Goal: Task Accomplishment & Management: Complete application form

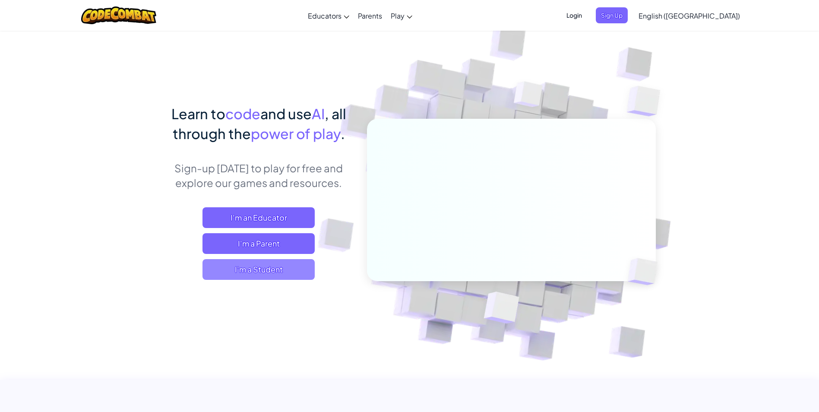
click at [279, 266] on span "I'm a Student" at bounding box center [259, 269] width 112 height 21
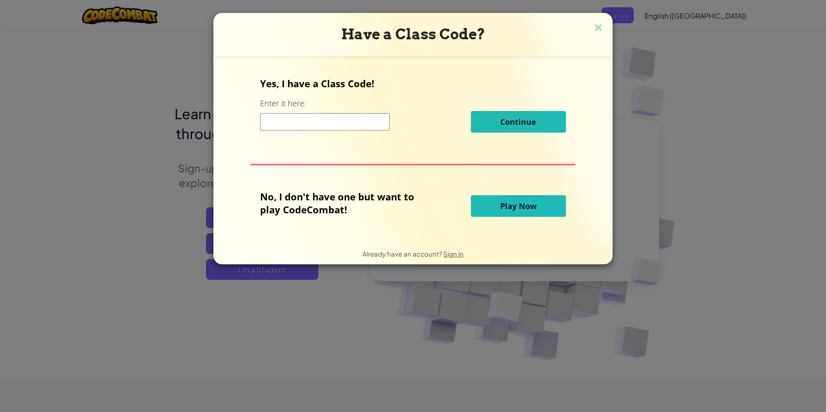
click at [317, 130] on input at bounding box center [325, 121] width 130 height 17
type input "D"
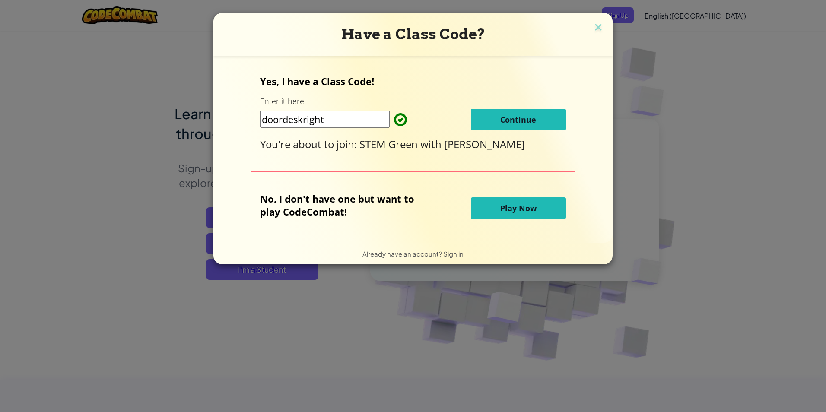
type input "doordeskright"
click at [537, 118] on button "Continue" at bounding box center [518, 120] width 95 height 22
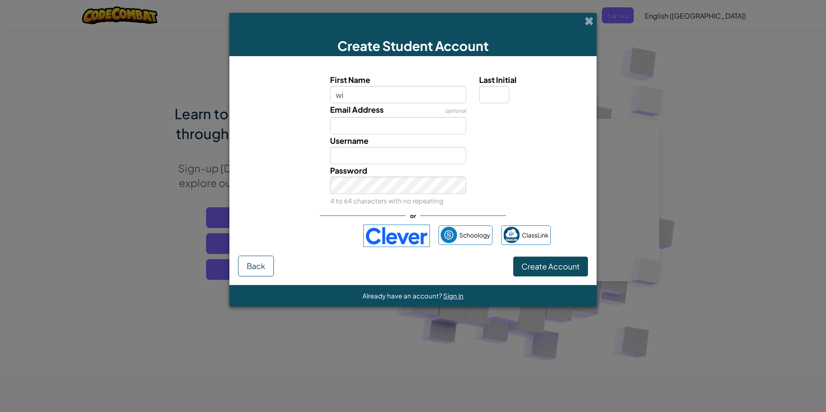
type input "w"
type input "Will"
click at [368, 127] on input "Email Address" at bounding box center [398, 125] width 136 height 17
click at [375, 154] on input "Will" at bounding box center [398, 155] width 136 height 17
click at [361, 156] on input "Will" at bounding box center [398, 155] width 136 height 17
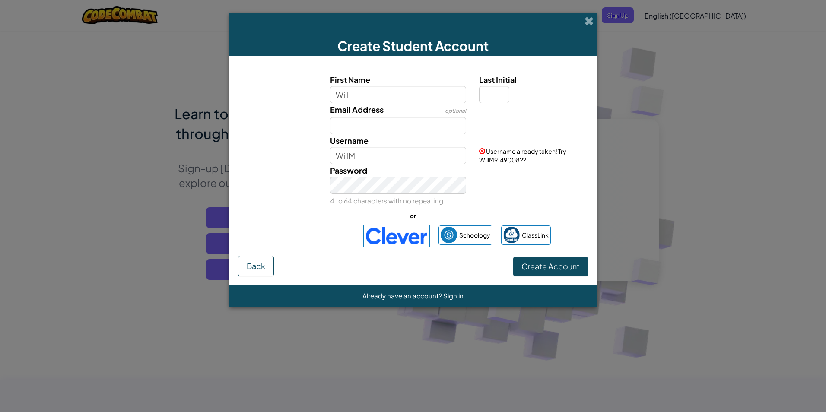
click at [491, 159] on span "Username already taken! Try WillM91490082?" at bounding box center [522, 155] width 87 height 16
click at [358, 156] on input "WillM" at bounding box center [398, 155] width 136 height 17
click at [391, 162] on input "[PERSON_NAME]" at bounding box center [398, 155] width 136 height 17
type input "[PERSON_NAME]"
click at [542, 266] on span "Create Account" at bounding box center [550, 266] width 58 height 10
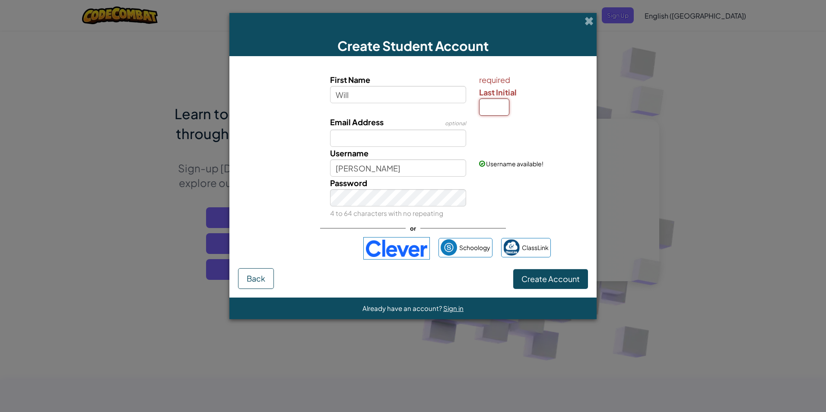
click at [499, 111] on input "Last Initial" at bounding box center [494, 106] width 30 height 17
type input "m"
type input "M"
click at [536, 272] on button "Create Account" at bounding box center [550, 279] width 75 height 20
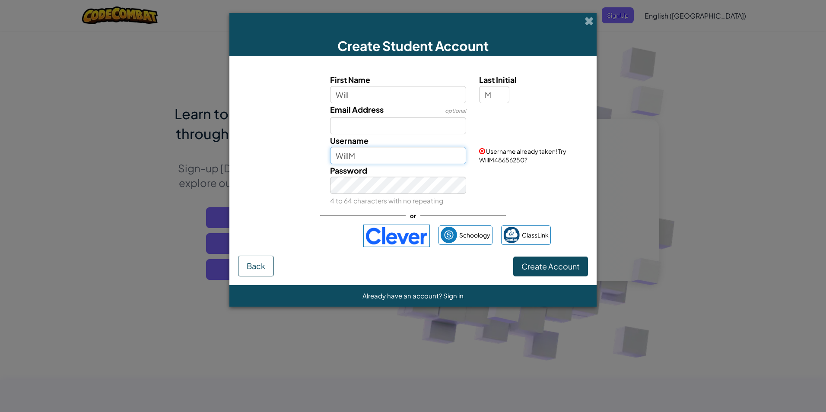
click at [368, 159] on input "WillM" at bounding box center [398, 155] width 136 height 17
click at [400, 156] on input "Will" at bounding box center [398, 155] width 136 height 17
click at [390, 161] on input "Will" at bounding box center [398, 155] width 136 height 17
type input "[PERSON_NAME]"
click at [543, 267] on button "Create Account" at bounding box center [550, 267] width 75 height 20
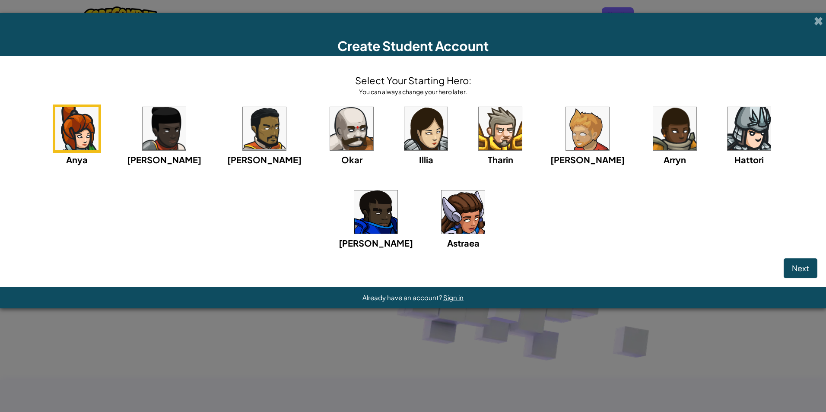
click at [397, 190] on img at bounding box center [375, 211] width 43 height 43
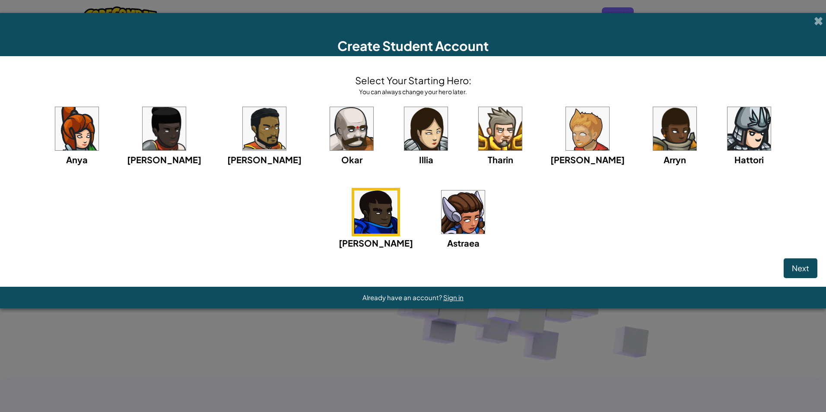
click at [653, 126] on img at bounding box center [674, 128] width 43 height 43
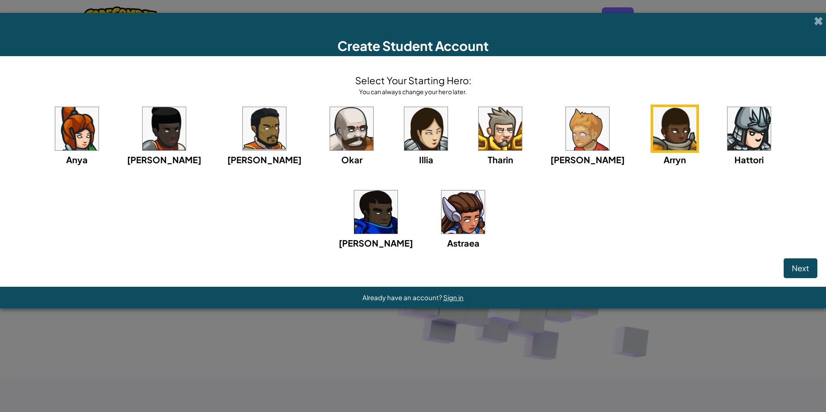
click at [653, 126] on img at bounding box center [674, 128] width 43 height 43
click at [805, 266] on span "Next" at bounding box center [800, 268] width 17 height 10
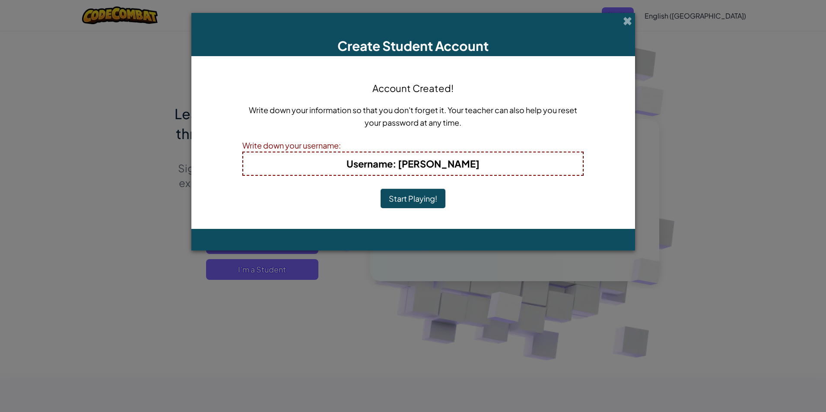
click at [423, 194] on button "Start Playing!" at bounding box center [412, 199] width 65 height 20
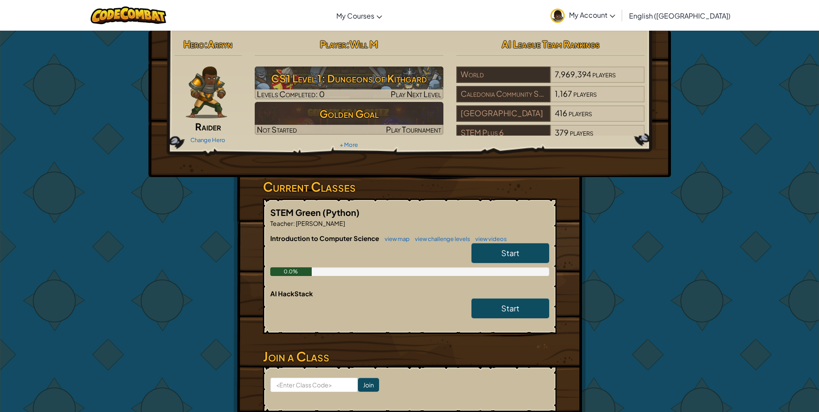
click at [489, 245] on link "Start" at bounding box center [511, 253] width 78 height 20
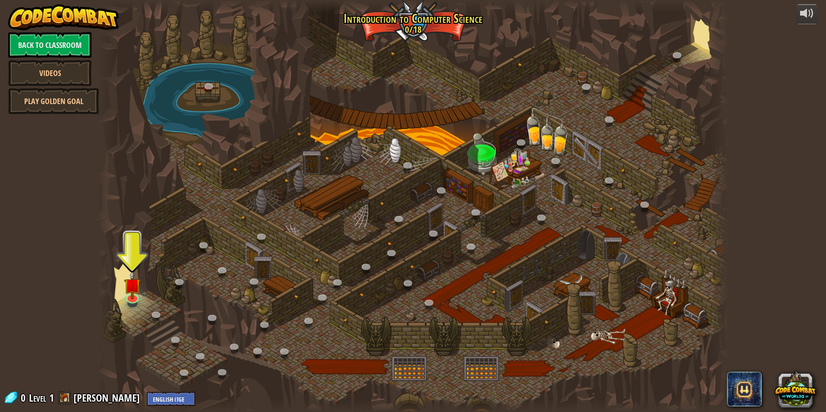
drag, startPoint x: 477, startPoint y: 239, endPoint x: 269, endPoint y: 93, distance: 254.2
click at [267, 93] on div at bounding box center [413, 206] width 630 height 412
click at [137, 294] on img at bounding box center [132, 277] width 17 height 39
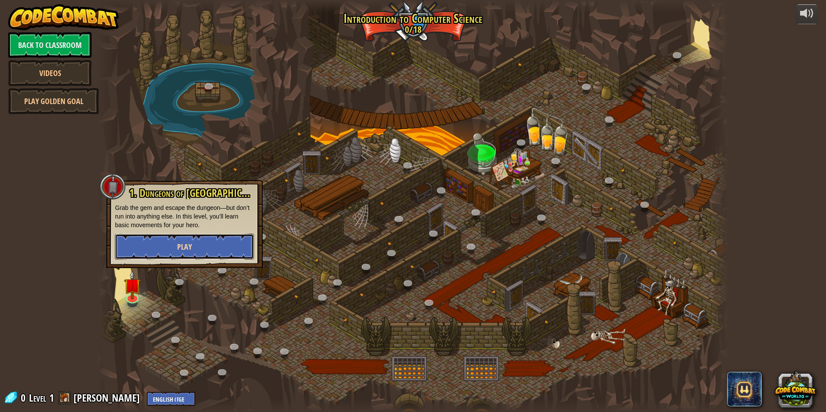
click at [152, 241] on button "Play" at bounding box center [184, 247] width 139 height 26
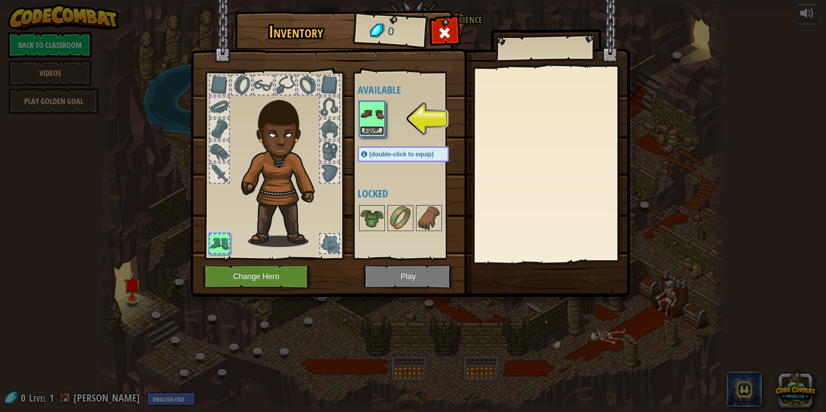
click at [371, 128] on button "Equip" at bounding box center [372, 130] width 24 height 9
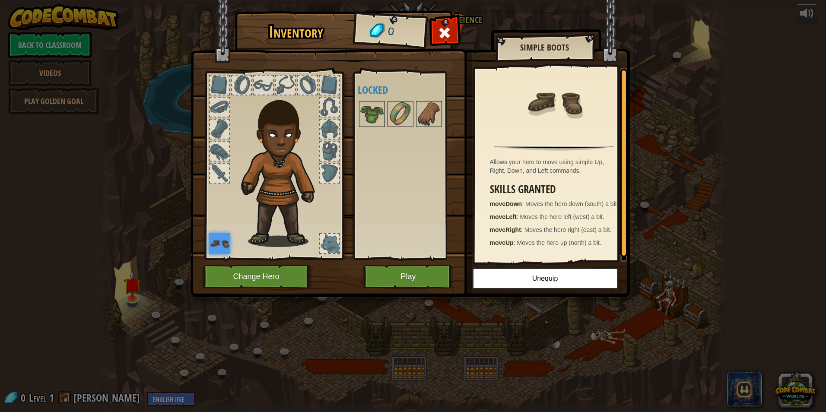
drag, startPoint x: 271, startPoint y: 168, endPoint x: 265, endPoint y: 168, distance: 6.5
click at [265, 168] on img at bounding box center [283, 167] width 93 height 159
click at [381, 271] on button "Play" at bounding box center [408, 277] width 90 height 24
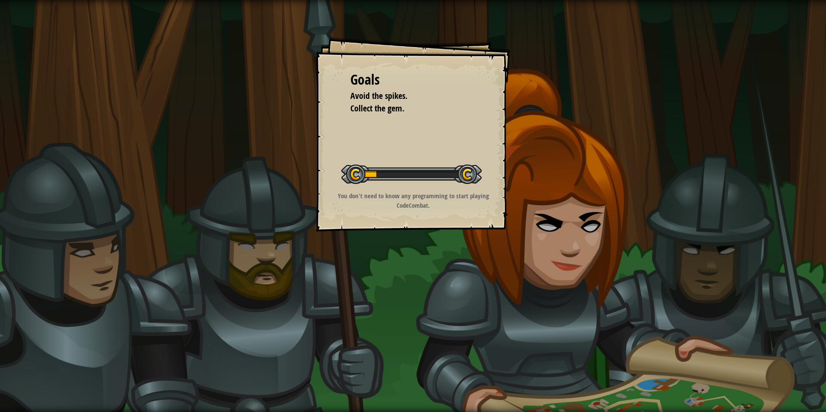
drag, startPoint x: 779, startPoint y: 153, endPoint x: 593, endPoint y: 206, distance: 192.9
click at [739, 164] on div "Goals Avoid the spikes. Collect the gem. Start Level Error loading from server.…" at bounding box center [413, 206] width 826 height 412
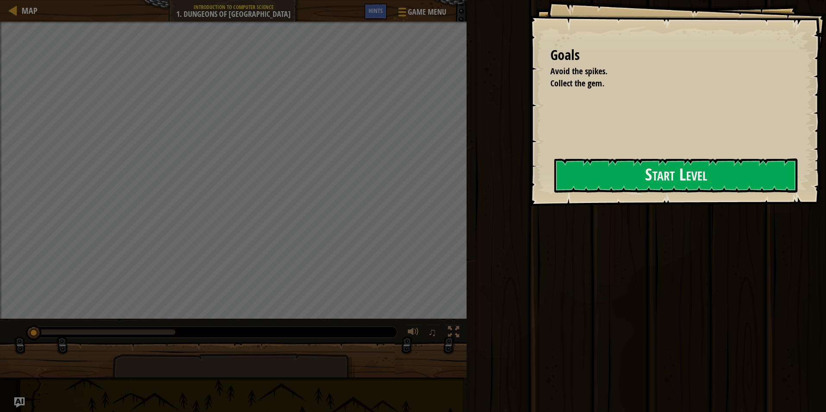
drag, startPoint x: 442, startPoint y: 155, endPoint x: 478, endPoint y: 206, distance: 61.9
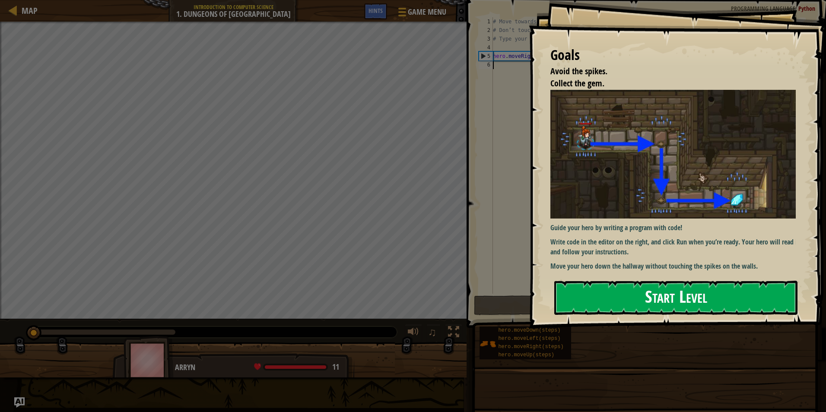
click at [617, 293] on button "Start Level" at bounding box center [675, 298] width 243 height 34
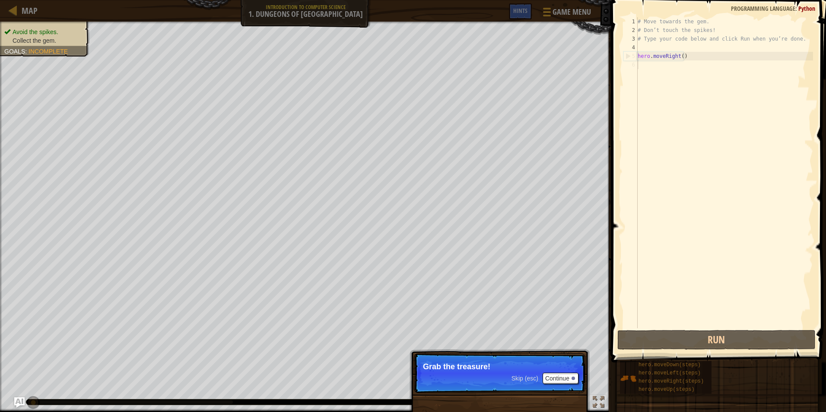
click at [659, 57] on div "# Move towards the gem. # Don’t touch the spikes! # Type your code below and cl…" at bounding box center [724, 181] width 177 height 328
type textarea "hero.moveRight()"
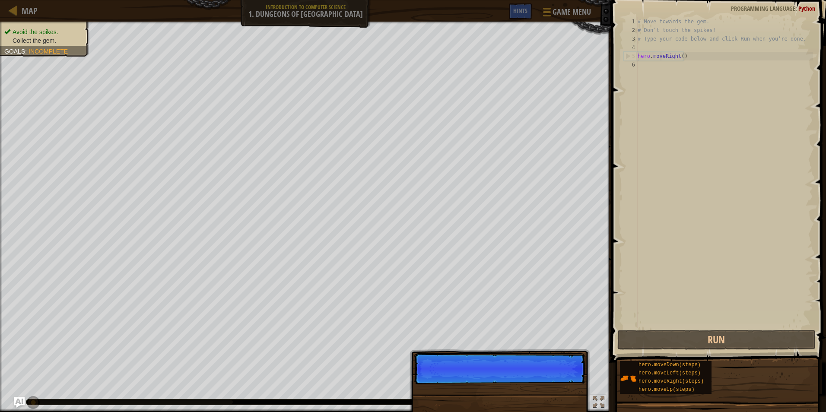
click at [636, 68] on div "hero.moveRight() 1 2 3 4 5 6 # Move towards the gem. # Don’t touch the spikes! …" at bounding box center [716, 172] width 191 height 311
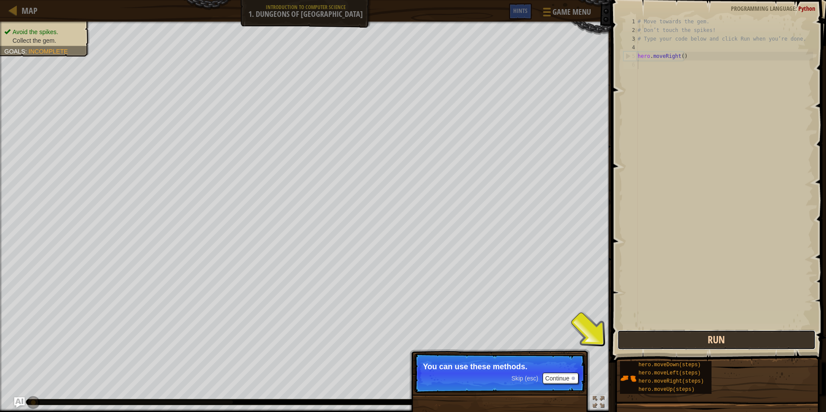
click at [662, 347] on button "Run" at bounding box center [716, 340] width 198 height 20
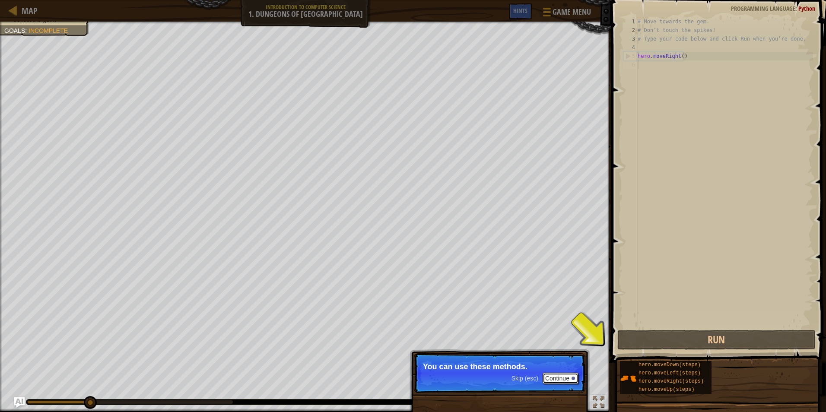
click at [570, 375] on button "Continue" at bounding box center [560, 378] width 36 height 11
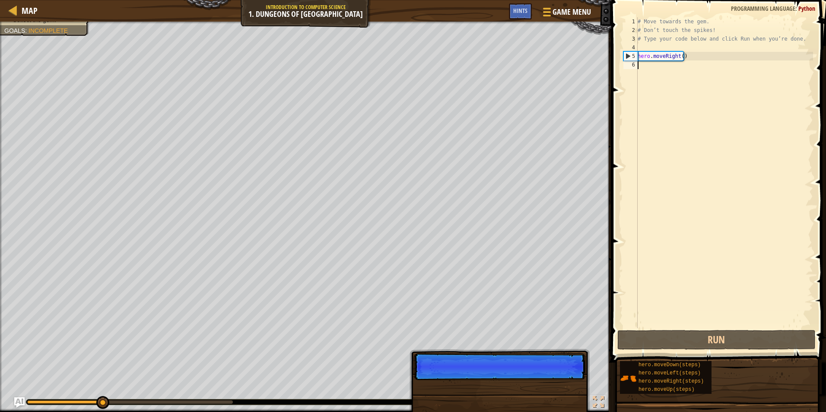
scroll to position [4, 0]
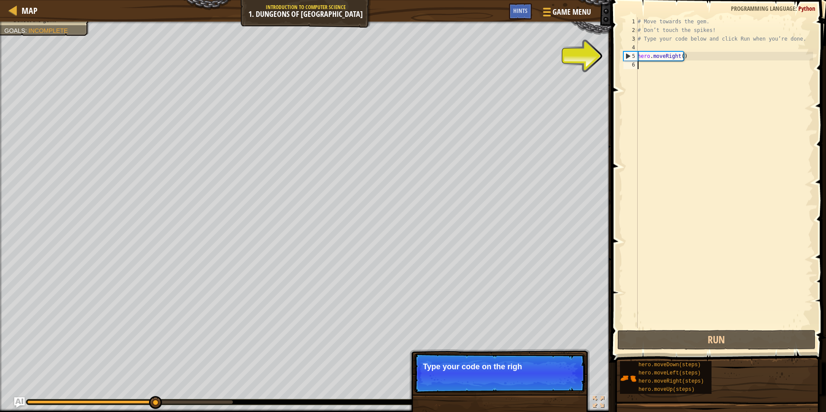
click at [559, 376] on p "Skip (esc) Continue Type your code on the righ" at bounding box center [499, 373] width 171 height 40
click at [561, 376] on button "Continue" at bounding box center [560, 378] width 36 height 11
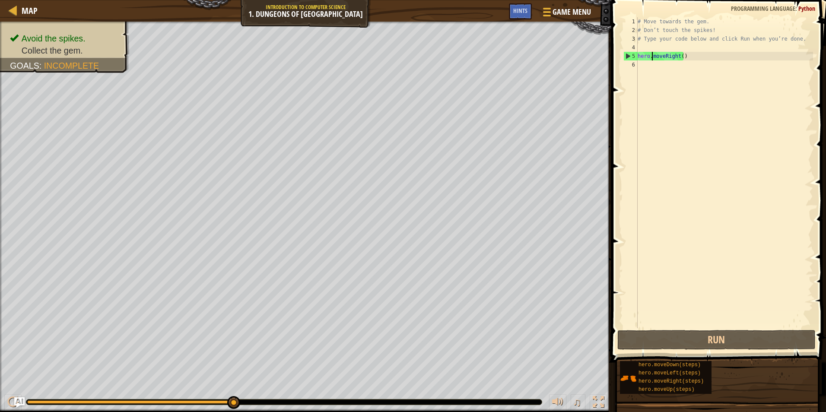
click at [653, 59] on div "# Move towards the gem. # Don’t touch the spikes! # Type your code below and cl…" at bounding box center [724, 181] width 177 height 328
type textarea "hero.moveRight()"
click at [645, 67] on div "# Move towards the gem. # Don’t touch the spikes! # Type your code below and cl…" at bounding box center [724, 181] width 177 height 328
type textarea "h"
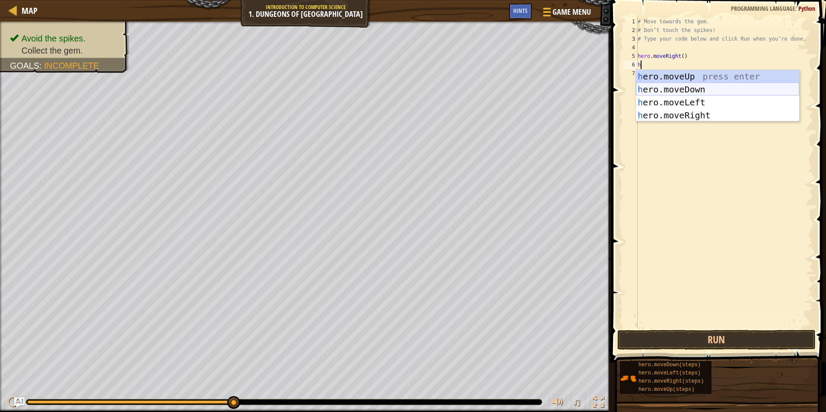
click at [654, 90] on div "h ero.moveUp press enter h ero.moveDown press enter h ero.moveLeft press enter …" at bounding box center [717, 109] width 163 height 78
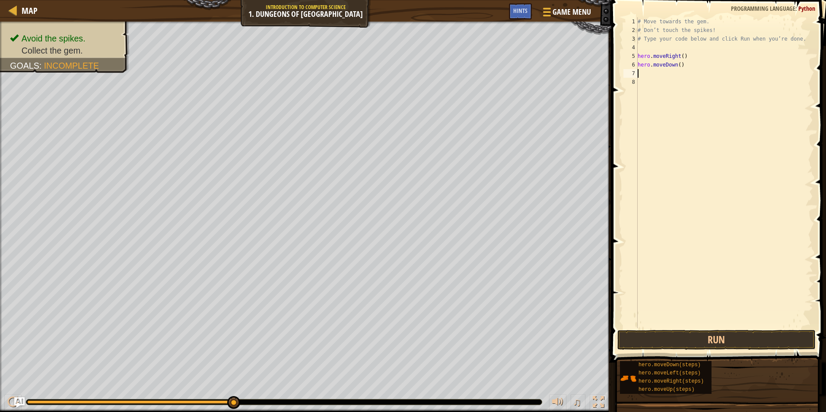
click at [644, 76] on div "# Move towards the gem. # Don’t touch the spikes! # Type your code below and cl…" at bounding box center [724, 181] width 177 height 328
type textarea "h"
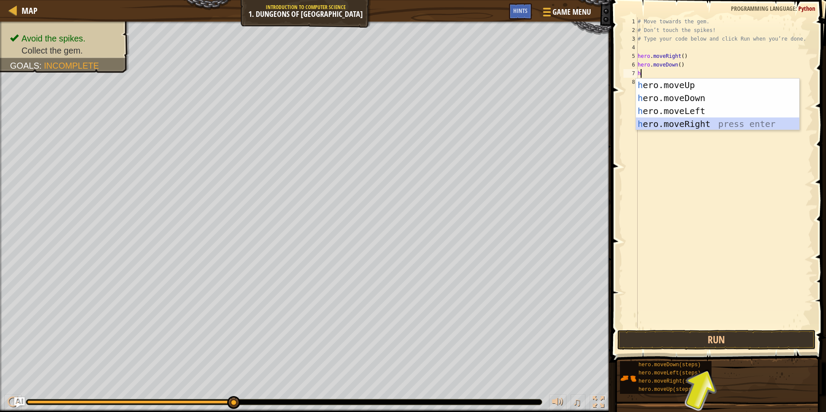
click at [668, 124] on div "h ero.moveUp press enter h ero.moveDown press enter h ero.moveLeft press enter …" at bounding box center [717, 118] width 163 height 78
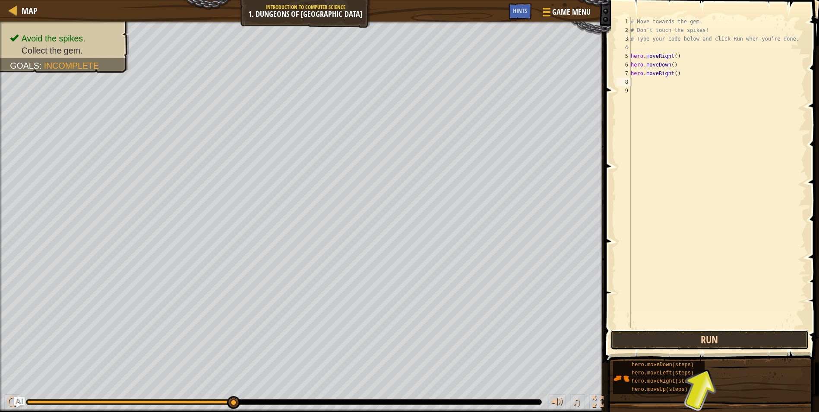
click at [656, 342] on button "Run" at bounding box center [710, 340] width 198 height 20
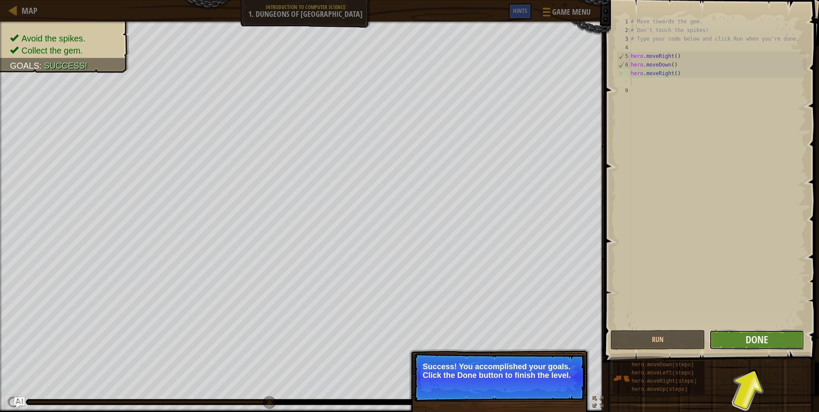
click at [730, 332] on button "Done" at bounding box center [757, 340] width 95 height 20
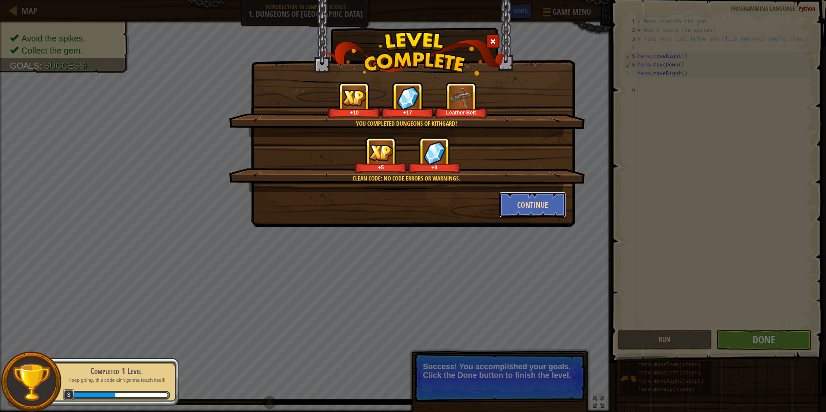
click at [521, 201] on button "Continue" at bounding box center [532, 205] width 67 height 26
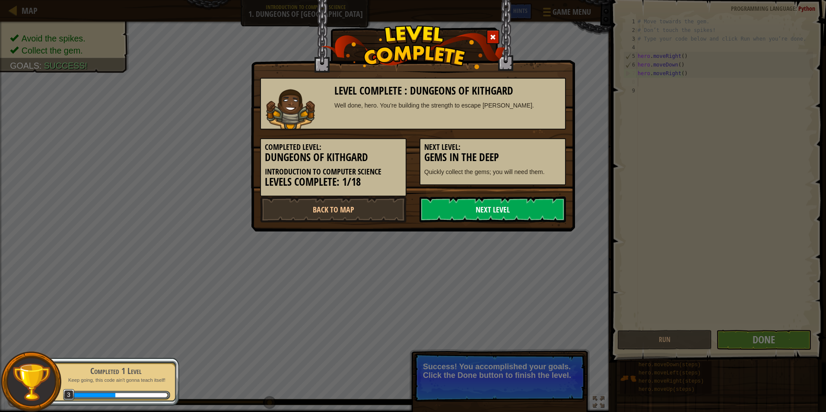
click at [447, 204] on link "Next Level" at bounding box center [492, 209] width 146 height 26
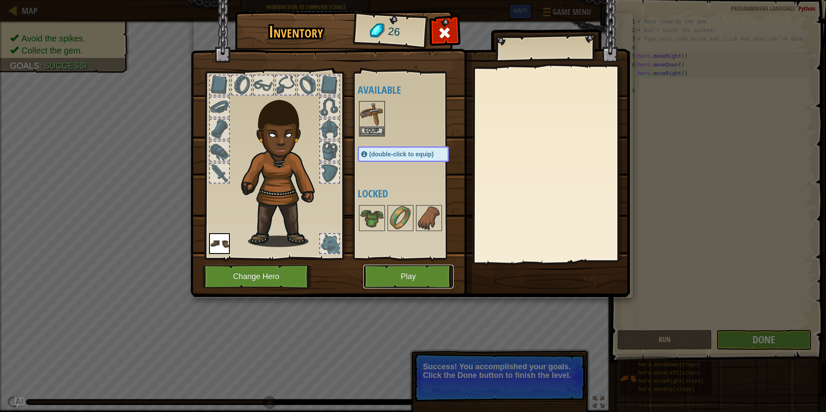
click at [381, 275] on button "Play" at bounding box center [408, 277] width 90 height 24
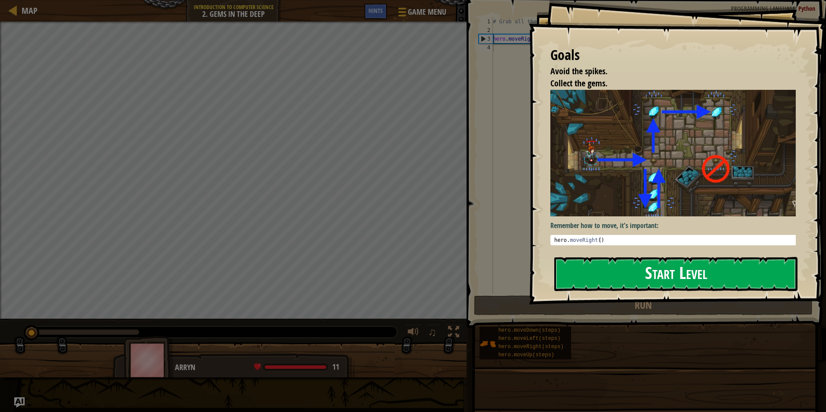
click at [563, 268] on button "Start Level" at bounding box center [675, 274] width 243 height 34
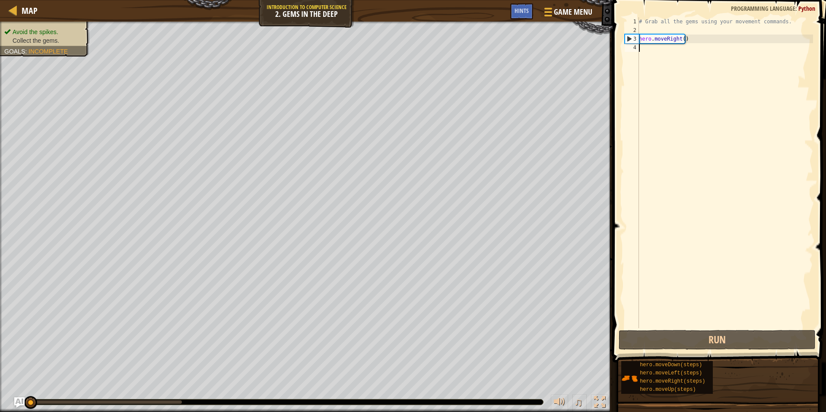
click at [647, 51] on div "# Grab all the gems using your movement commands. hero . moveRight ( )" at bounding box center [725, 181] width 176 height 328
type textarea "h"
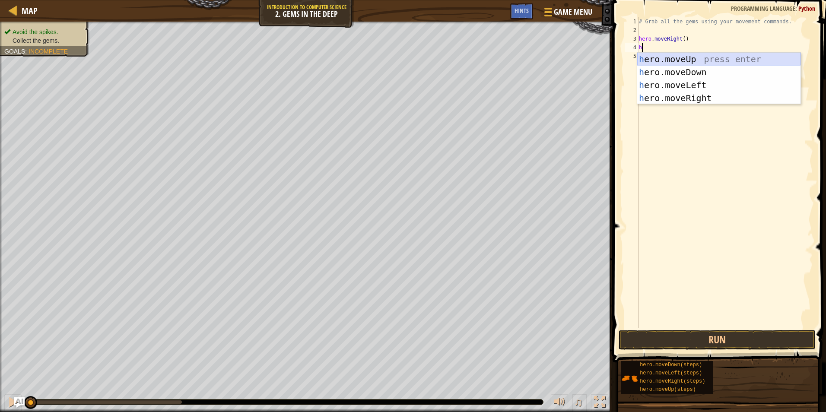
click at [671, 58] on div "h ero.moveUp press enter h ero.moveDown press enter h ero.moveLeft press enter …" at bounding box center [718, 92] width 163 height 78
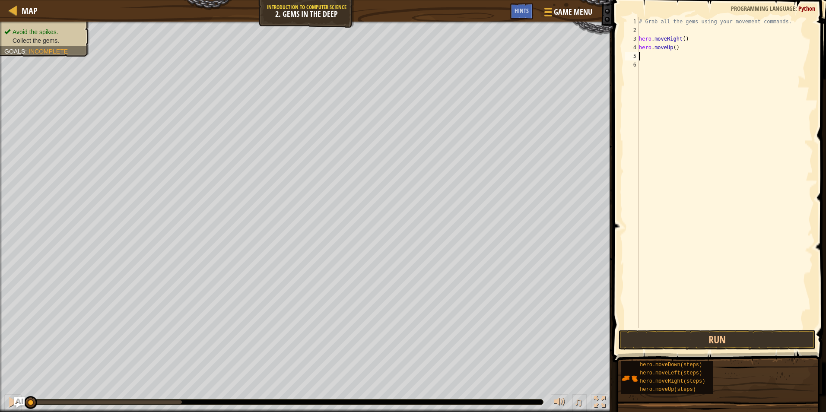
type textarea "h"
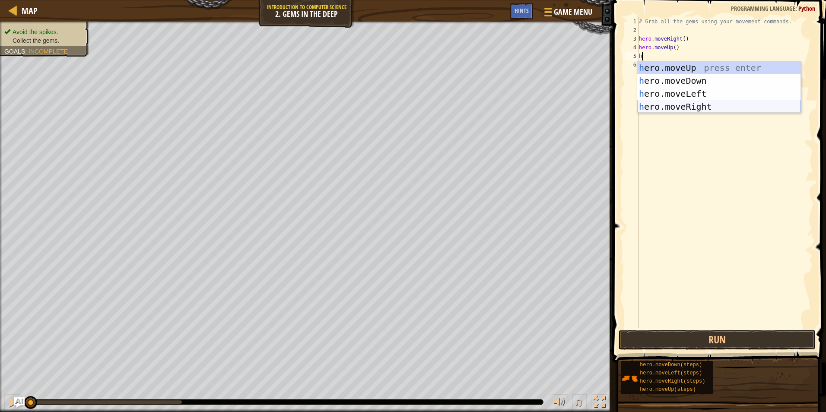
click at [672, 105] on div "h ero.moveUp press enter h ero.moveDown press enter h ero.moveLeft press enter …" at bounding box center [718, 100] width 163 height 78
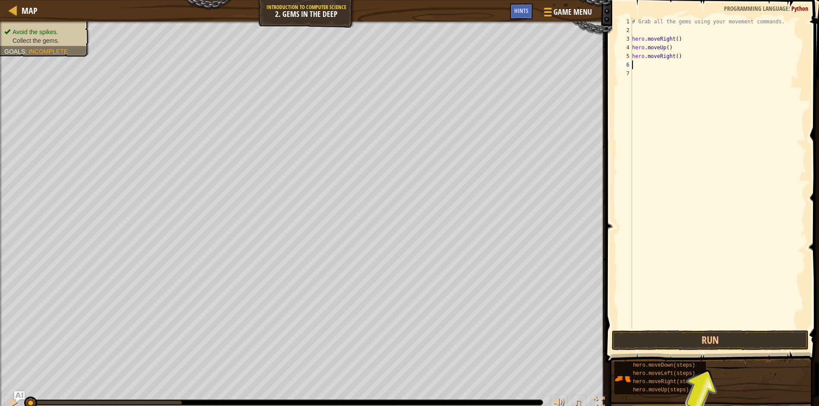
type textarea "h"
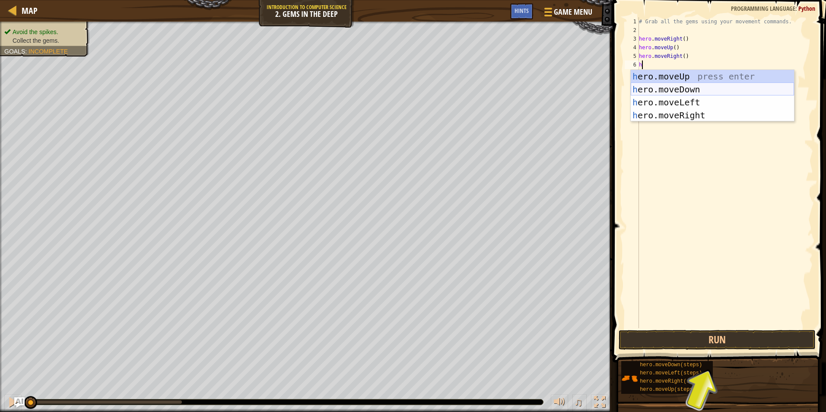
click at [707, 86] on div "h ero.moveUp press enter h ero.moveDown press enter h ero.moveLeft press enter …" at bounding box center [711, 109] width 163 height 78
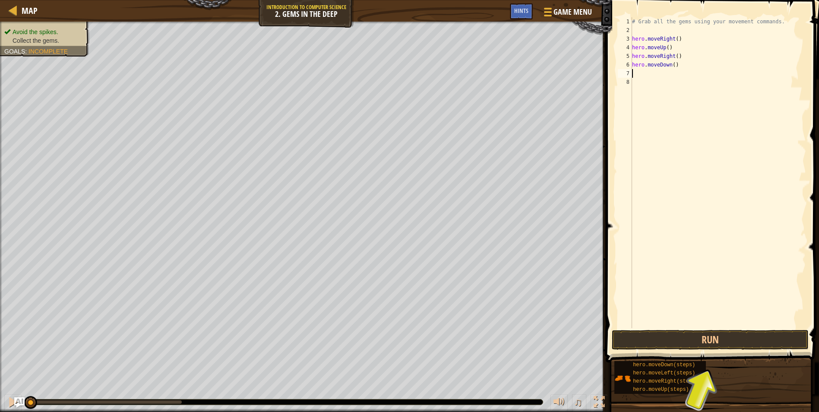
type textarea "h"
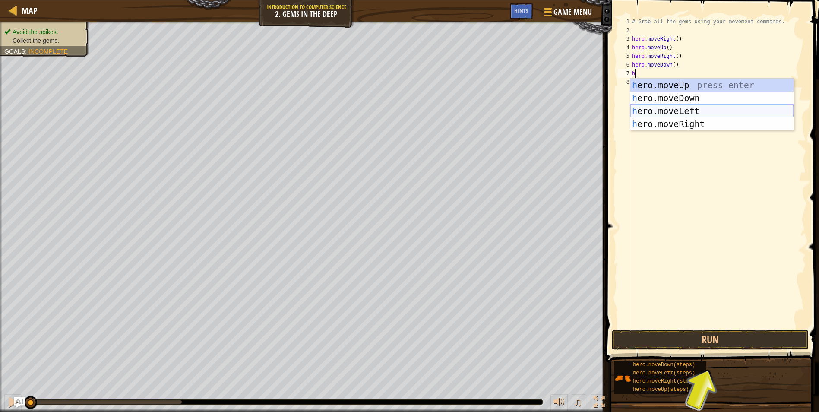
click at [668, 107] on div "h ero.moveUp press enter h ero.moveDown press enter h ero.moveLeft press enter …" at bounding box center [711, 118] width 163 height 78
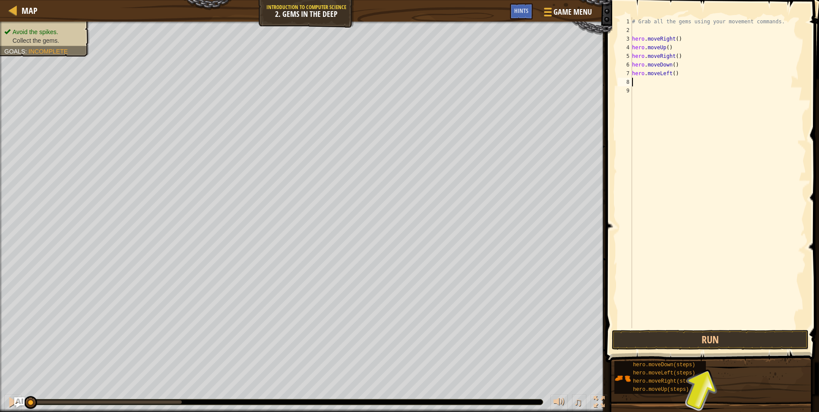
click at [661, 88] on div "# Grab all the gems using your movement commands. hero . moveRight ( ) hero . m…" at bounding box center [718, 181] width 176 height 328
type textarea "h"
click at [658, 85] on div "# Grab all the gems using your movement commands. hero . moveRight ( ) hero . m…" at bounding box center [719, 181] width 173 height 328
type textarea "h"
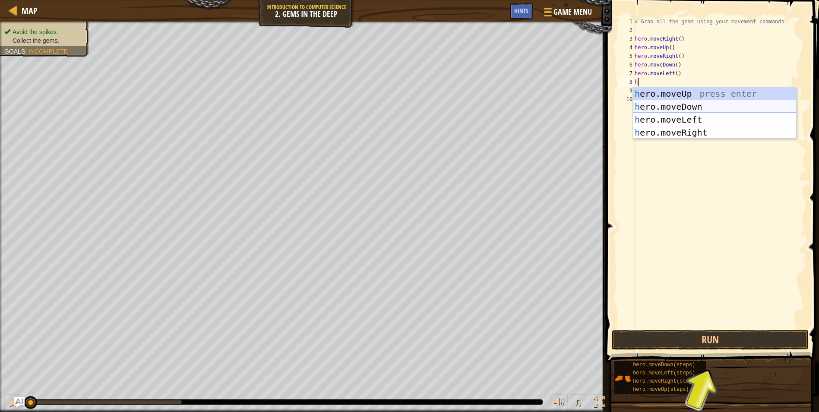
click at [660, 101] on div "h ero.moveUp press enter h ero.moveDown press enter h ero.moveLeft press enter …" at bounding box center [714, 126] width 163 height 78
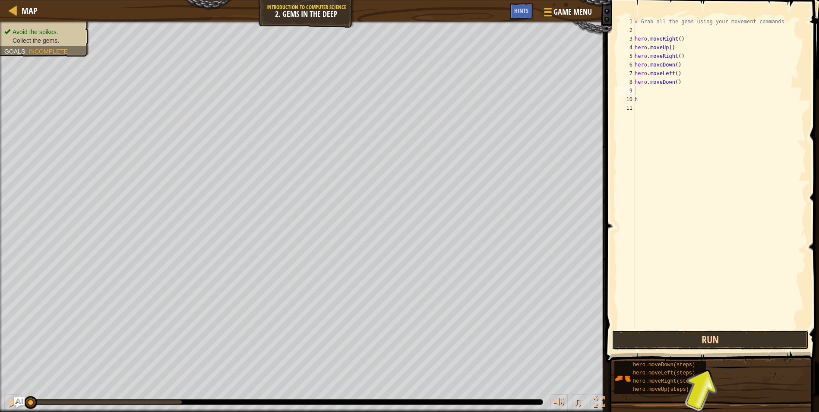
click at [660, 335] on button "Run" at bounding box center [710, 340] width 197 height 20
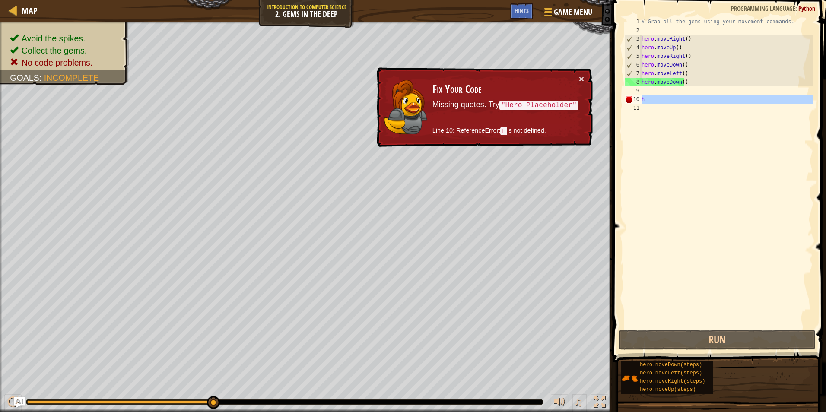
click at [641, 97] on div "10" at bounding box center [632, 99] width 17 height 9
type textarea "h"
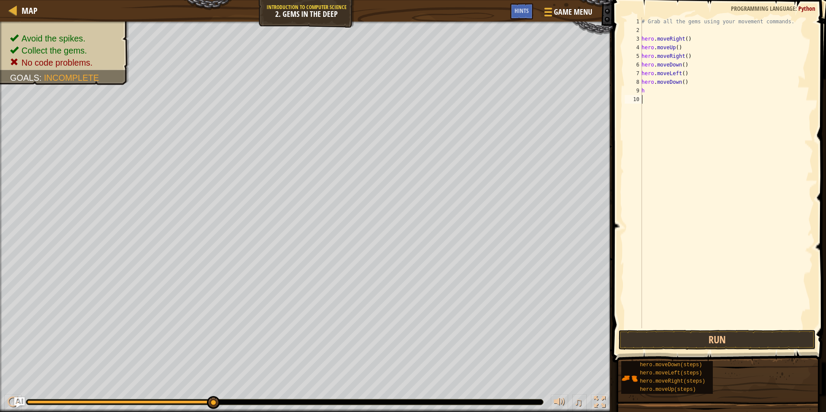
click at [651, 97] on div "# Grab all the gems using your movement commands. hero . moveRight ( ) hero . m…" at bounding box center [726, 181] width 173 height 328
click at [651, 90] on div "# Grab all the gems using your movement commands. hero . moveRight ( ) hero . m…" at bounding box center [726, 181] width 173 height 328
type textarea "h"
click at [697, 338] on button "Run" at bounding box center [716, 340] width 197 height 20
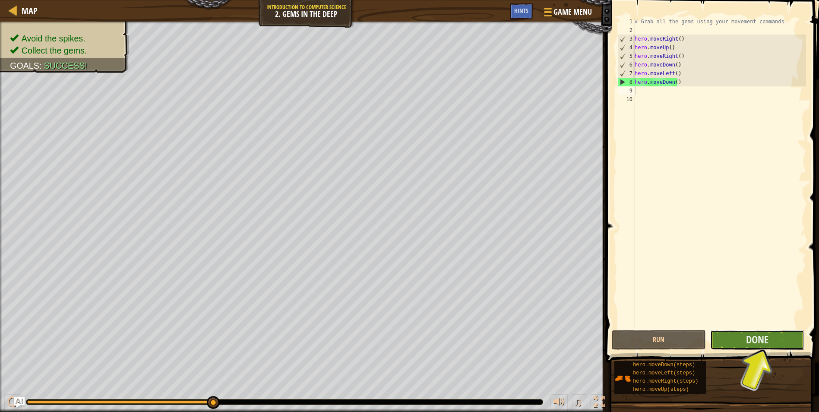
click at [738, 338] on button "Done" at bounding box center [757, 340] width 94 height 20
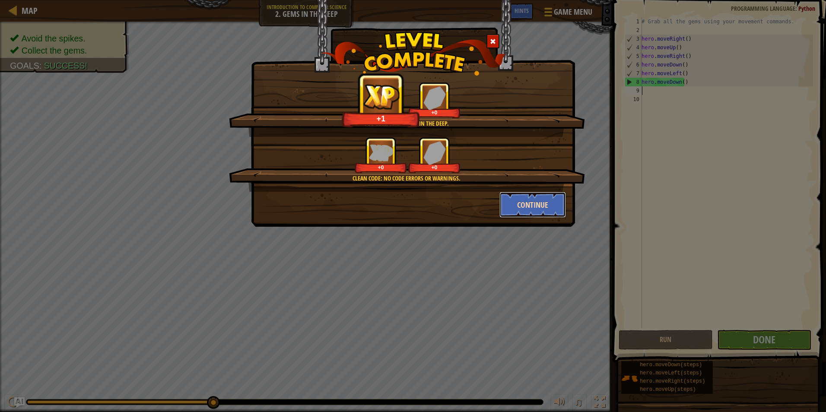
click at [503, 205] on button "Continue" at bounding box center [532, 205] width 67 height 26
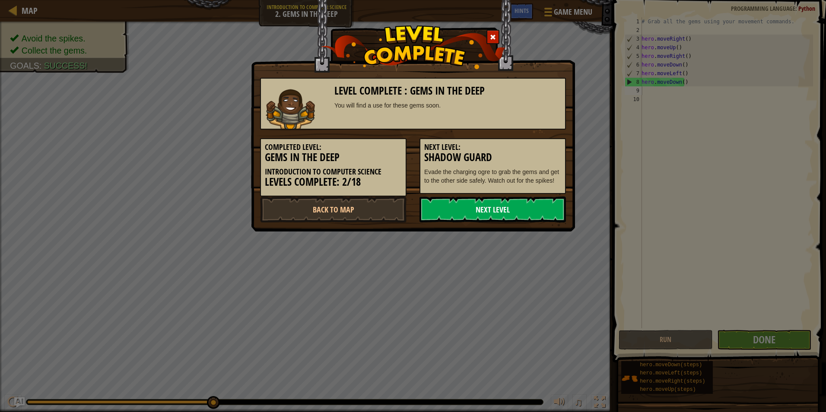
click at [453, 209] on link "Next Level" at bounding box center [492, 209] width 146 height 26
click at [444, 199] on link "Next Level" at bounding box center [492, 209] width 146 height 26
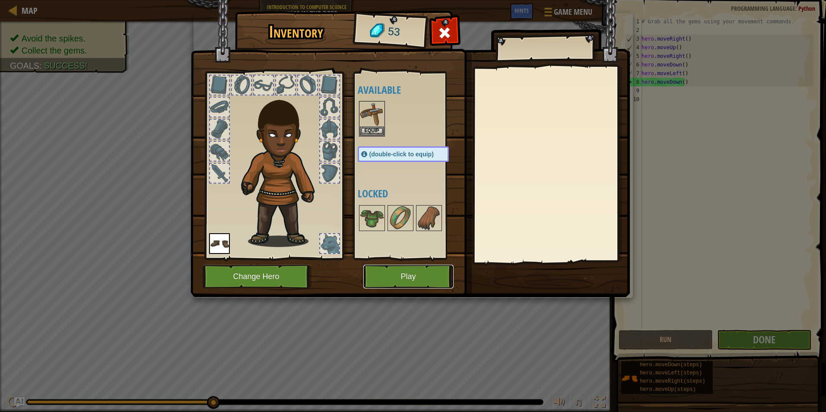
click at [396, 269] on button "Play" at bounding box center [408, 277] width 90 height 24
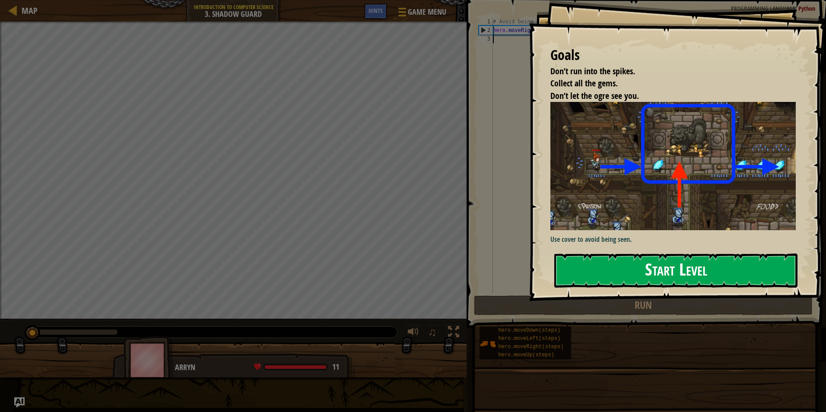
click at [583, 258] on button "Start Level" at bounding box center [675, 270] width 243 height 34
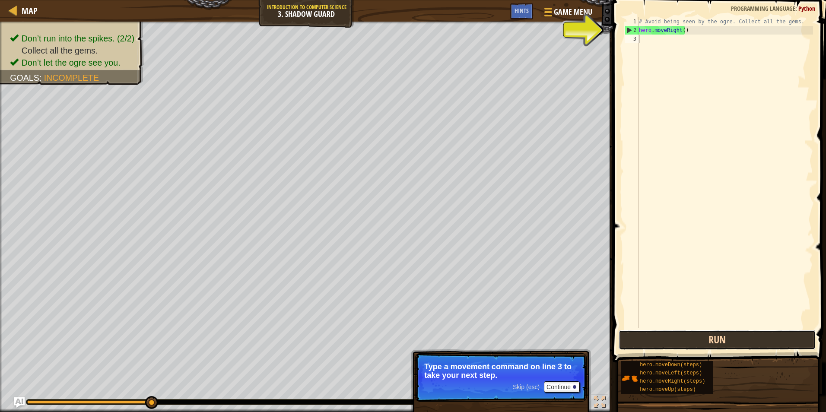
click at [697, 342] on button "Run" at bounding box center [716, 340] width 197 height 20
click at [633, 338] on button "Run" at bounding box center [716, 340] width 197 height 20
click at [624, 339] on button "Run" at bounding box center [716, 340] width 197 height 20
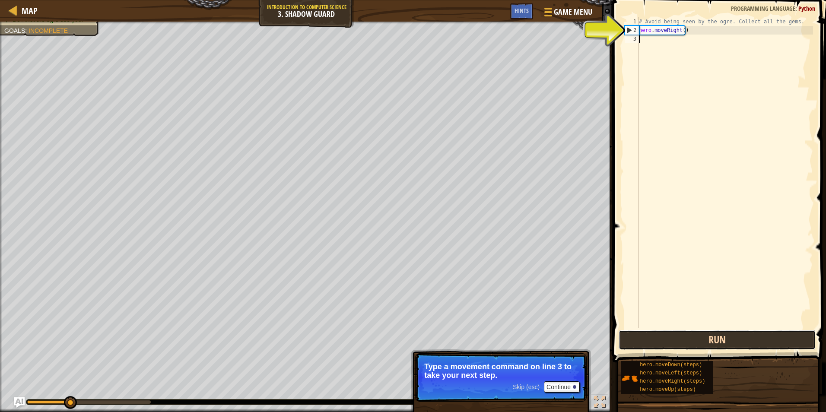
click at [626, 338] on button "Run" at bounding box center [716, 340] width 197 height 20
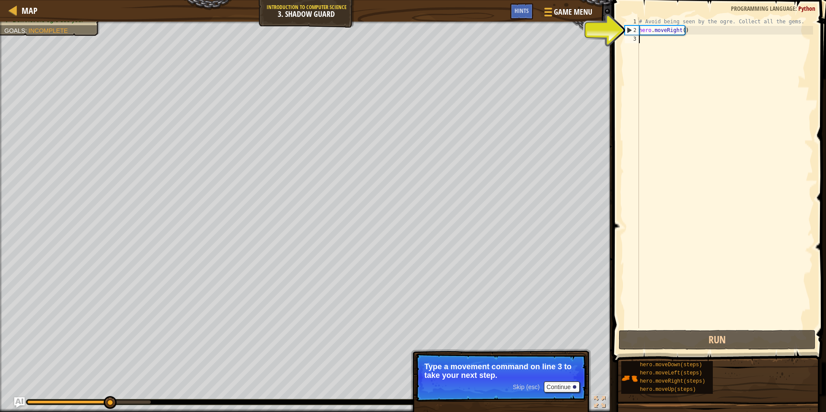
click at [643, 39] on div "# Avoid being seen by the ogre. Collect all the gems. hero . moveRight ( )" at bounding box center [725, 181] width 176 height 328
type textarea "h"
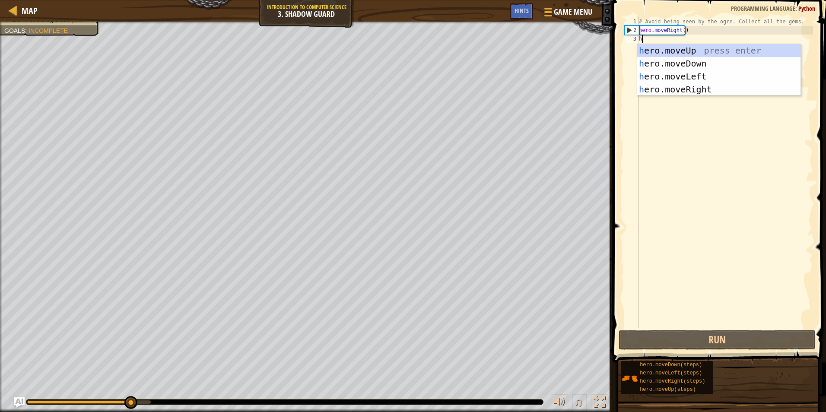
scroll to position [4, 0]
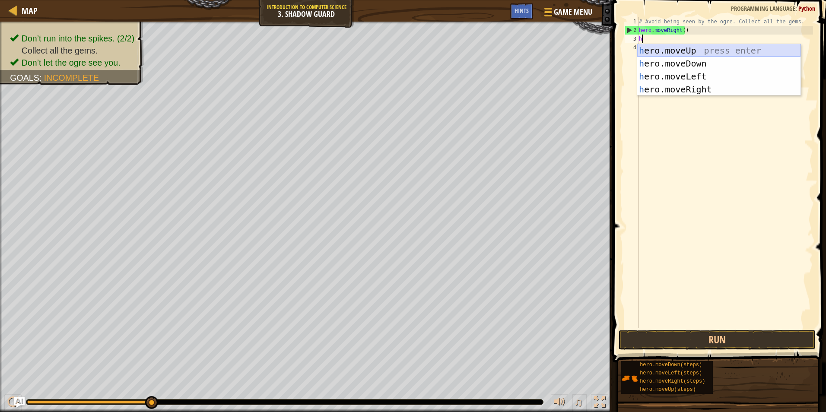
click at [675, 49] on div "h ero.moveUp press enter h ero.moveDown press enter h ero.moveLeft press enter …" at bounding box center [718, 83] width 163 height 78
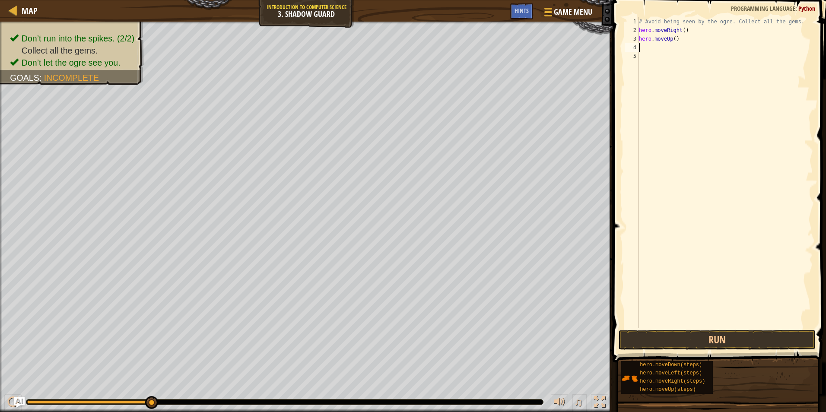
click at [659, 48] on div "# Avoid being seen by the ogre. Collect all the gems. hero . moveRight ( ) hero…" at bounding box center [725, 181] width 176 height 328
type textarea "h"
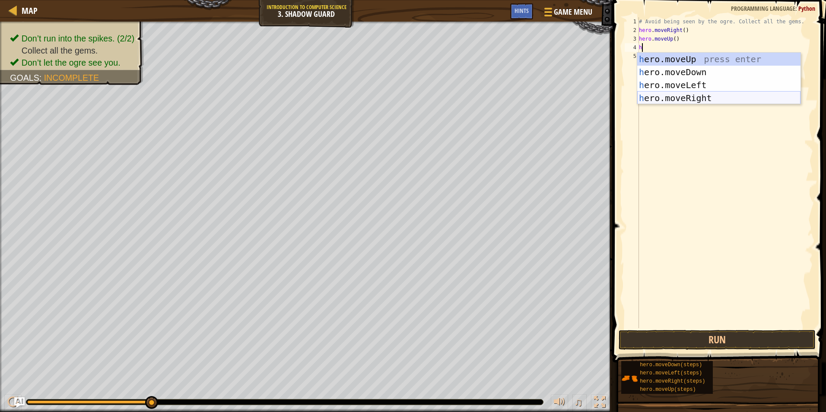
click at [674, 95] on div "h ero.moveUp press enter h ero.moveDown press enter h ero.moveLeft press enter …" at bounding box center [718, 92] width 163 height 78
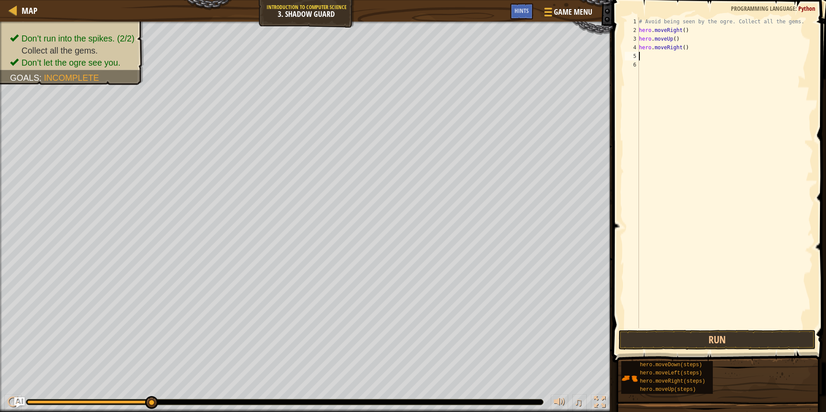
click at [665, 63] on div "# Avoid being seen by the ogre. Collect all the gems. hero . moveRight ( ) hero…" at bounding box center [725, 181] width 176 height 328
type textarea "h"
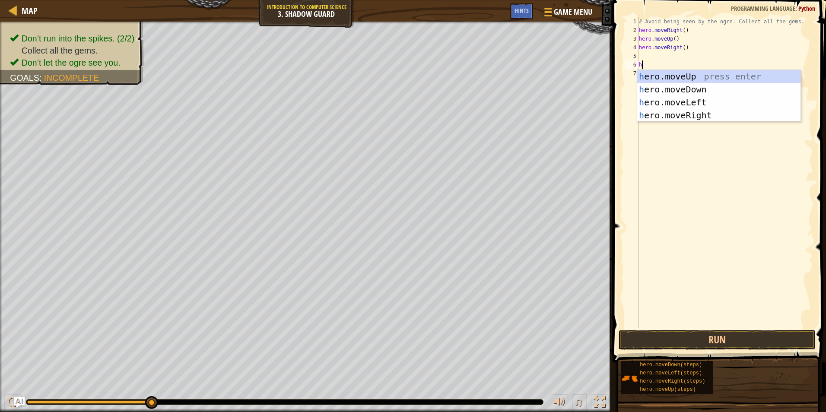
click at [660, 56] on div "# Avoid being seen by the ogre. Collect all the gems. hero . moveRight ( ) hero…" at bounding box center [725, 181] width 176 height 328
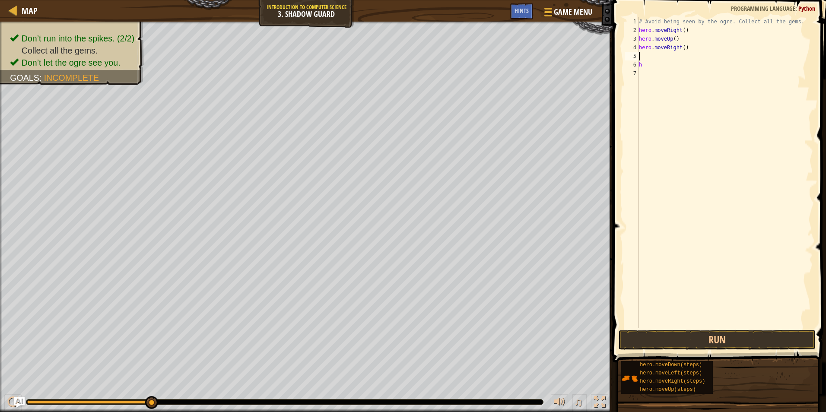
type textarea "h"
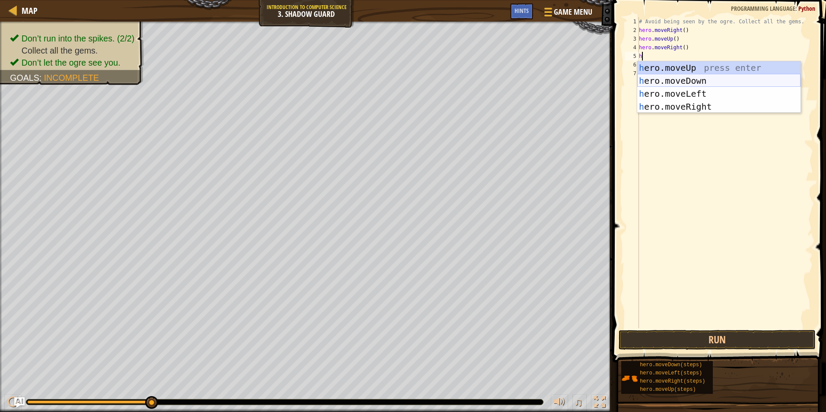
click at [665, 77] on div "h ero.moveUp press enter h ero.moveDown press enter h ero.moveLeft press enter …" at bounding box center [718, 100] width 163 height 78
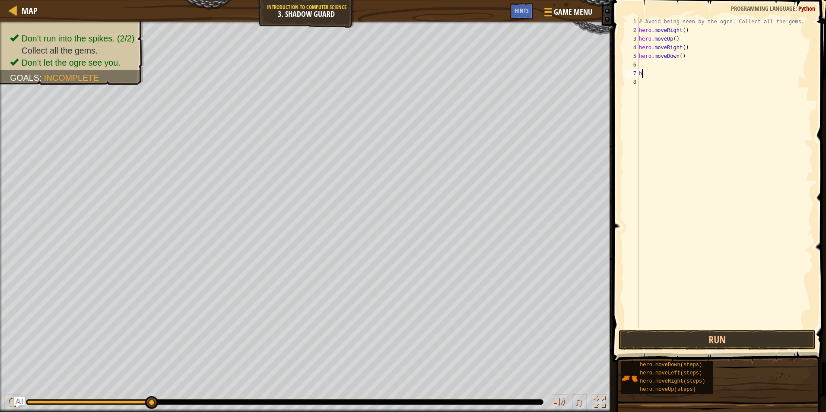
click at [643, 73] on div "# Avoid being seen by the ogre. Collect all the gems. hero . moveRight ( ) hero…" at bounding box center [725, 181] width 176 height 328
type textarea "h"
click at [642, 62] on div "# Avoid being seen by the ogre. Collect all the gems. hero . moveRight ( ) hero…" at bounding box center [725, 181] width 176 height 328
type textarea "h"
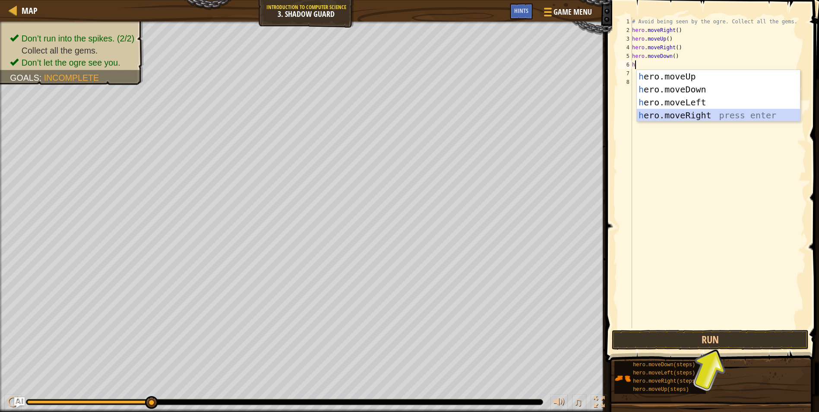
click at [674, 115] on div "h ero.moveUp press enter h ero.moveDown press enter h ero.moveLeft press enter …" at bounding box center [718, 109] width 163 height 78
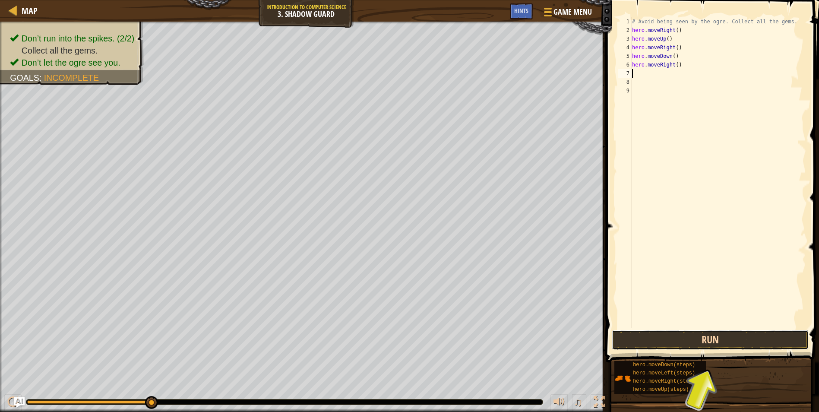
drag, startPoint x: 675, startPoint y: 348, endPoint x: 675, endPoint y: 339, distance: 8.7
click at [675, 345] on button "Run" at bounding box center [710, 340] width 197 height 20
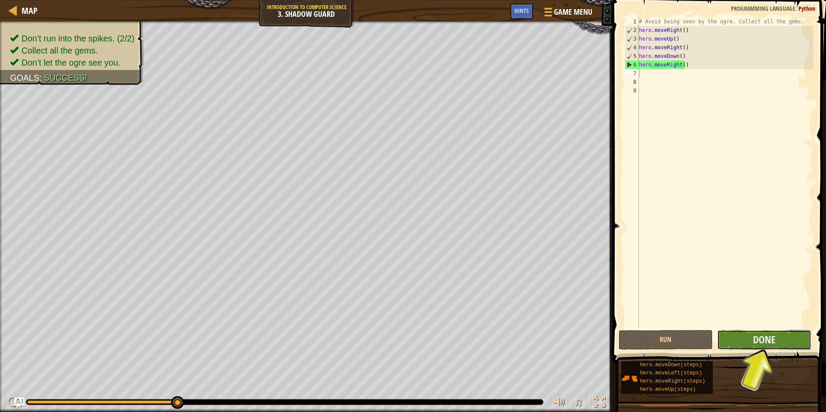
click at [725, 339] on button "Done" at bounding box center [764, 340] width 94 height 20
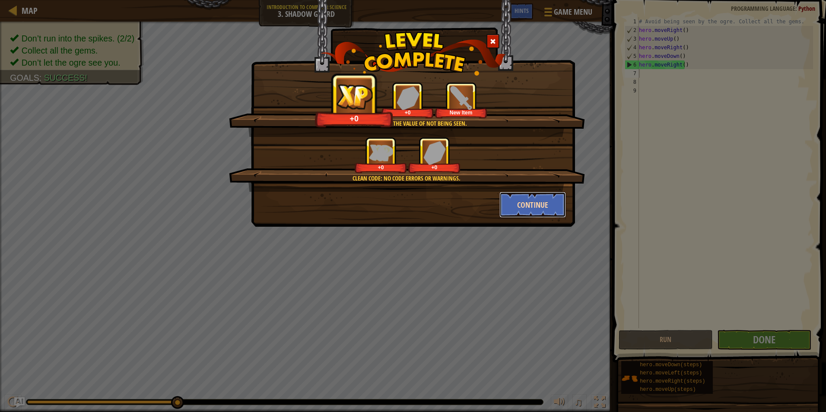
click at [506, 209] on button "Continue" at bounding box center [532, 205] width 67 height 26
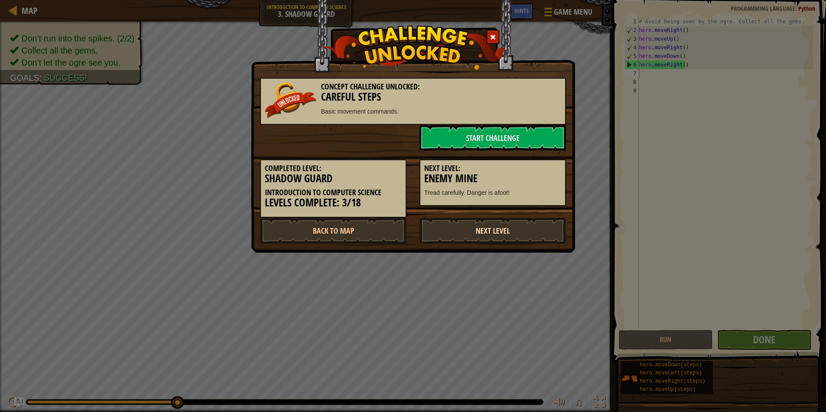
click at [438, 231] on link "Next Level" at bounding box center [492, 231] width 146 height 26
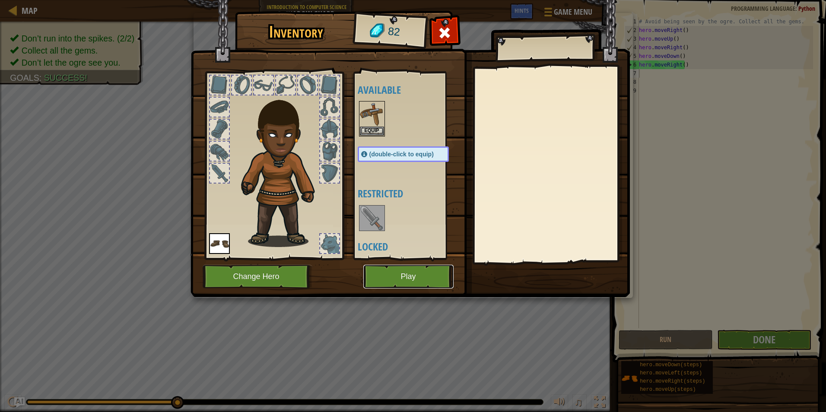
click at [378, 276] on button "Play" at bounding box center [408, 277] width 90 height 24
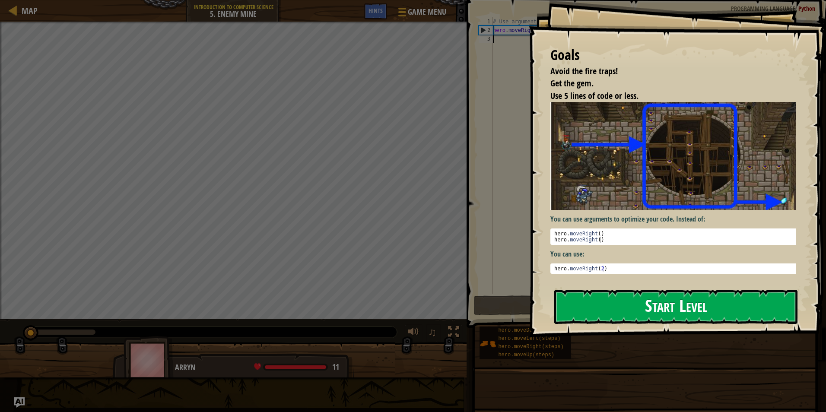
click at [620, 302] on button "Start Level" at bounding box center [675, 307] width 243 height 34
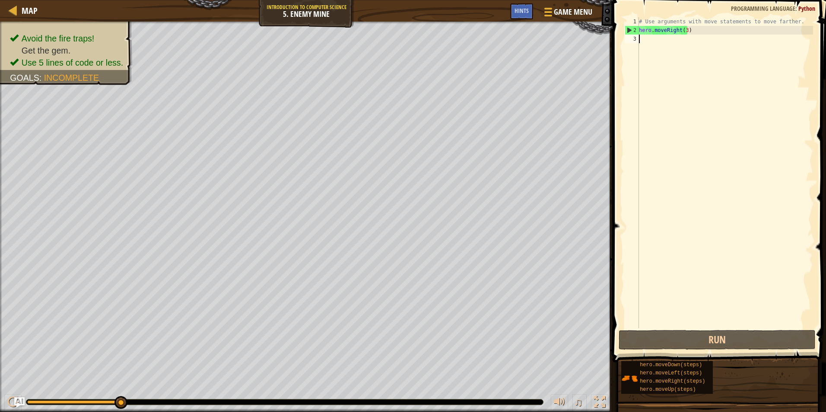
drag, startPoint x: 659, startPoint y: 72, endPoint x: 670, endPoint y: 42, distance: 31.8
click at [670, 42] on div "# Use arguments with move statements to move farther. hero . moveRight ( 3 )" at bounding box center [725, 181] width 176 height 328
click at [638, 336] on button "Run" at bounding box center [716, 340] width 197 height 20
type textarea "h"
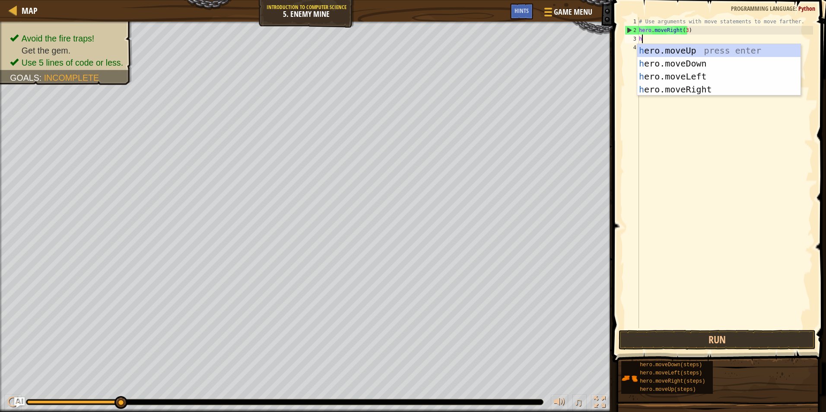
scroll to position [4, 0]
click at [677, 89] on div "h ero.moveUp press enter h ero.moveDown press enter h ero.moveLeft press enter …" at bounding box center [718, 83] width 163 height 78
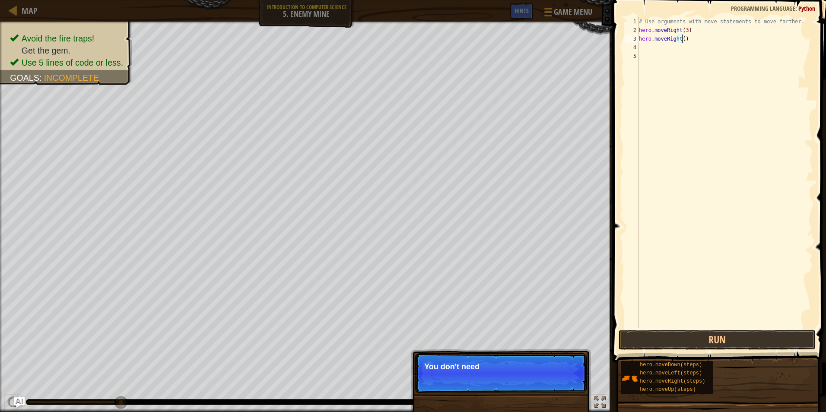
click at [681, 41] on div "# Use arguments with move statements to move farther. hero . moveRight ( 3 ) he…" at bounding box center [725, 181] width 176 height 328
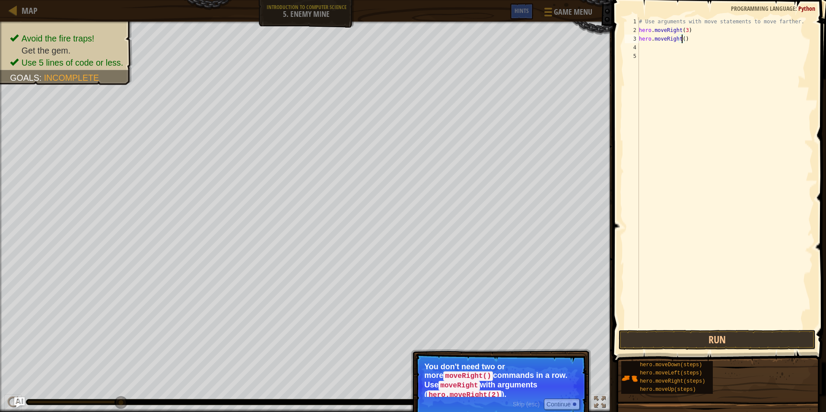
scroll to position [4, 3]
click at [677, 336] on button "Run" at bounding box center [716, 340] width 197 height 20
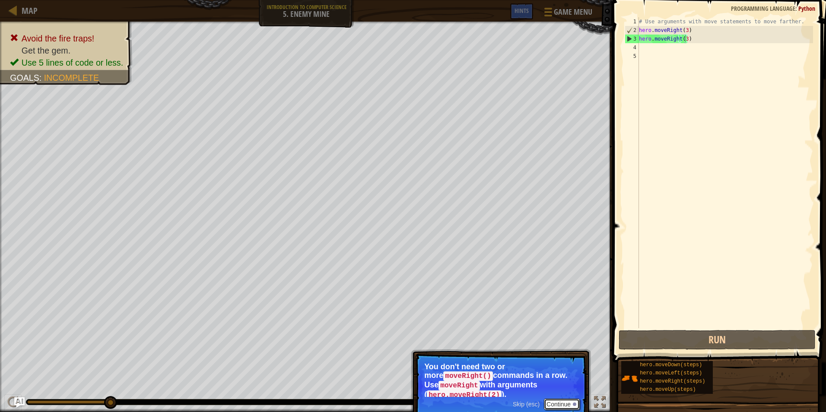
click at [569, 399] on button "Continue" at bounding box center [562, 404] width 36 height 11
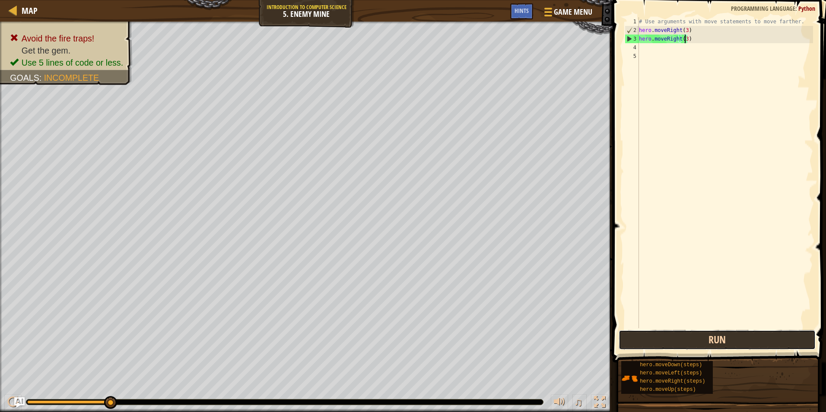
click at [684, 343] on button "Run" at bounding box center [716, 340] width 197 height 20
type textarea "hero.moveRight(2)"
drag, startPoint x: 665, startPoint y: 338, endPoint x: 668, endPoint y: 342, distance: 5.0
click at [666, 342] on button "Run" at bounding box center [716, 340] width 197 height 20
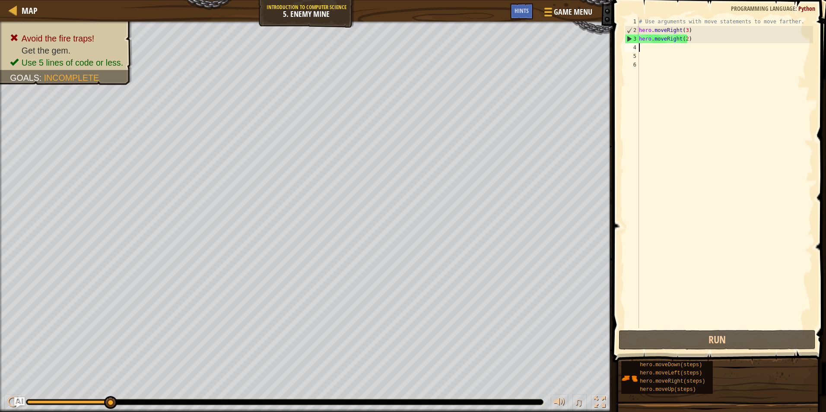
click at [692, 45] on div "# Use arguments with move statements to move farther. hero . moveRight ( 3 ) he…" at bounding box center [725, 181] width 176 height 328
click at [690, 42] on div "# Use arguments with move statements to move farther. hero . moveRight ( 3 ) he…" at bounding box center [725, 181] width 176 height 328
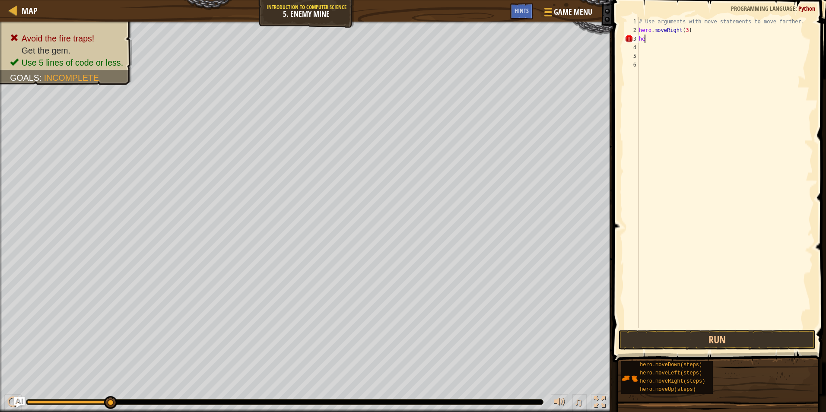
type textarea "h"
drag, startPoint x: 708, startPoint y: 225, endPoint x: 742, endPoint y: 282, distance: 65.5
click at [743, 281] on div "# Use arguments with move statements to move farther. hero . moveRight ( 3 )" at bounding box center [725, 181] width 176 height 328
click at [692, 343] on button "Run" at bounding box center [716, 340] width 197 height 20
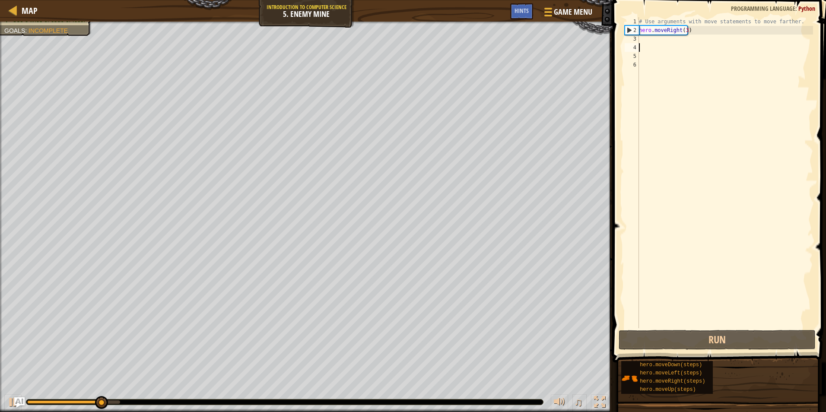
click at [646, 44] on div "# Use arguments with move statements to move farther. hero . moveRight ( 3 )" at bounding box center [725, 181] width 176 height 328
click at [647, 40] on div "# Use arguments with move statements to move farther. hero . moveRight ( 3 )" at bounding box center [725, 181] width 176 height 328
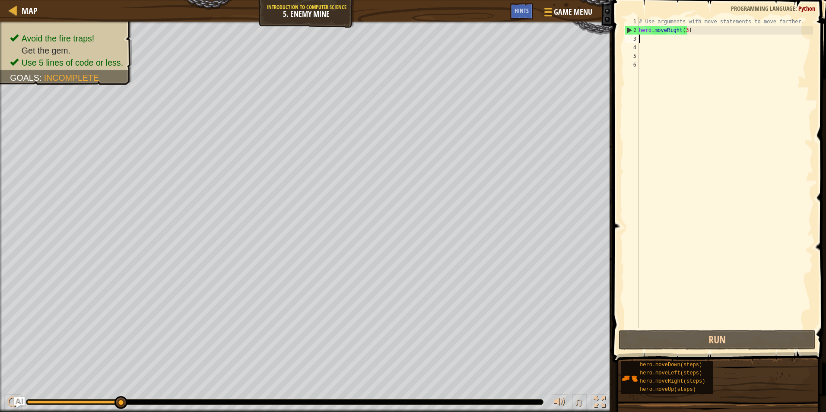
click at [645, 41] on div "# Use arguments with move statements to move farther. hero . moveRight ( 3 )" at bounding box center [725, 181] width 176 height 328
type textarea "h"
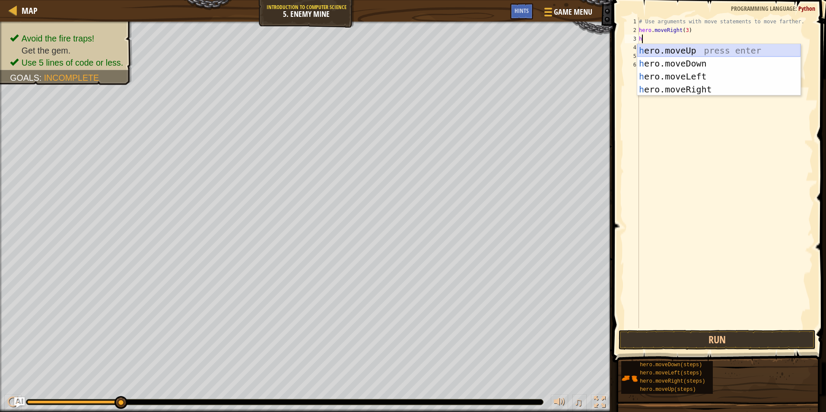
click at [692, 49] on div "h ero.moveUp press enter h ero.moveDown press enter h ero.moveLeft press enter …" at bounding box center [718, 83] width 163 height 78
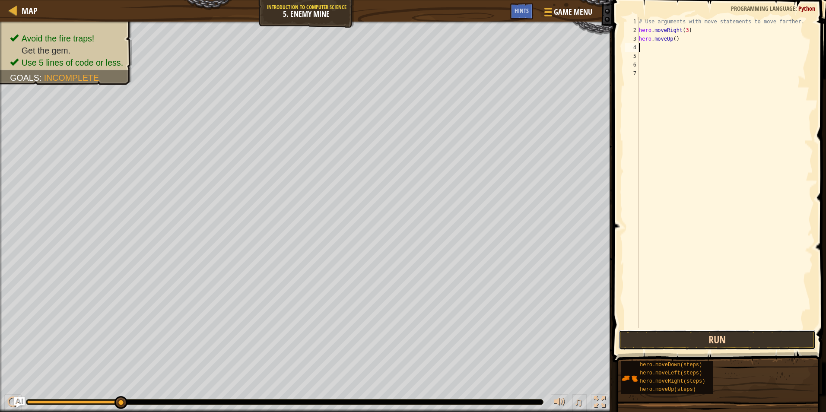
click at [682, 340] on button "Run" at bounding box center [716, 340] width 197 height 20
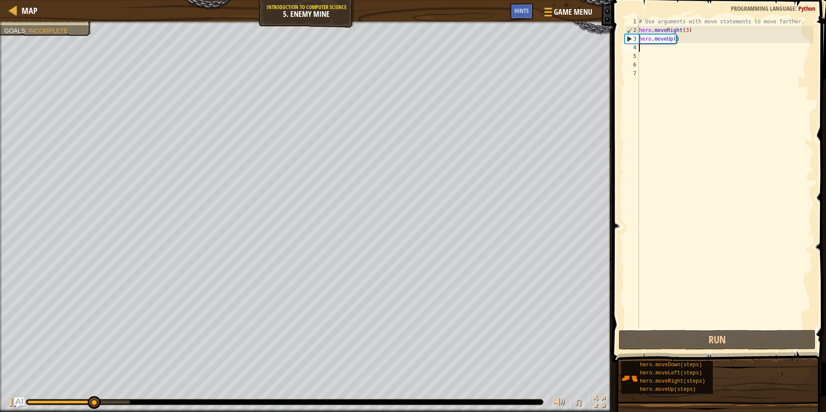
click at [649, 48] on div "# Use arguments with move statements to move farther. hero . moveRight ( 3 ) he…" at bounding box center [725, 181] width 176 height 328
type textarea "h"
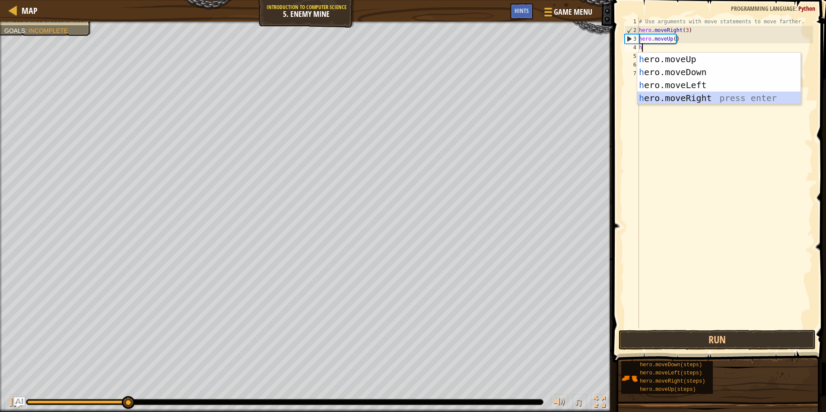
click at [669, 102] on div "h ero.moveUp press enter h ero.moveDown press enter h ero.moveLeft press enter …" at bounding box center [718, 92] width 163 height 78
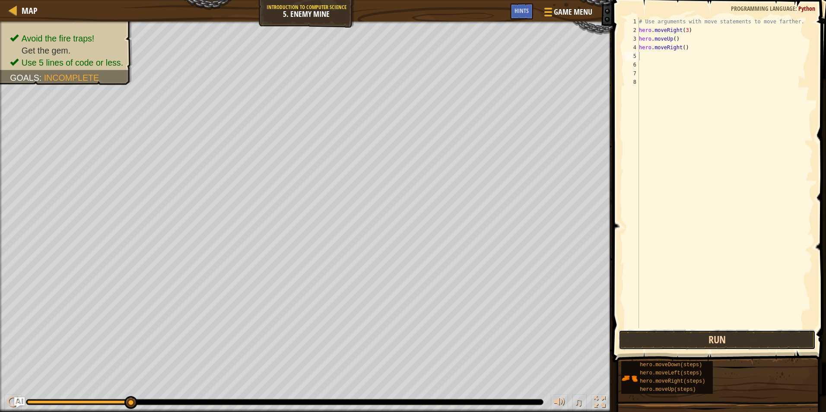
click at [673, 339] on button "Run" at bounding box center [716, 340] width 197 height 20
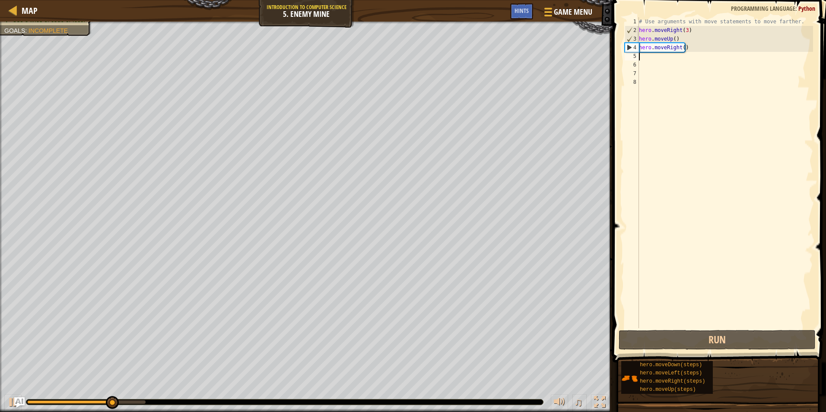
type textarea "h"
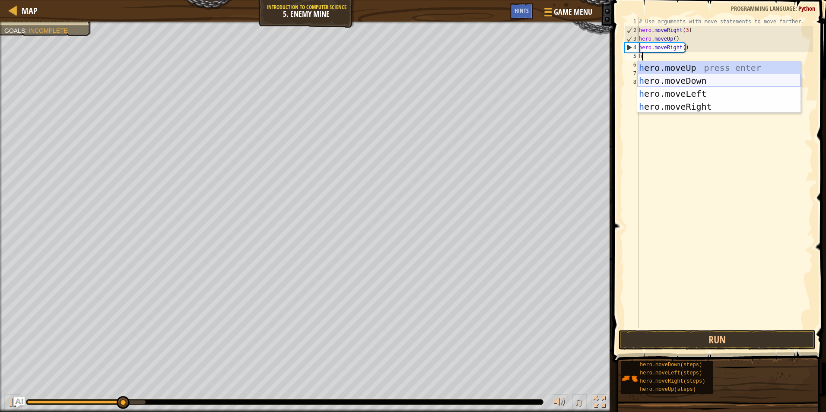
click at [665, 77] on div "h ero.moveUp press enter h ero.moveDown press enter h ero.moveLeft press enter …" at bounding box center [718, 100] width 163 height 78
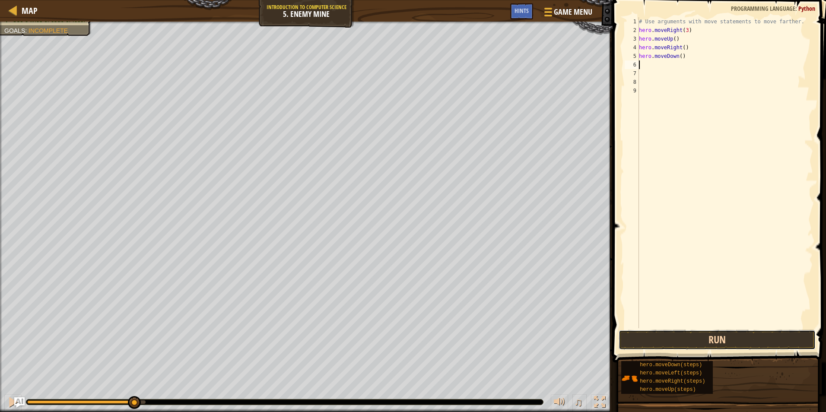
click at [702, 336] on button "Run" at bounding box center [716, 340] width 197 height 20
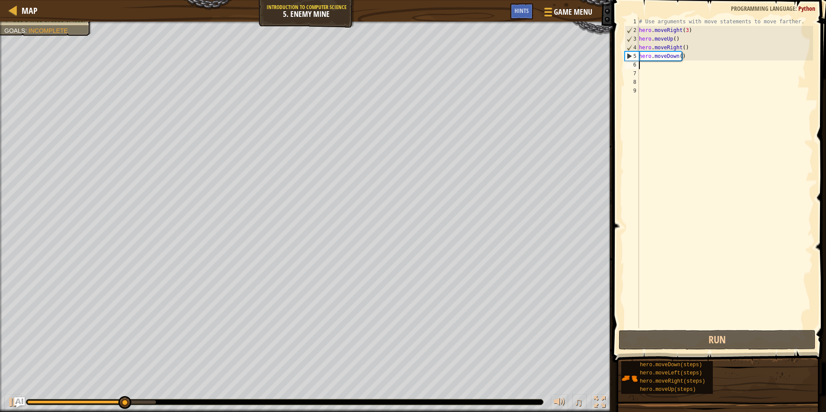
drag, startPoint x: 658, startPoint y: 70, endPoint x: 648, endPoint y: 63, distance: 12.1
click at [648, 63] on div "# Use arguments with move statements to move farther. hero . moveRight ( 3 ) he…" at bounding box center [725, 181] width 176 height 328
type textarea "h"
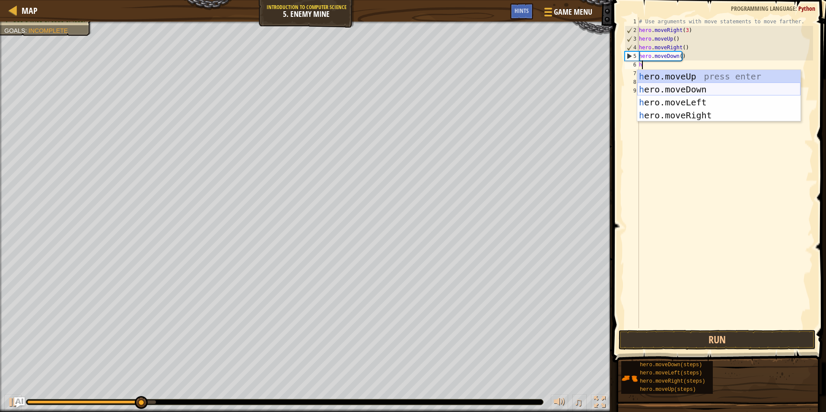
click at [678, 90] on div "h ero.moveUp press enter h ero.moveDown press enter h ero.moveLeft press enter …" at bounding box center [718, 109] width 163 height 78
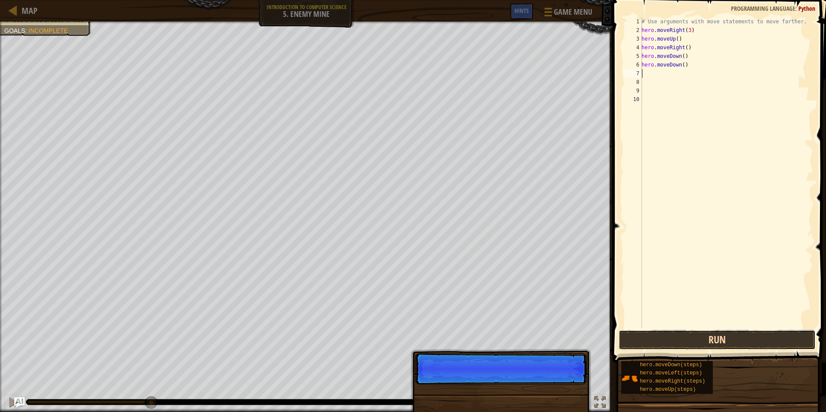
click at [679, 336] on button "Run" at bounding box center [716, 340] width 197 height 20
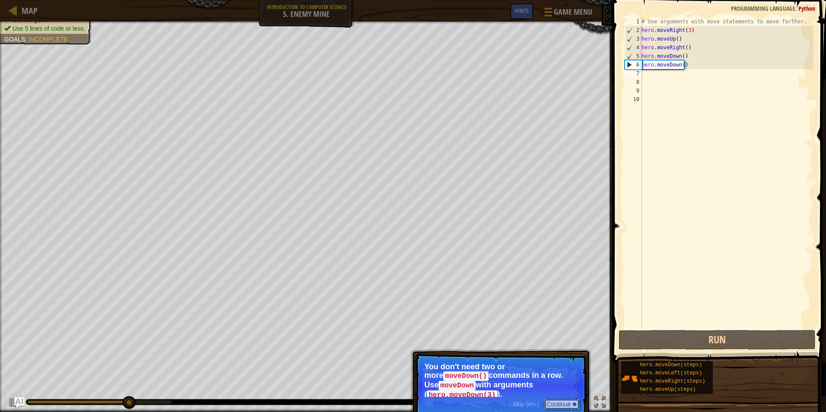
click at [565, 399] on button "Continue" at bounding box center [562, 404] width 36 height 11
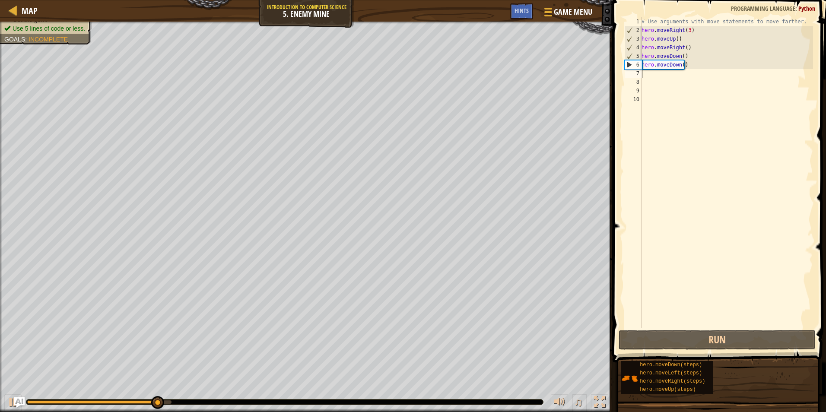
click at [653, 74] on div "# Use arguments with move statements to move farther. hero . moveRight ( 3 ) he…" at bounding box center [726, 181] width 173 height 328
type textarea "h"
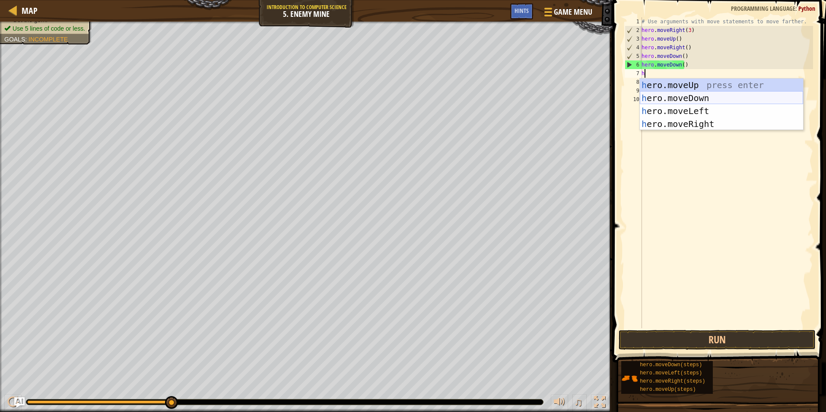
click at [687, 92] on div "h ero.moveUp press enter h ero.moveDown press enter h ero.moveLeft press enter …" at bounding box center [721, 118] width 163 height 78
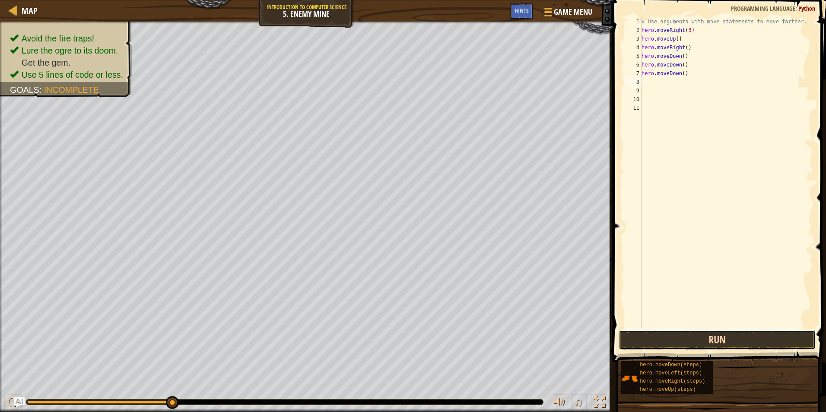
click at [679, 338] on button "Run" at bounding box center [716, 340] width 197 height 20
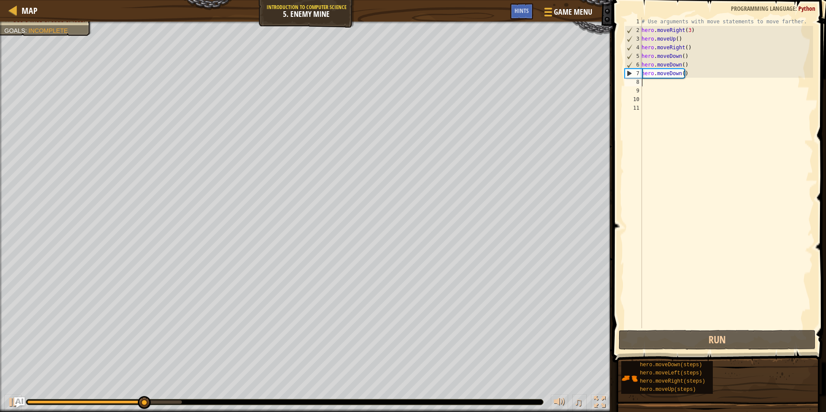
click at [656, 83] on div "# Use arguments with move statements to move farther. hero . moveRight ( 3 ) he…" at bounding box center [726, 181] width 173 height 328
type textarea "h"
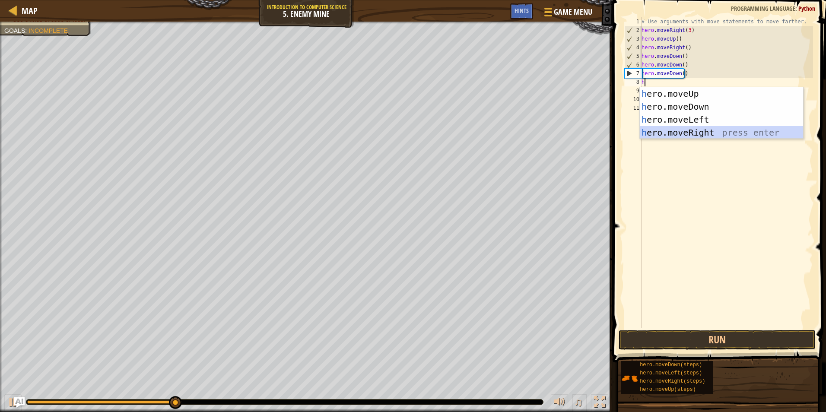
click at [678, 130] on div "h ero.moveUp press enter h ero.moveDown press enter h ero.moveLeft press enter …" at bounding box center [721, 126] width 163 height 78
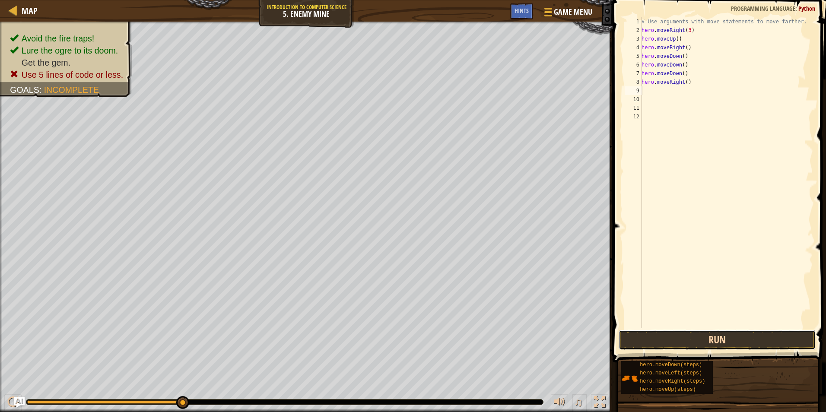
drag, startPoint x: 676, startPoint y: 348, endPoint x: 672, endPoint y: 341, distance: 7.8
click at [673, 342] on button "Run" at bounding box center [716, 340] width 197 height 20
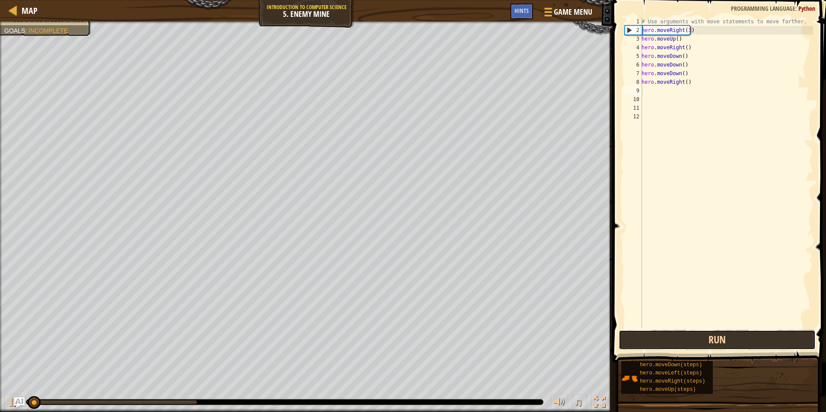
click at [672, 341] on button "Run" at bounding box center [716, 340] width 197 height 20
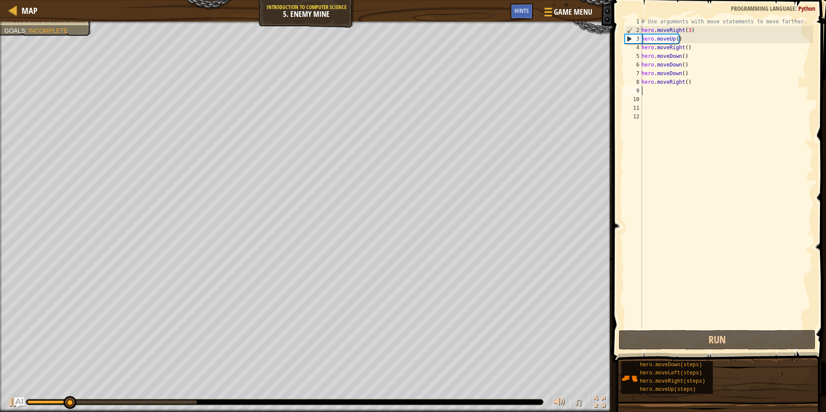
click at [664, 93] on div "# Use arguments with move statements to move farther. hero . moveRight ( 3 ) he…" at bounding box center [726, 181] width 173 height 328
click at [660, 92] on div "# Use arguments with move statements to move farther. hero . moveRight ( 3 ) he…" at bounding box center [726, 181] width 173 height 328
type textarea "h"
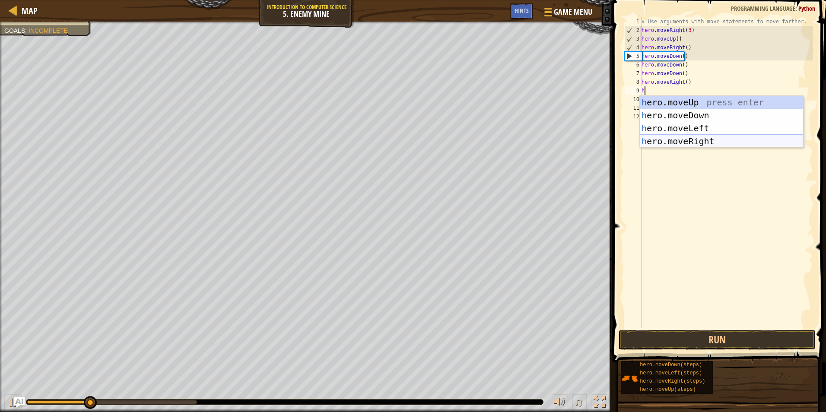
click at [678, 139] on div "h ero.moveUp press enter h ero.moveDown press enter h ero.moveLeft press enter …" at bounding box center [721, 135] width 163 height 78
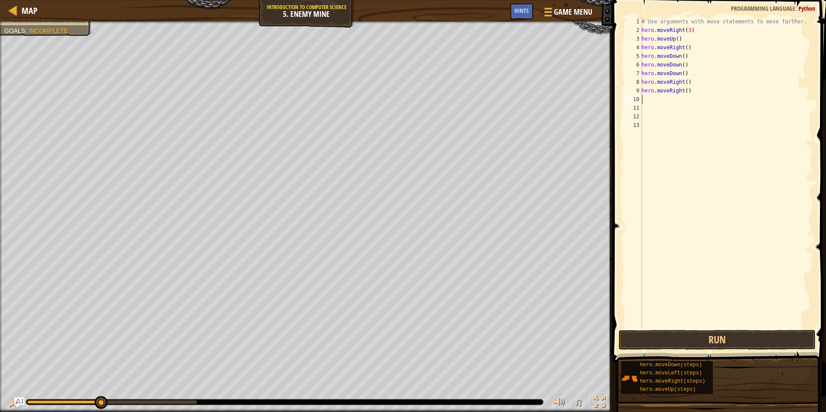
click at [672, 96] on div "# Use arguments with move statements to move farther. hero . moveRight ( 3 ) he…" at bounding box center [726, 181] width 173 height 328
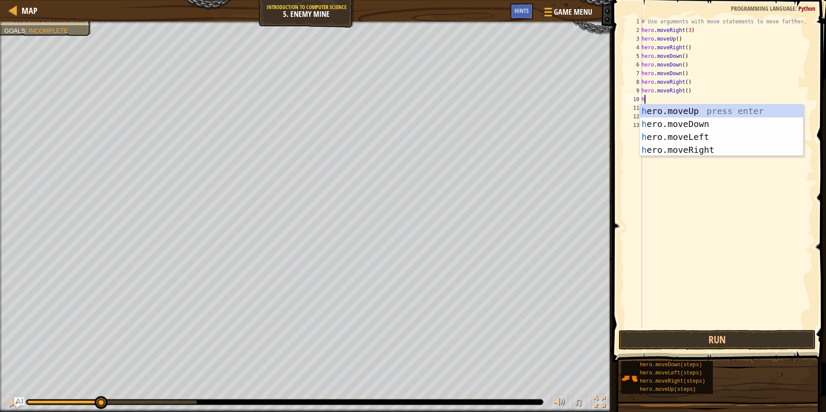
type textarea "h"
click at [670, 147] on div "h ero.moveUp press enter h ero.moveDown press enter h ero.moveLeft press enter …" at bounding box center [721, 144] width 163 height 78
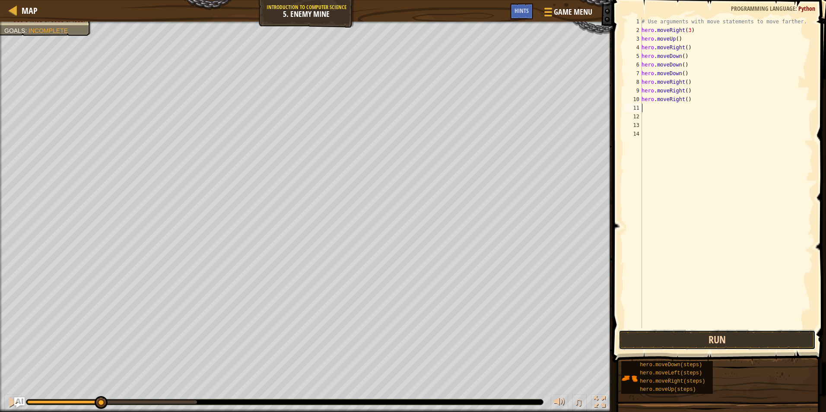
drag, startPoint x: 671, startPoint y: 337, endPoint x: 674, endPoint y: 333, distance: 5.2
click at [671, 337] on button "Run" at bounding box center [716, 340] width 197 height 20
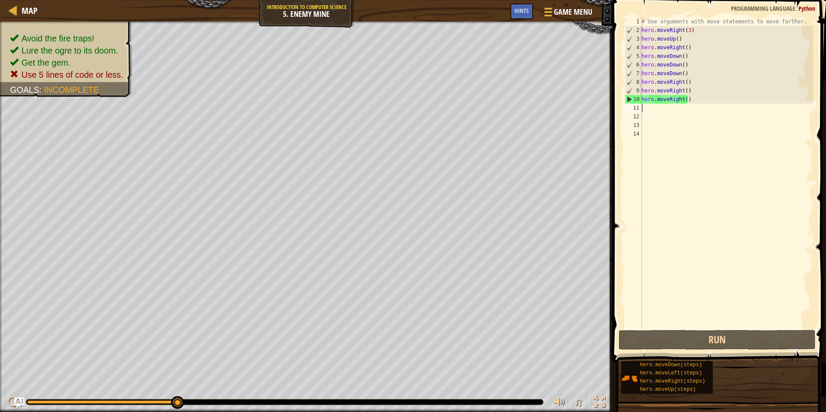
click at [658, 110] on div "# Use arguments with move statements to move farther. hero . moveRight ( 3 ) he…" at bounding box center [726, 181] width 173 height 328
type textarea "h"
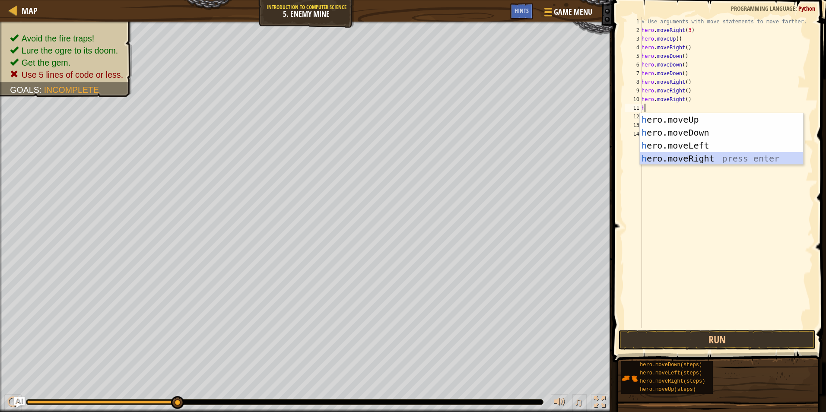
drag, startPoint x: 692, startPoint y: 154, endPoint x: 685, endPoint y: 181, distance: 28.2
click at [692, 155] on div "h ero.moveUp press enter h ero.moveDown press enter h ero.moveLeft press enter …" at bounding box center [721, 152] width 163 height 78
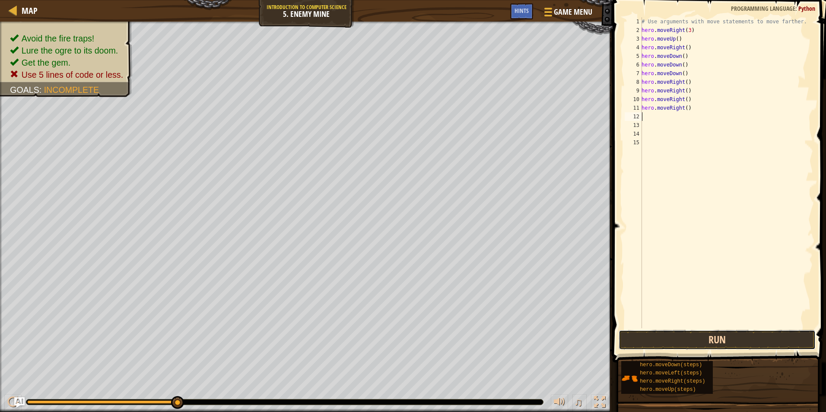
click at [672, 338] on button "Run" at bounding box center [716, 340] width 197 height 20
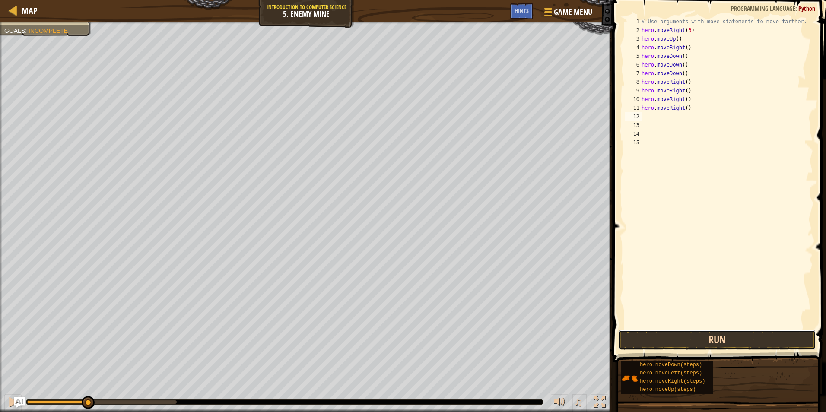
click at [675, 344] on button "Run" at bounding box center [716, 340] width 197 height 20
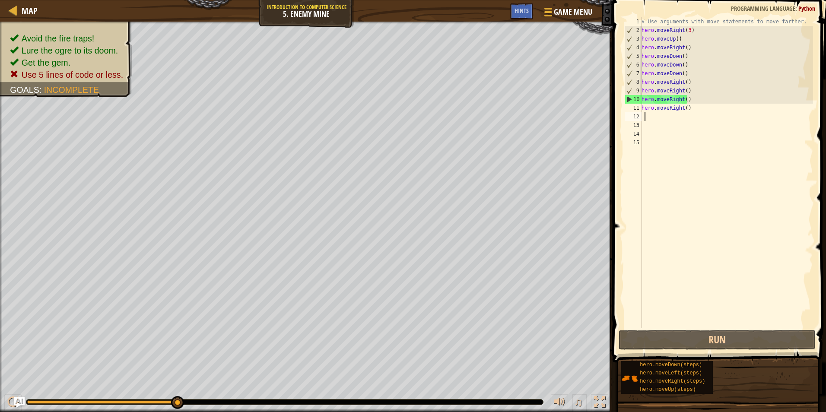
type textarea "h"
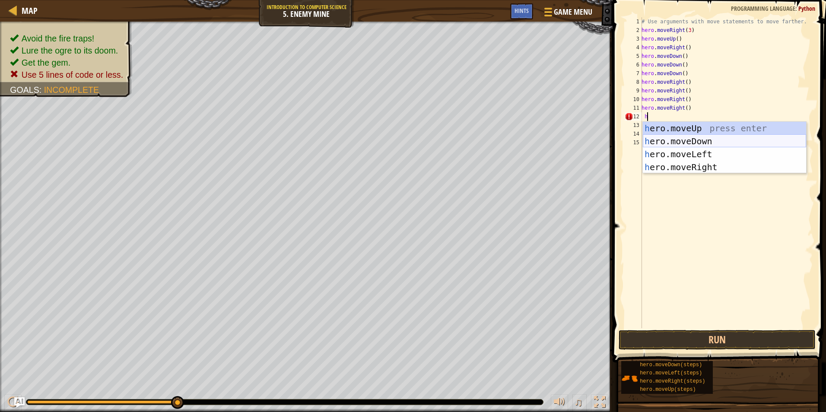
click at [674, 141] on div "h ero.moveUp press enter h ero.moveDown press enter h ero.moveLeft press enter …" at bounding box center [724, 161] width 163 height 78
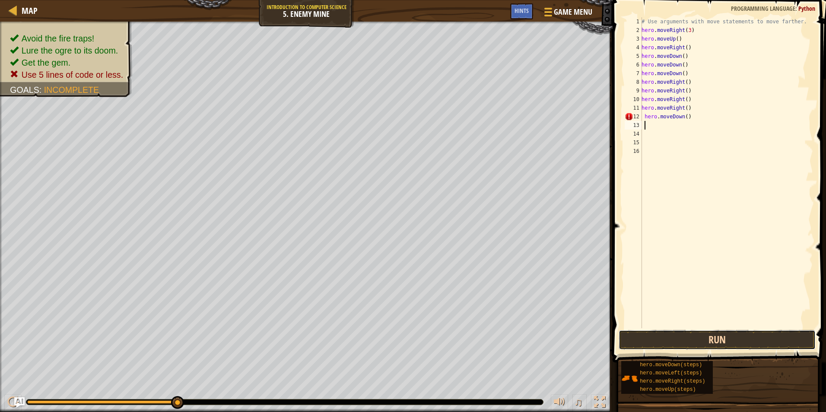
click at [685, 337] on button "Run" at bounding box center [716, 340] width 197 height 20
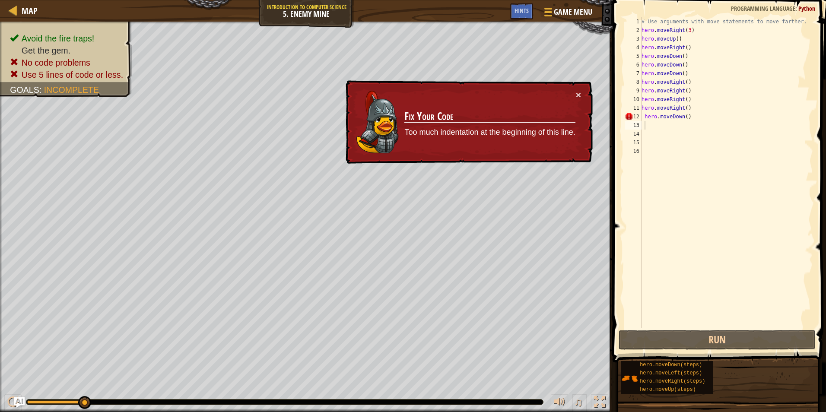
click at [581, 95] on div "× Fix Your Code Too much indentation at the beginning of this line." at bounding box center [468, 122] width 249 height 84
click at [580, 96] on div "× Fix Your Code Too much indentation at the beginning of this line." at bounding box center [468, 122] width 249 height 84
click at [580, 97] on button "×" at bounding box center [578, 94] width 5 height 9
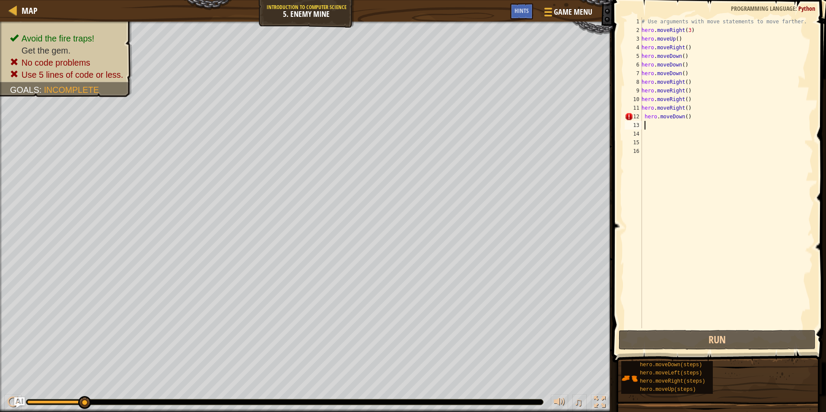
click at [691, 118] on div "# Use arguments with move statements to move farther. hero . moveRight ( 3 ) he…" at bounding box center [726, 181] width 173 height 328
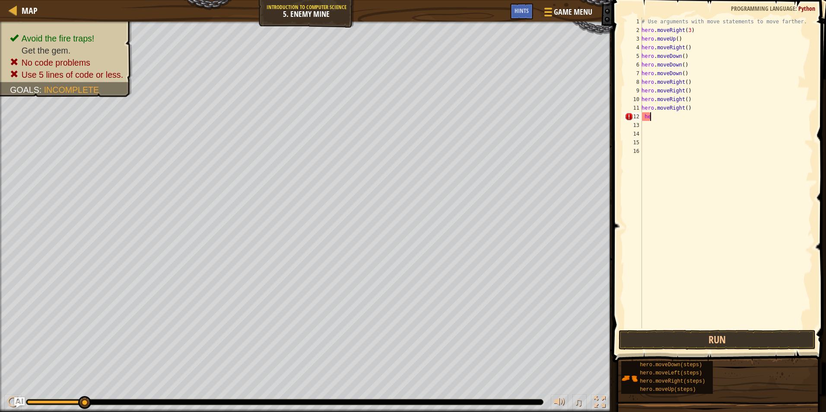
type textarea "h"
drag, startPoint x: 694, startPoint y: 126, endPoint x: 653, endPoint y: 114, distance: 43.2
click at [653, 114] on div "# Use arguments with move statements to move farther. hero . moveRight ( 3 ) he…" at bounding box center [726, 181] width 173 height 328
type textarea "h"
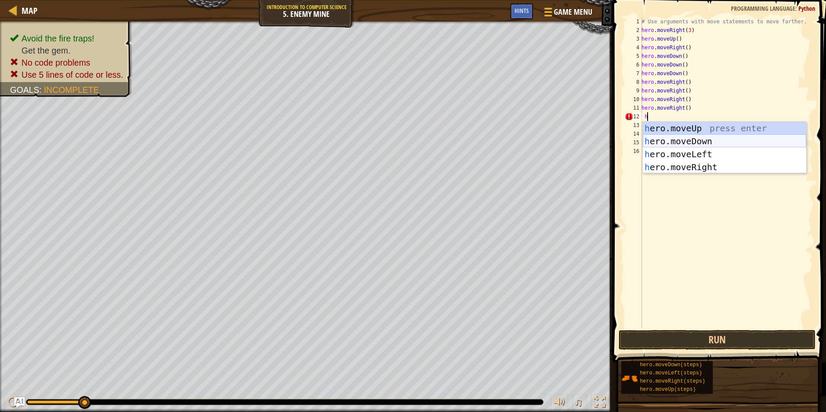
click at [693, 140] on div "h ero.moveUp press enter h ero.moveDown press enter h ero.moveLeft press enter …" at bounding box center [724, 161] width 163 height 78
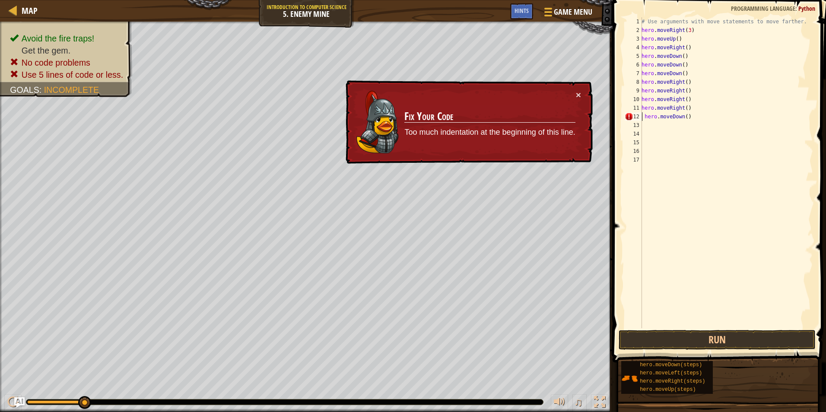
click at [643, 117] on div "# Use arguments with move statements to move farther. hero . moveRight ( 3 ) he…" at bounding box center [726, 181] width 173 height 328
click at [644, 115] on div "# Use arguments with move statements to move farther. hero . moveRight ( 3 ) he…" at bounding box center [726, 181] width 173 height 328
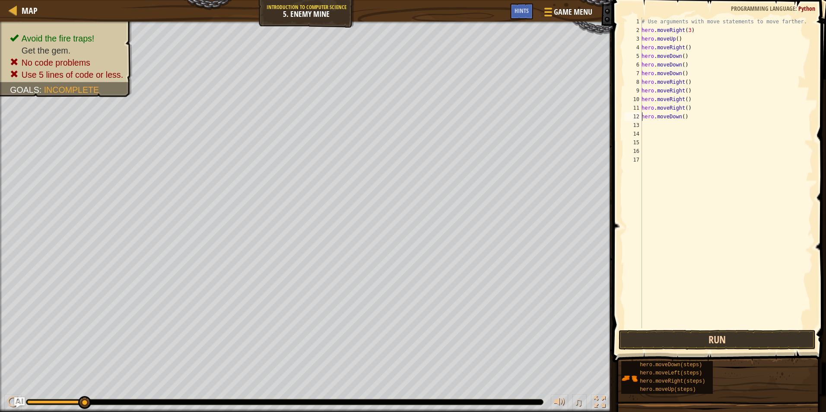
type textarea "hero.moveDown()"
click at [668, 341] on button "Run" at bounding box center [716, 340] width 197 height 20
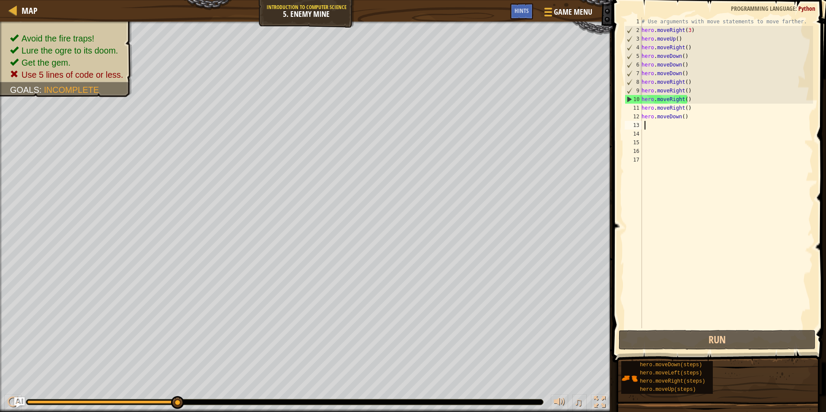
click at [698, 122] on div "# Use arguments with move statements to move farther. hero . moveRight ( 3 ) he…" at bounding box center [726, 181] width 173 height 328
drag, startPoint x: 692, startPoint y: 120, endPoint x: 681, endPoint y: 118, distance: 11.4
click at [688, 120] on div "# Use arguments with move statements to move farther. hero . moveRight ( 3 ) he…" at bounding box center [726, 181] width 173 height 328
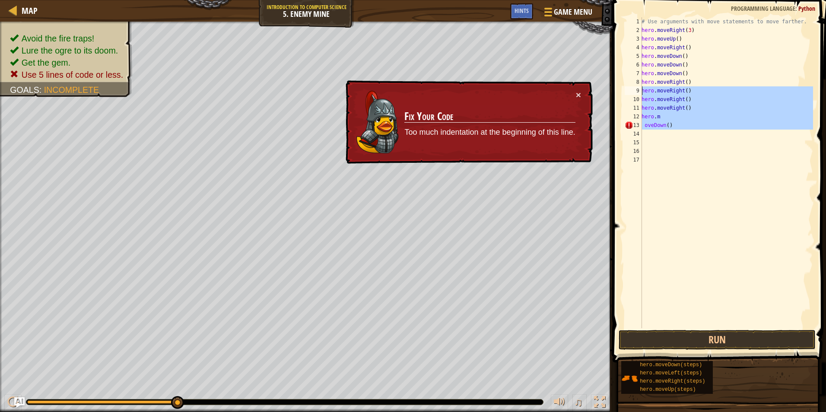
drag, startPoint x: 641, startPoint y: 126, endPoint x: 656, endPoint y: 93, distance: 36.3
click at [656, 93] on div "hero.[PERSON_NAME]() 1 2 3 4 5 6 7 8 9 10 11 12 13 14 15 16 17 # Use arguments …" at bounding box center [718, 172] width 190 height 311
type textarea "hero.moveRight() hero.moveRight()"
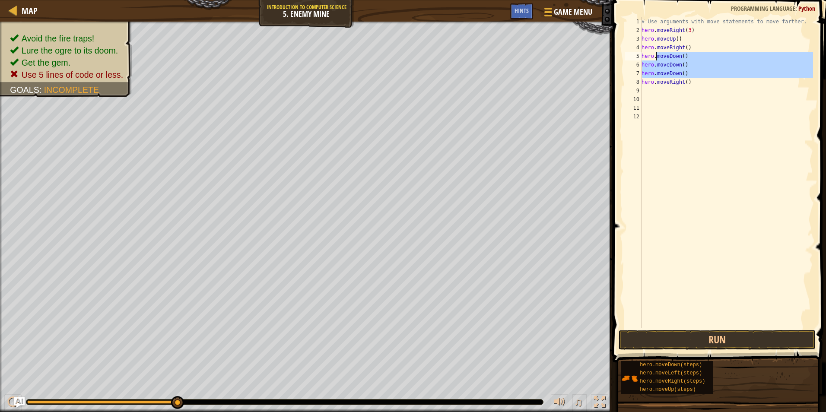
drag, startPoint x: 642, startPoint y: 79, endPoint x: 655, endPoint y: 57, distance: 26.1
click at [655, 57] on div "# Use arguments with move statements to move farther. hero . moveRight ( 3 ) he…" at bounding box center [726, 181] width 173 height 328
type textarea "hero.moveDown() hero.moveDown()"
drag, startPoint x: 742, startPoint y: 146, endPoint x: 707, endPoint y: 118, distance: 44.2
click at [737, 142] on div "# Use arguments with move statements to move farther. hero . moveRight ( 3 ) he…" at bounding box center [726, 181] width 173 height 328
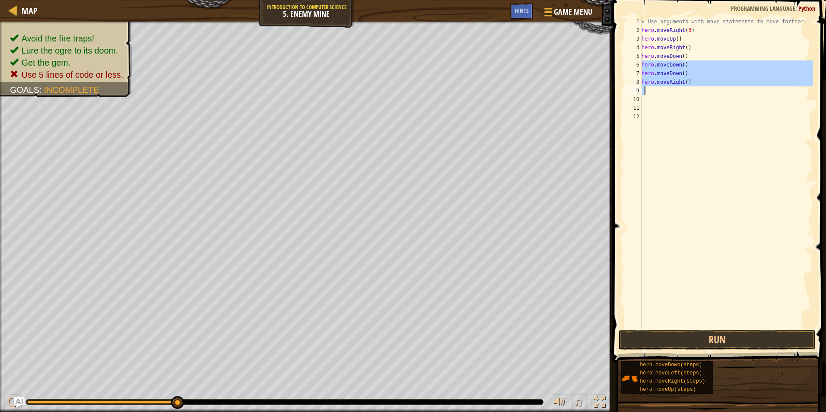
drag, startPoint x: 642, startPoint y: 64, endPoint x: 685, endPoint y: 87, distance: 48.3
click at [685, 87] on div "# Use arguments with move statements to move farther. hero . moveRight ( 3 ) he…" at bounding box center [726, 181] width 173 height 328
type textarea "hero.moveRight()"
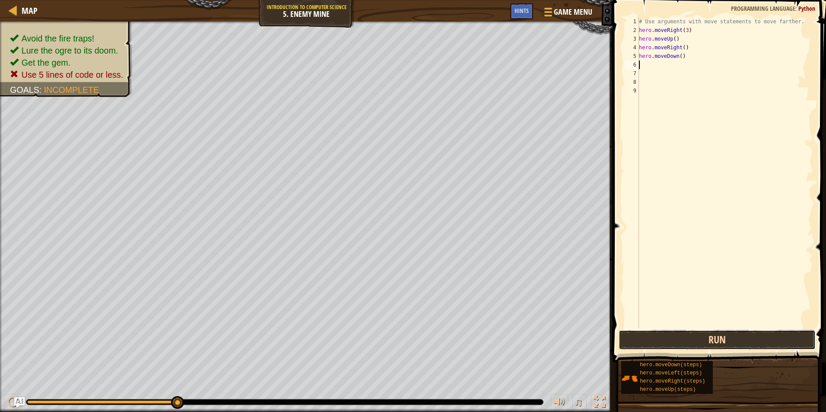
click at [659, 345] on button "Run" at bounding box center [716, 340] width 197 height 20
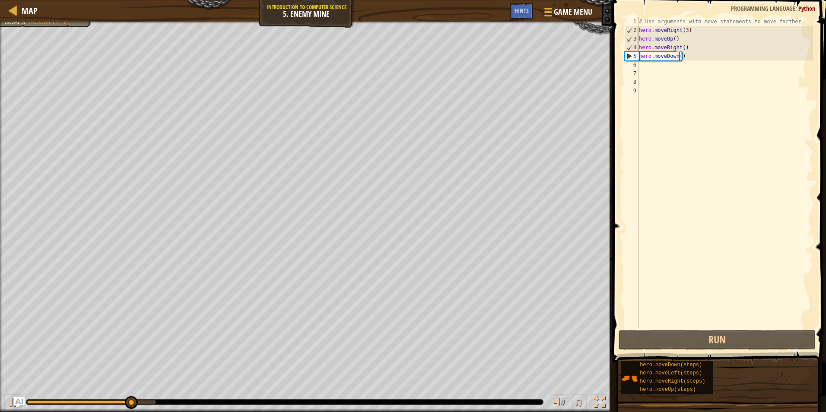
click at [679, 58] on div "# Use arguments with move statements to move farther. hero . moveRight ( 3 ) he…" at bounding box center [725, 181] width 176 height 328
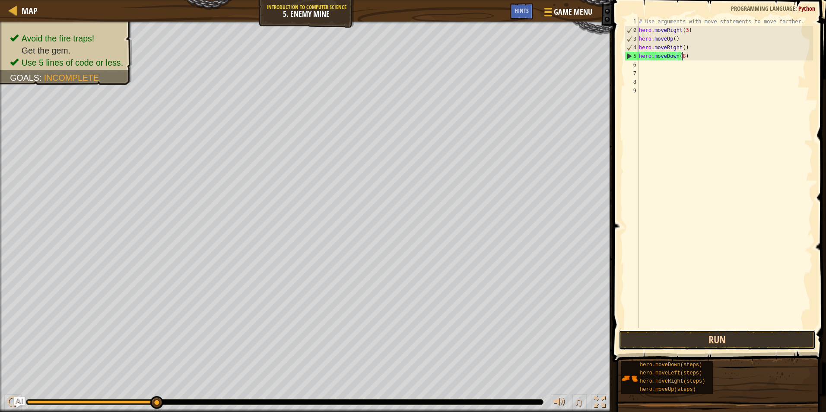
click at [675, 335] on button "Run" at bounding box center [716, 340] width 197 height 20
click at [689, 345] on button "Run" at bounding box center [716, 340] width 197 height 20
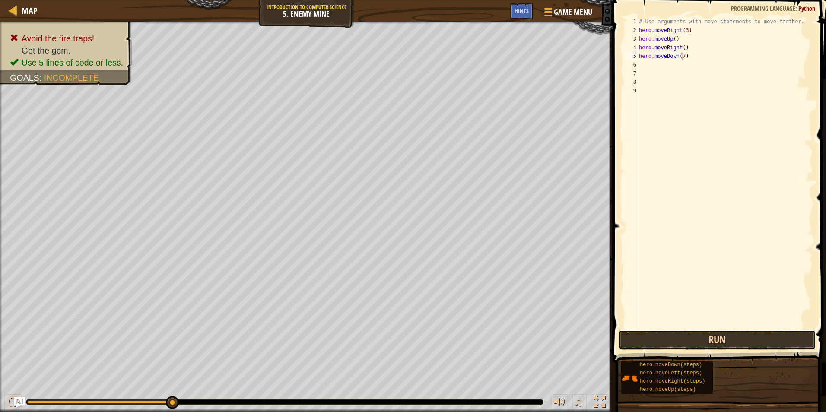
click at [655, 342] on button "Run" at bounding box center [716, 340] width 197 height 20
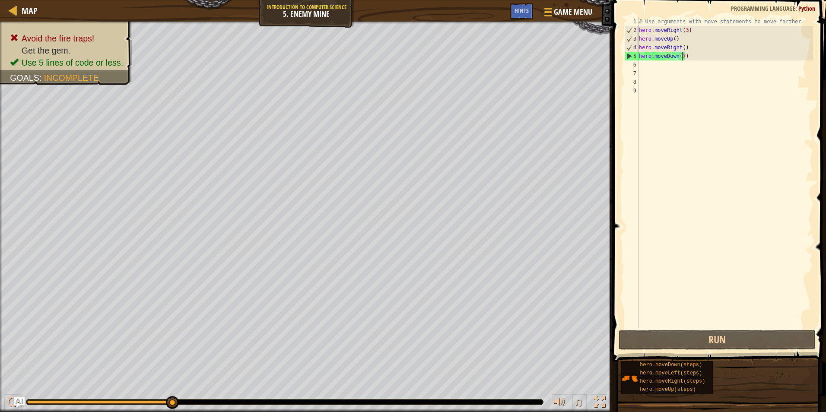
scroll to position [4, 3]
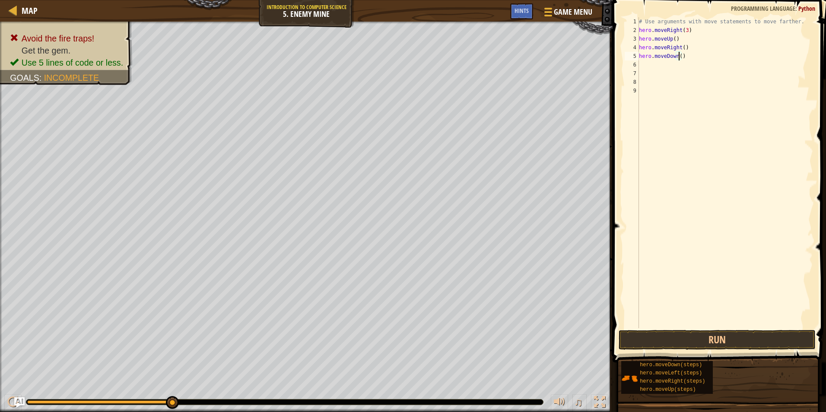
type textarea "hero.moveDown(4)"
click at [667, 333] on button "Run" at bounding box center [716, 340] width 197 height 20
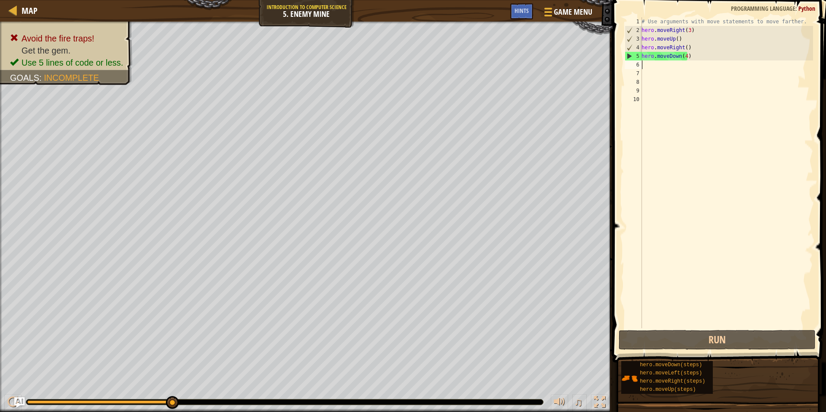
click at [684, 56] on div "# Use arguments with move statements to move farther. hero . moveRight ( 3 ) he…" at bounding box center [726, 181] width 173 height 328
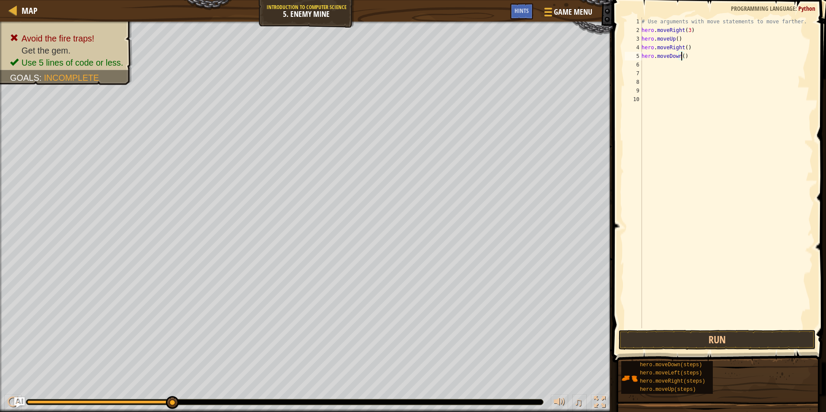
type textarea "hero.moveDown(2)"
click at [663, 331] on button "Run" at bounding box center [716, 340] width 197 height 20
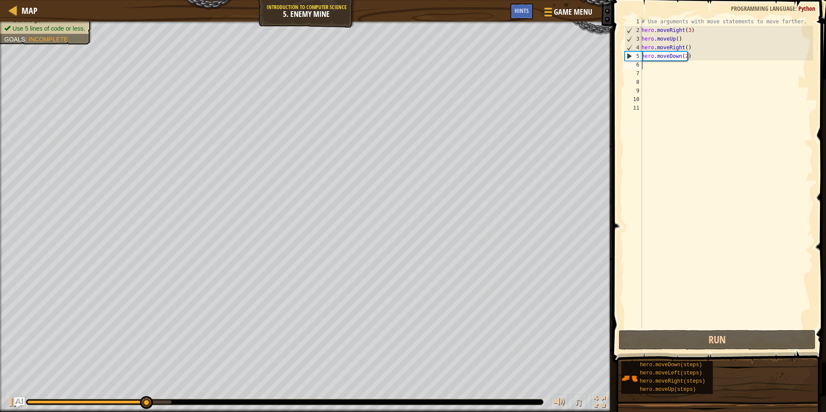
click at [684, 57] on div "# Use arguments with move statements to move farther. hero . moveRight ( 3 ) he…" at bounding box center [726, 181] width 173 height 328
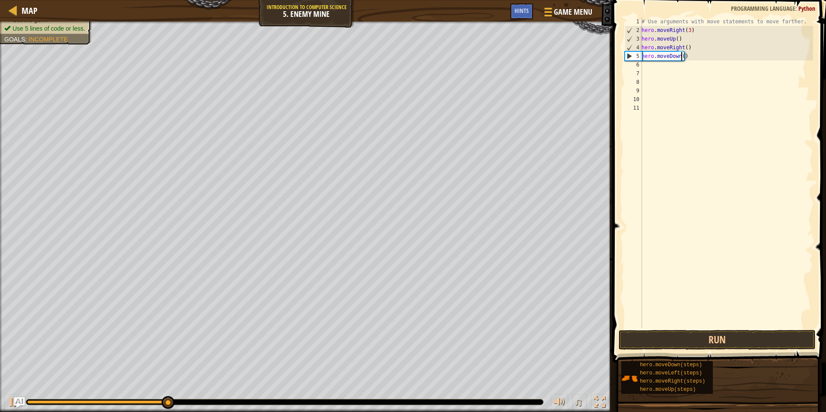
type textarea "hero.moveDown(3)"
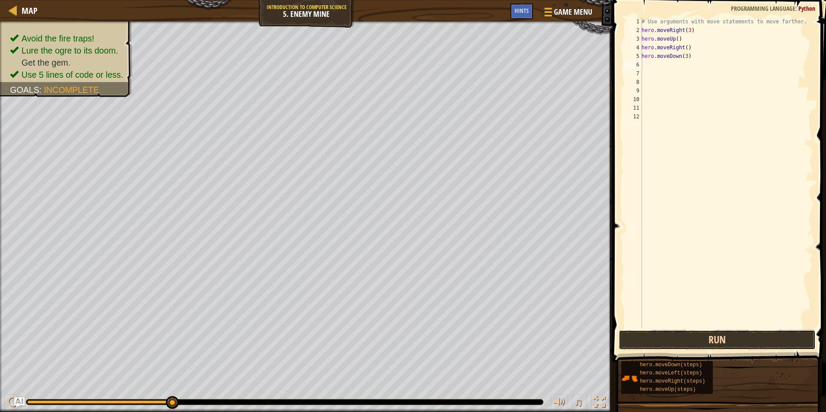
click at [684, 333] on button "Run" at bounding box center [716, 340] width 197 height 20
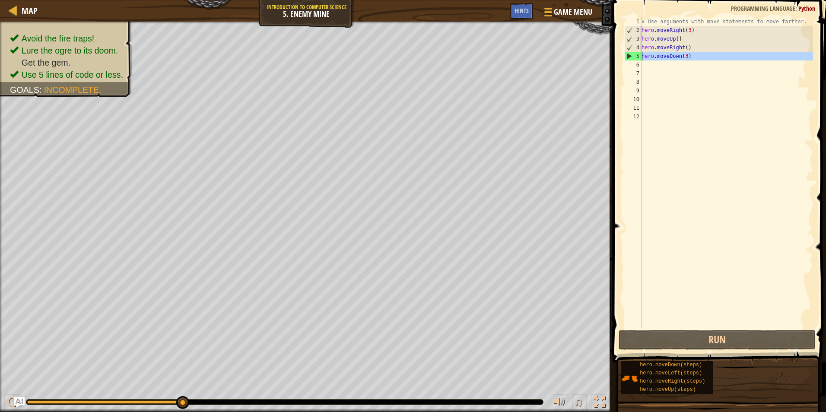
click at [628, 55] on div "5" at bounding box center [633, 56] width 17 height 9
drag, startPoint x: 628, startPoint y: 55, endPoint x: 640, endPoint y: 51, distance: 12.6
click at [640, 51] on div "4" at bounding box center [633, 47] width 17 height 9
click at [696, 330] on span at bounding box center [720, 169] width 220 height 388
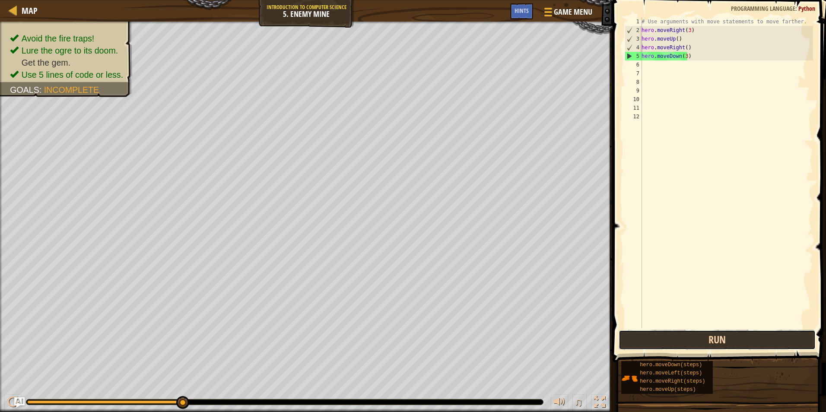
click at [689, 338] on button "Run" at bounding box center [716, 340] width 197 height 20
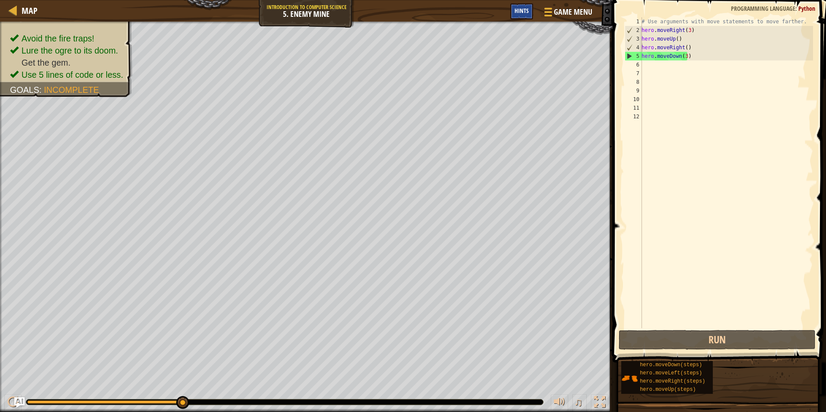
click at [523, 12] on span "Hints" at bounding box center [521, 10] width 14 height 8
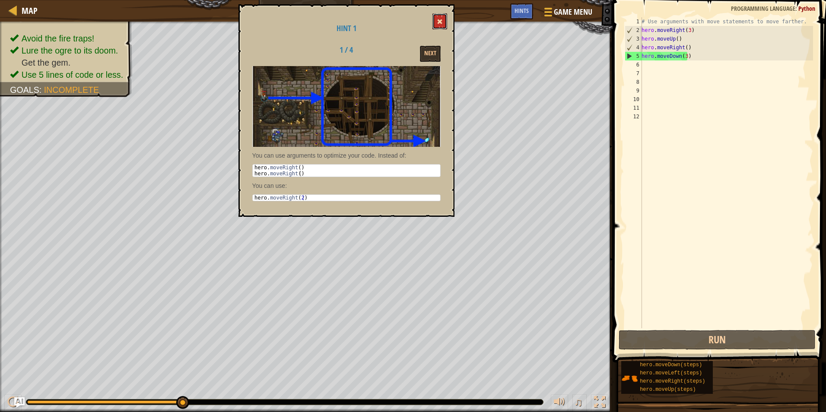
click at [432, 18] on button at bounding box center [439, 21] width 15 height 16
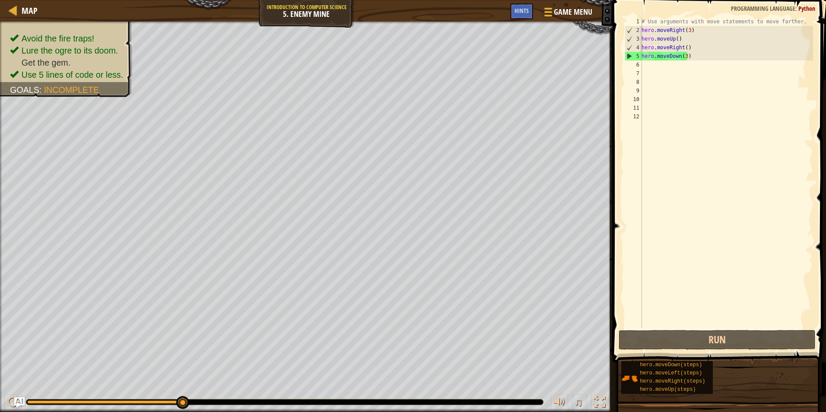
click at [683, 48] on div "# Use arguments with move statements to move farther. hero . moveRight ( 3 ) he…" at bounding box center [726, 181] width 173 height 328
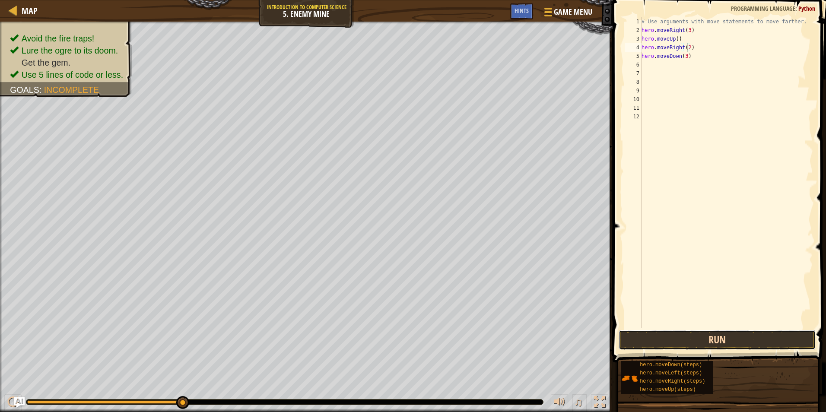
click at [688, 341] on button "Run" at bounding box center [716, 340] width 197 height 20
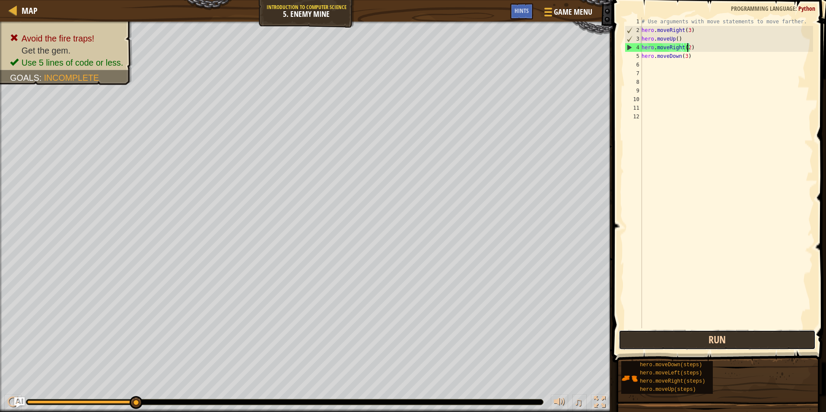
click at [691, 344] on button "Run" at bounding box center [716, 340] width 197 height 20
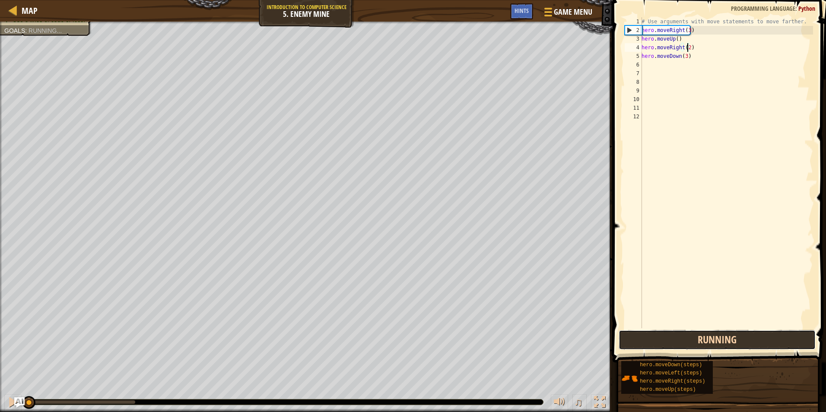
click at [690, 344] on button "Running" at bounding box center [716, 340] width 197 height 20
click at [690, 344] on button "Run" at bounding box center [716, 340] width 197 height 20
click at [691, 344] on button "Run" at bounding box center [716, 340] width 197 height 20
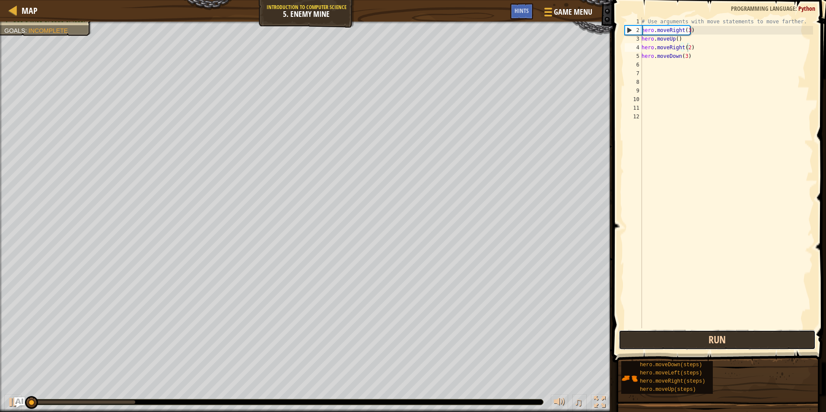
click at [691, 344] on button "Run" at bounding box center [716, 340] width 197 height 20
click at [686, 347] on button "Run" at bounding box center [716, 340] width 197 height 20
click at [681, 349] on button "Run" at bounding box center [716, 340] width 197 height 20
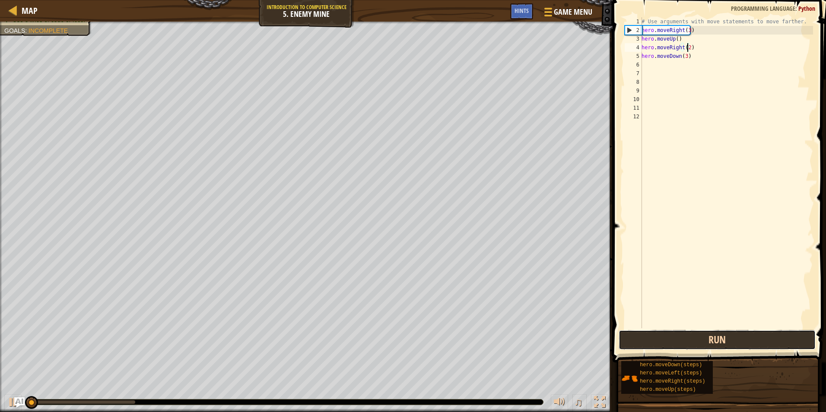
click at [676, 349] on button "Run" at bounding box center [716, 340] width 197 height 20
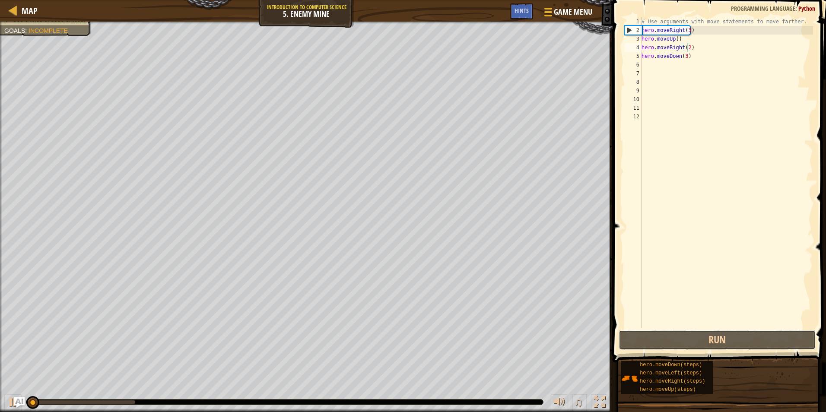
click at [674, 350] on div "hero.moveRight(2) 1 2 3 4 5 6 7 8 9 10 11 12 # Use arguments with move statemen…" at bounding box center [718, 198] width 216 height 388
click at [674, 351] on div "hero.moveRight(2) 1 2 3 4 5 6 7 8 9 10 11 12 # Use arguments with move statemen…" at bounding box center [718, 198] width 216 height 388
click at [673, 352] on div "Hints Videos hero.moveRight(2) 1 2 3 4 5 6 7 8 9 10 11 12 # Use arguments with …" at bounding box center [718, 204] width 216 height 408
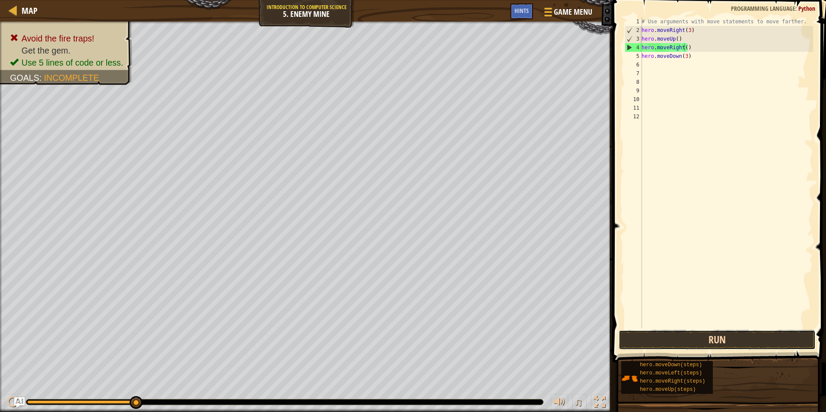
click at [665, 338] on button "Run" at bounding box center [716, 340] width 197 height 20
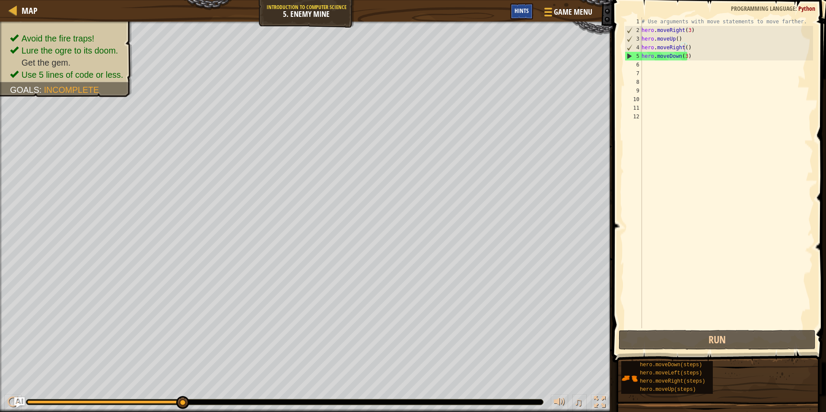
click at [518, 10] on span "Hints" at bounding box center [521, 10] width 14 height 8
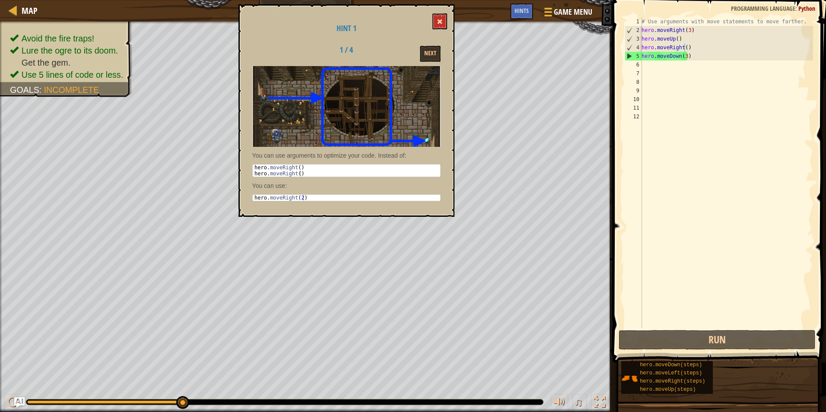
drag, startPoint x: 441, startPoint y: 12, endPoint x: 439, endPoint y: 19, distance: 7.5
click at [439, 19] on div "Hint 1 1 / 4 Next You can use arguments to optimize your code. Instead of: 1 2 …" at bounding box center [346, 110] width 216 height 212
click at [439, 22] on span at bounding box center [440, 22] width 6 height 6
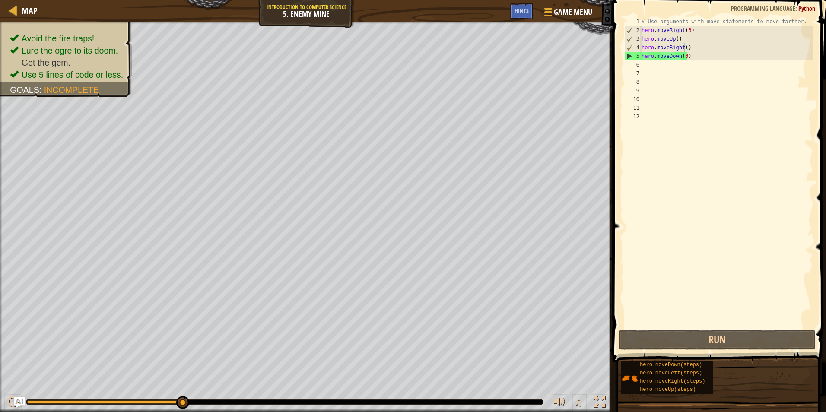
click at [678, 56] on div "# Use arguments with move statements to move farther. hero . moveRight ( 3 ) he…" at bounding box center [726, 181] width 173 height 328
click at [687, 57] on div "# Use arguments with move statements to move farther. hero . moveRight ( 3 ) he…" at bounding box center [726, 181] width 173 height 328
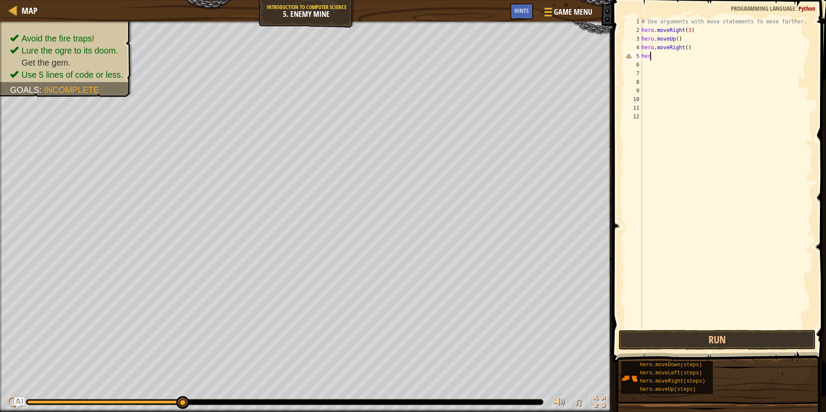
scroll to position [4, 0]
type textarea "h"
click at [667, 338] on button "Run" at bounding box center [716, 340] width 197 height 20
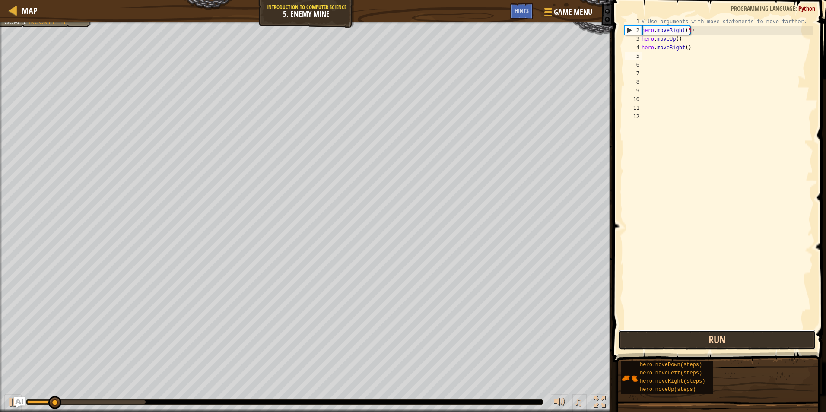
click at [667, 338] on button "Run" at bounding box center [716, 340] width 197 height 20
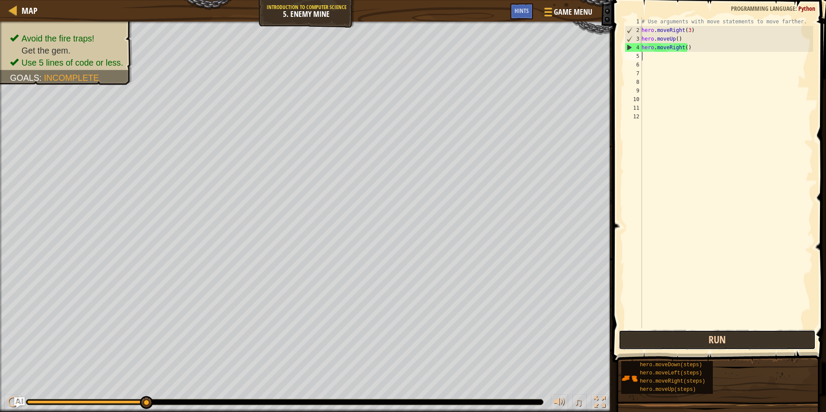
click at [674, 344] on button "Run" at bounding box center [716, 340] width 197 height 20
click at [671, 57] on div "# Use arguments with move statements to move farther. hero . moveRight ( 3 ) he…" at bounding box center [726, 181] width 173 height 328
type textarea "h"
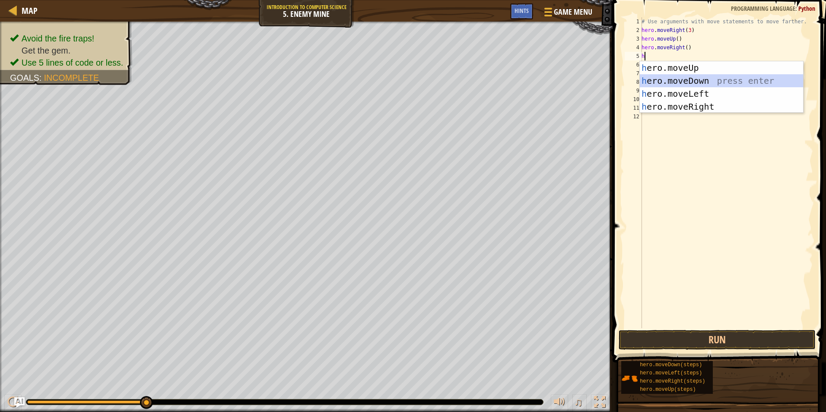
click at [669, 80] on div "h ero.moveUp press enter h ero.moveDown press enter h ero.moveLeft press enter …" at bounding box center [721, 100] width 163 height 78
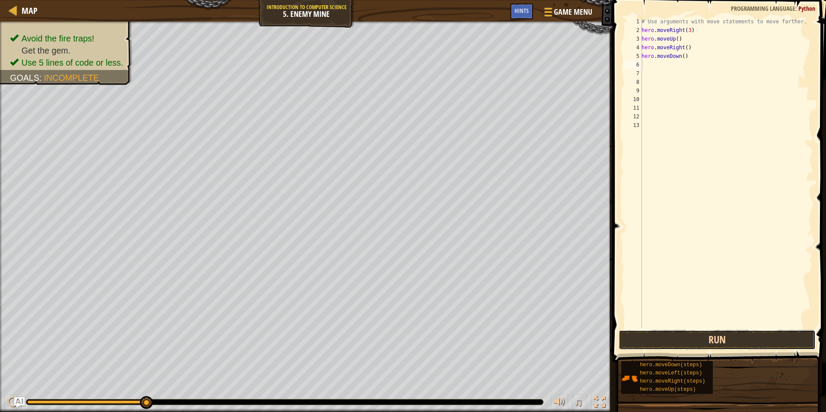
click at [699, 336] on button "Run" at bounding box center [716, 340] width 197 height 20
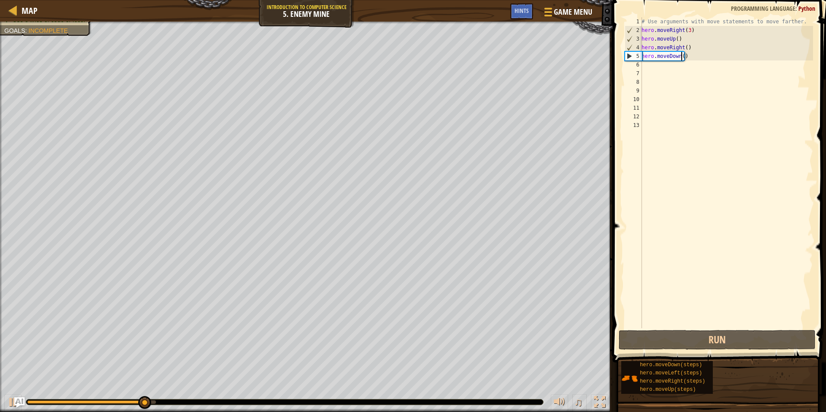
click at [681, 57] on div "# Use arguments with move statements to move farther. hero . moveRight ( 3 ) he…" at bounding box center [726, 181] width 173 height 328
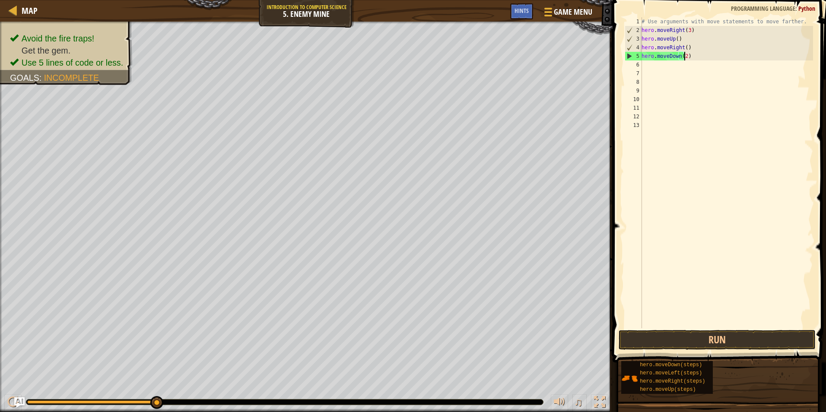
scroll to position [4, 3]
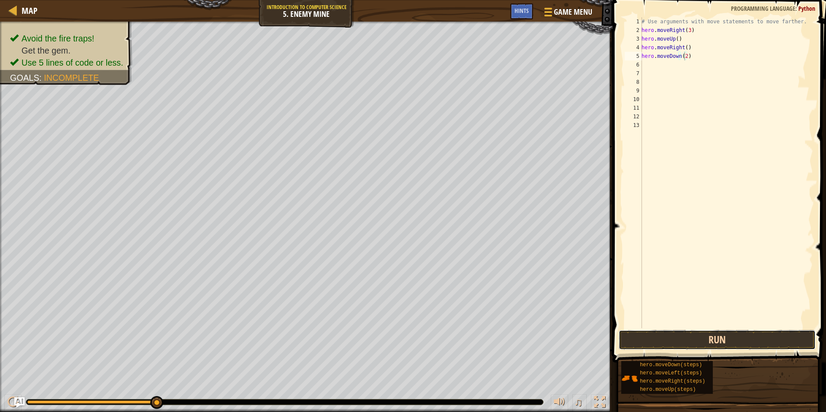
click at [679, 341] on button "Run" at bounding box center [716, 340] width 197 height 20
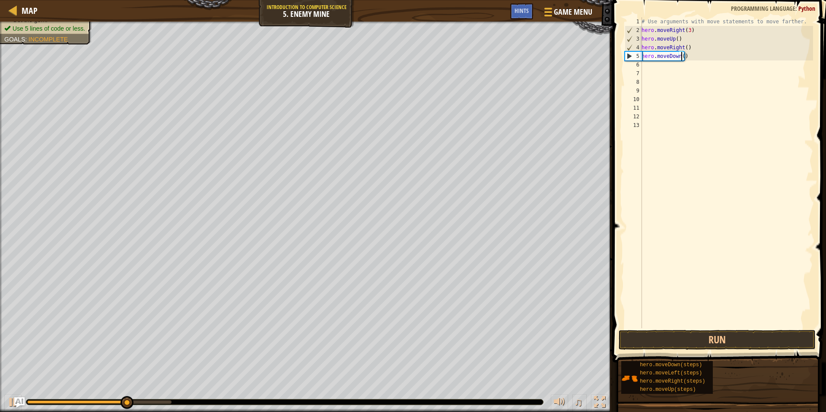
type textarea "hero.moveDown(3)"
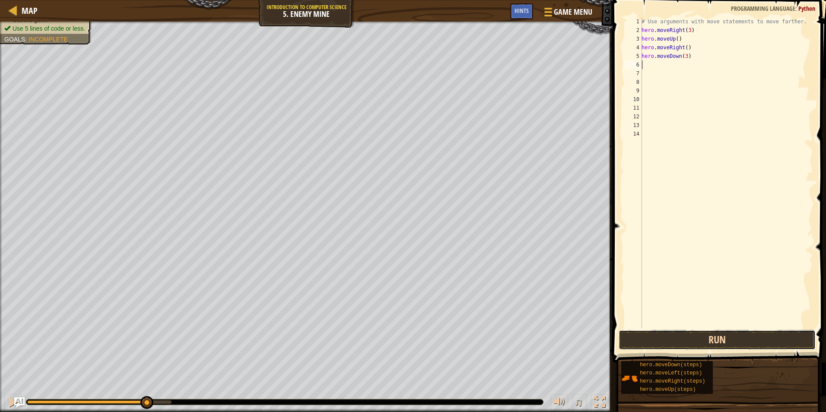
click at [690, 335] on button "Run" at bounding box center [716, 340] width 197 height 20
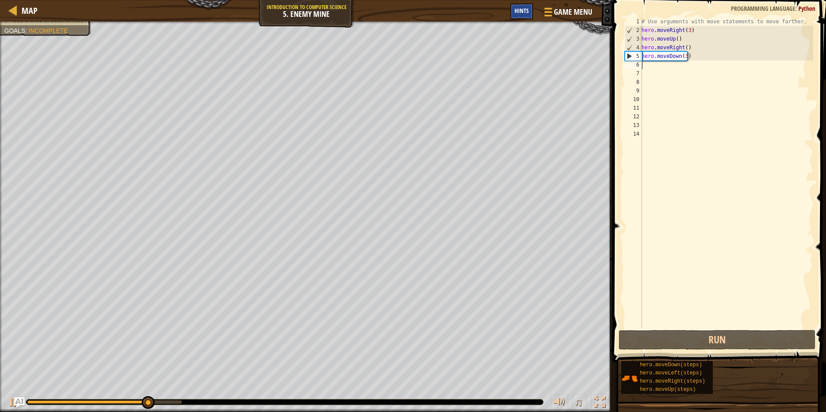
click at [525, 14] on span "Hints" at bounding box center [521, 10] width 14 height 8
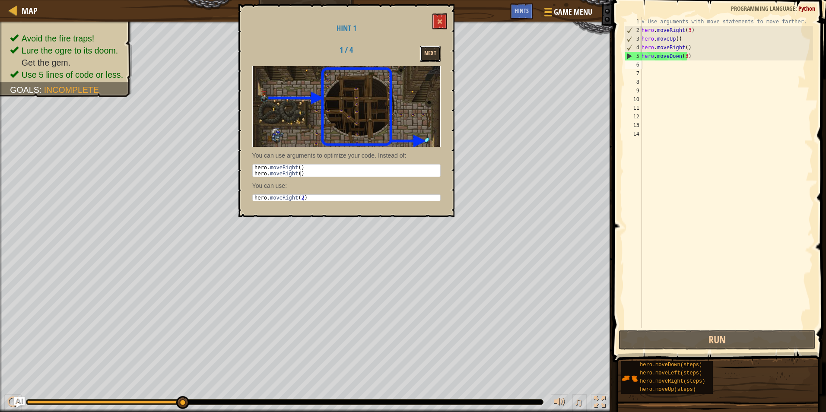
click at [436, 57] on button "Next" at bounding box center [430, 54] width 21 height 16
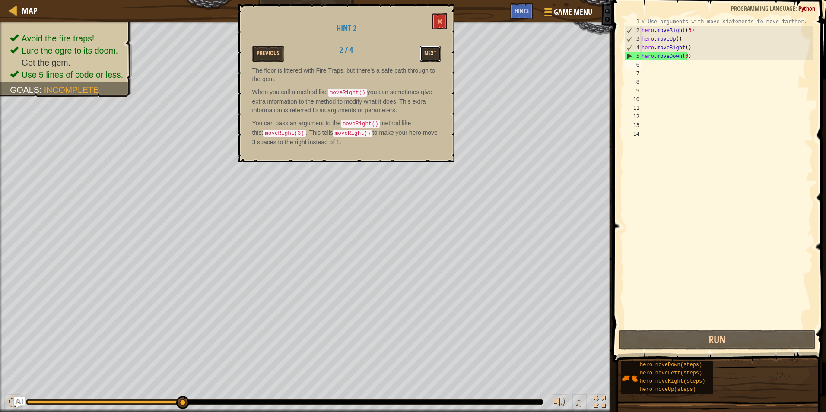
click at [427, 51] on button "Next" at bounding box center [430, 54] width 21 height 16
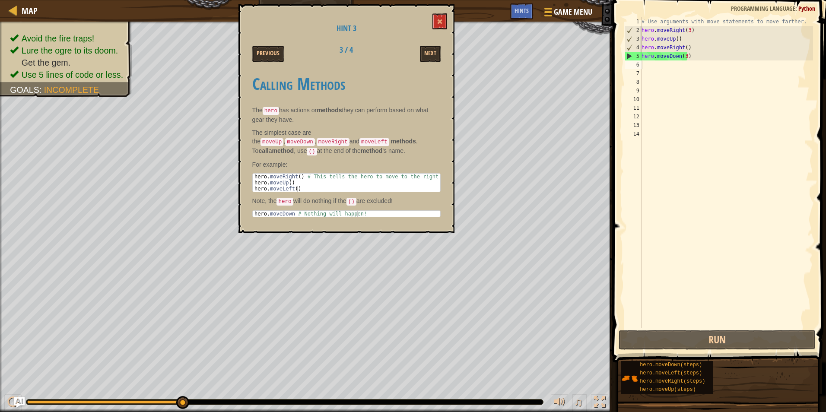
click at [447, 14] on div "Hint 3 Previous 3 / 4 Next Calling Methods The hero has actions or methods they…" at bounding box center [346, 118] width 216 height 228
click at [440, 20] on span at bounding box center [440, 22] width 6 height 6
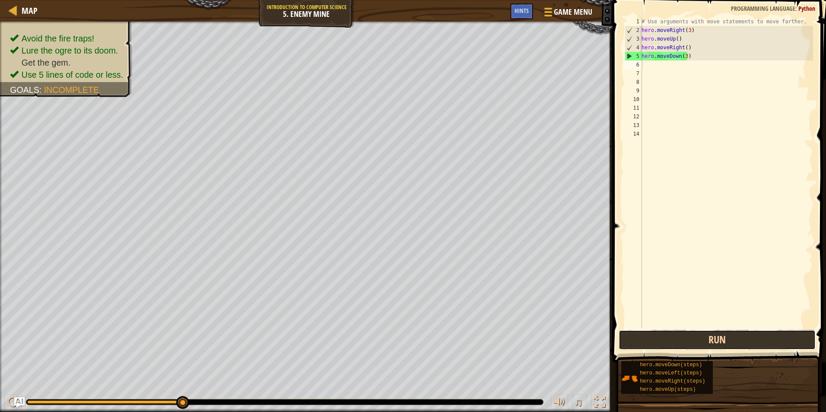
click at [658, 338] on button "Run" at bounding box center [716, 340] width 197 height 20
click at [693, 48] on div "# Use arguments with move statements to move farther. hero . moveRight ( 3 ) he…" at bounding box center [726, 181] width 173 height 328
type textarea "h"
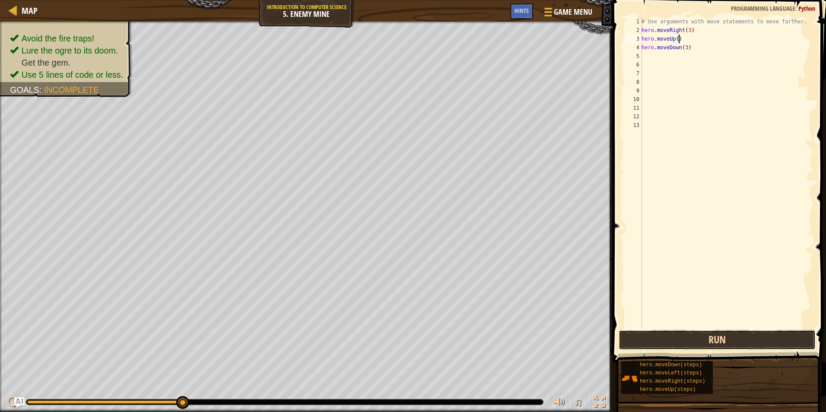
click at [662, 337] on button "Run" at bounding box center [716, 340] width 197 height 20
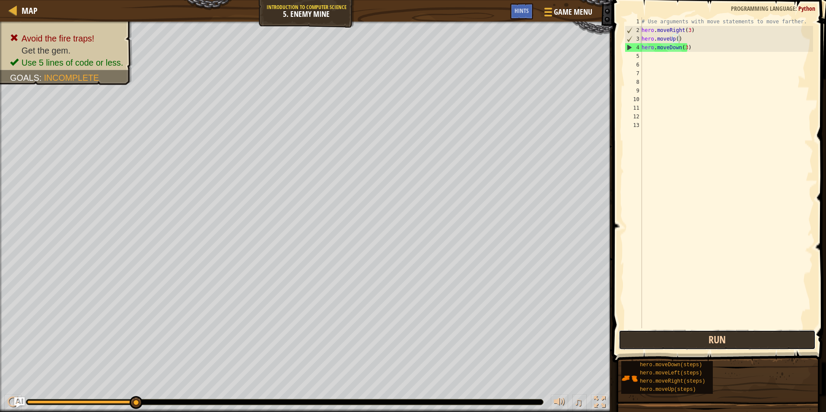
click at [636, 340] on button "Run" at bounding box center [716, 340] width 197 height 20
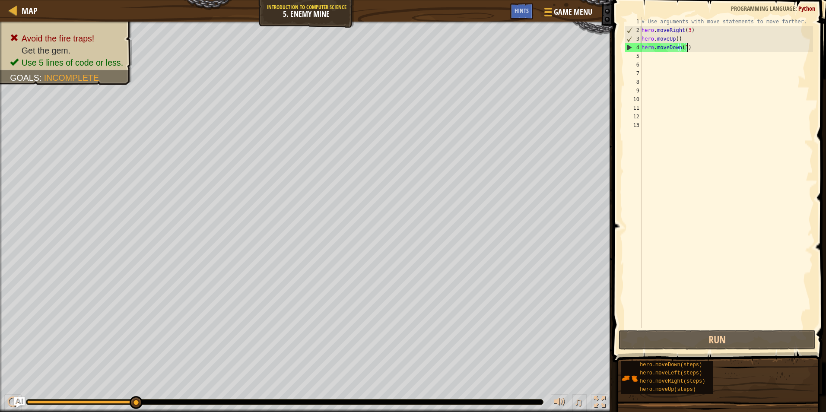
click at [688, 48] on div "# Use arguments with move statements to move farther. hero . moveRight ( 3 ) he…" at bounding box center [726, 181] width 173 height 328
type textarea "hero.moveDown(3)"
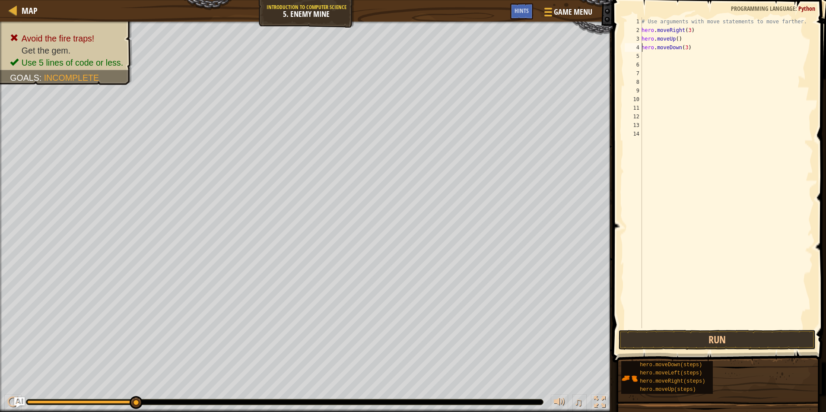
click at [642, 48] on div "# Use arguments with move statements to move farther. hero . moveRight ( 3 ) he…" at bounding box center [726, 181] width 173 height 328
type textarea "hero.moveDown(3)"
click at [646, 48] on div "# Use arguments with move statements to move farther. hero . moveRight ( 3 ) he…" at bounding box center [726, 181] width 173 height 328
type textarea "h"
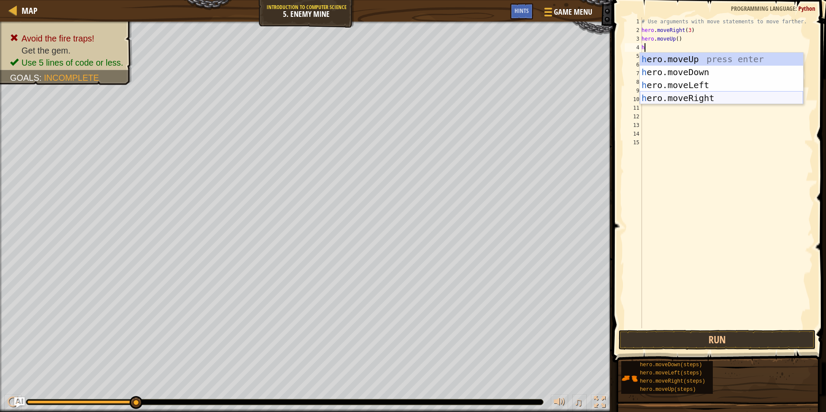
click at [716, 99] on div "h ero.moveUp press enter h ero.moveDown press enter h ero.moveLeft press enter …" at bounding box center [721, 92] width 163 height 78
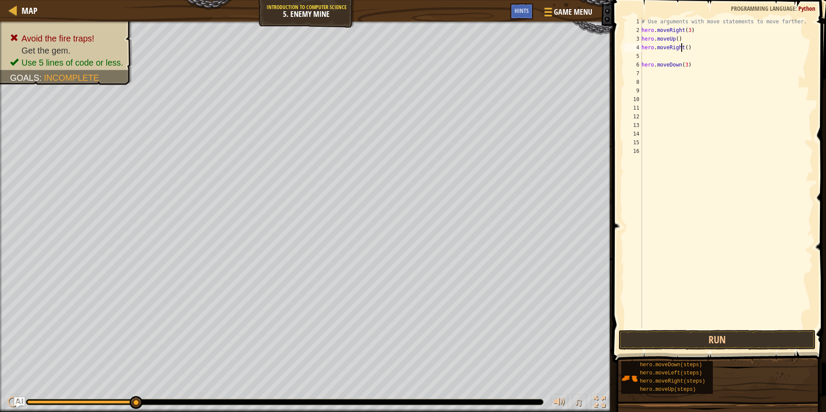
drag, startPoint x: 683, startPoint y: 49, endPoint x: 685, endPoint y: 54, distance: 5.0
click at [685, 53] on div "# Use arguments with move statements to move farther. hero . moveRight ( 3 ) he…" at bounding box center [726, 181] width 173 height 328
click at [657, 345] on button "Run" at bounding box center [716, 340] width 197 height 20
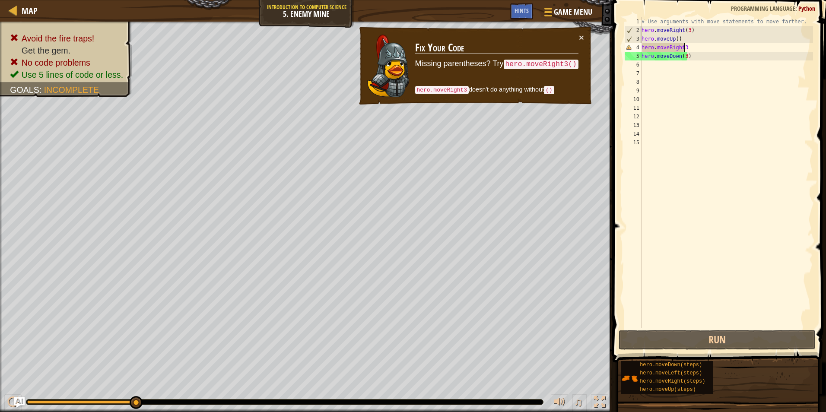
click at [708, 49] on div "# Use arguments with move statements to move farther. hero . moveRight ( 3 ) he…" at bounding box center [726, 181] width 173 height 328
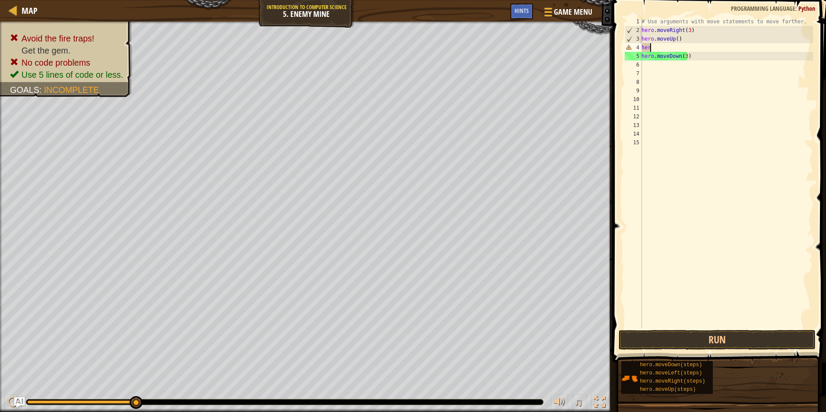
scroll to position [4, 0]
type textarea "h"
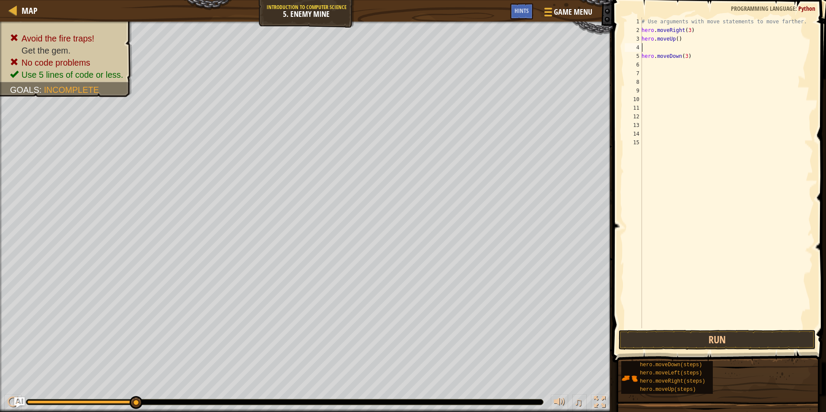
click at [669, 48] on div "# Use arguments with move statements to move farther. hero . moveRight ( 3 ) he…" at bounding box center [726, 181] width 173 height 328
type textarea "h"
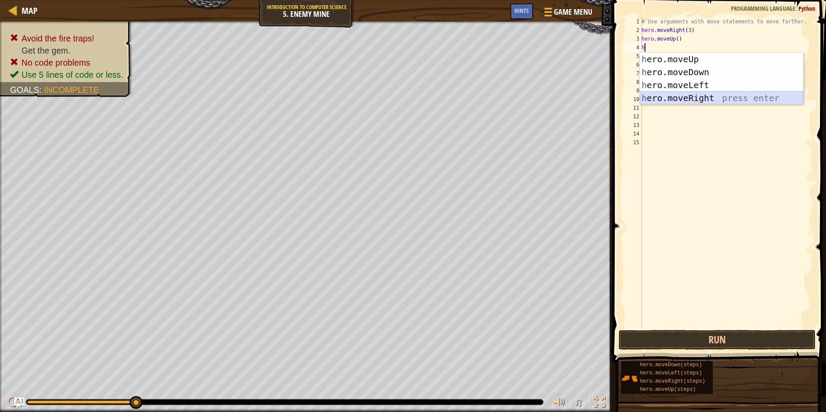
click at [703, 96] on div "h ero.moveUp press enter h ero.moveDown press enter h ero.moveLeft press enter …" at bounding box center [721, 92] width 163 height 78
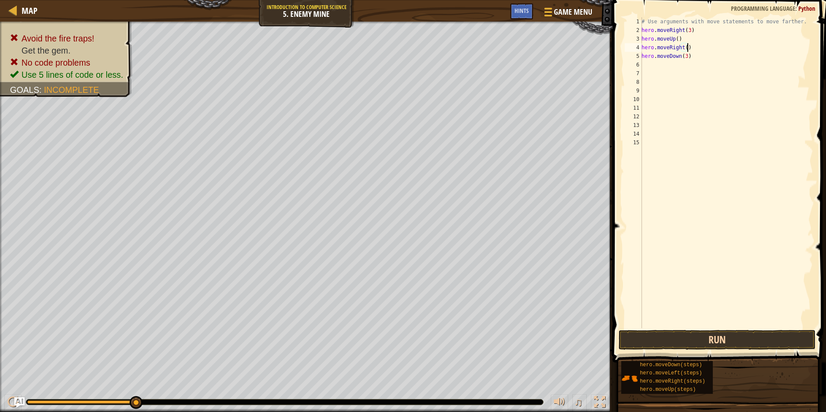
type textarea "hero.moveRight()"
click at [688, 341] on button "Run" at bounding box center [716, 340] width 197 height 20
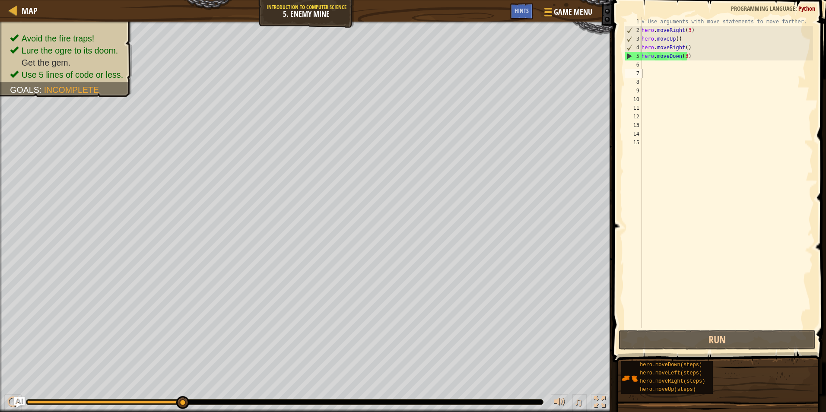
click at [656, 71] on div "# Use arguments with move statements to move farther. hero . moveRight ( 3 ) he…" at bounding box center [726, 181] width 173 height 328
click at [688, 50] on div "# Use arguments with move statements to move farther. hero . moveRight ( 3 ) he…" at bounding box center [726, 181] width 173 height 328
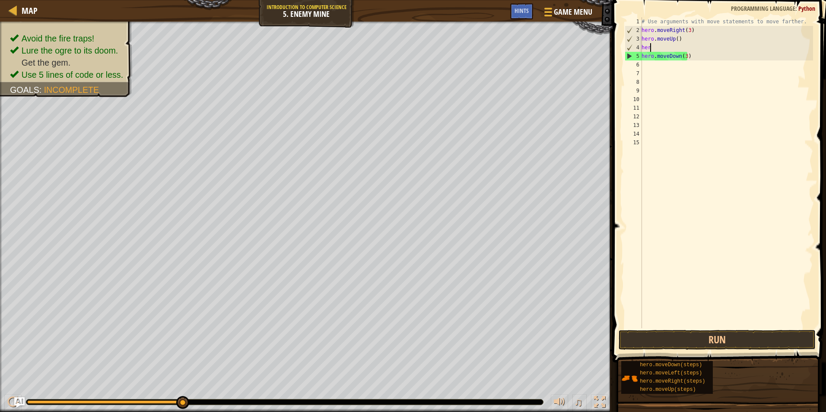
type textarea "h"
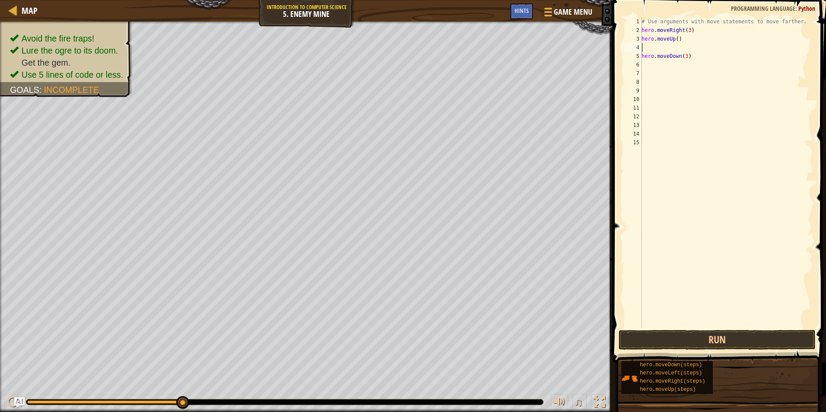
type textarea "hero.moveUp()"
click at [645, 62] on div "# Use arguments with move statements to move farther. hero . moveRight ( 3 ) he…" at bounding box center [726, 181] width 173 height 328
click at [644, 58] on div "# Use arguments with move statements to move farther. hero . moveRight ( 3 ) he…" at bounding box center [726, 181] width 173 height 328
type textarea "j"
type textarea "h"
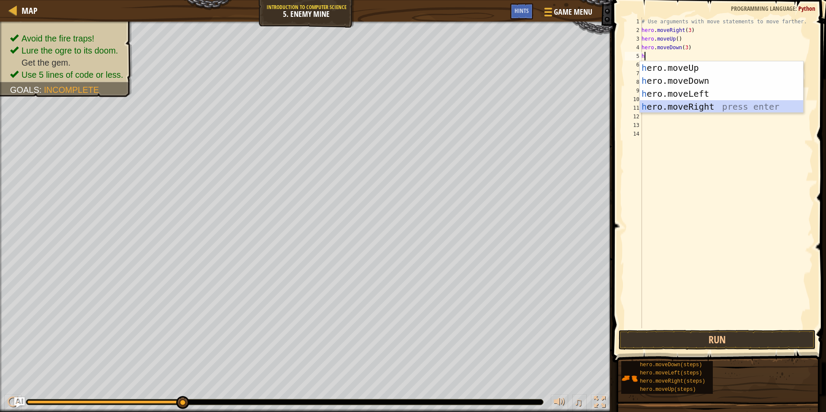
click at [676, 104] on div "h ero.moveUp press enter h ero.moveDown press enter h ero.moveLeft press enter …" at bounding box center [721, 100] width 163 height 78
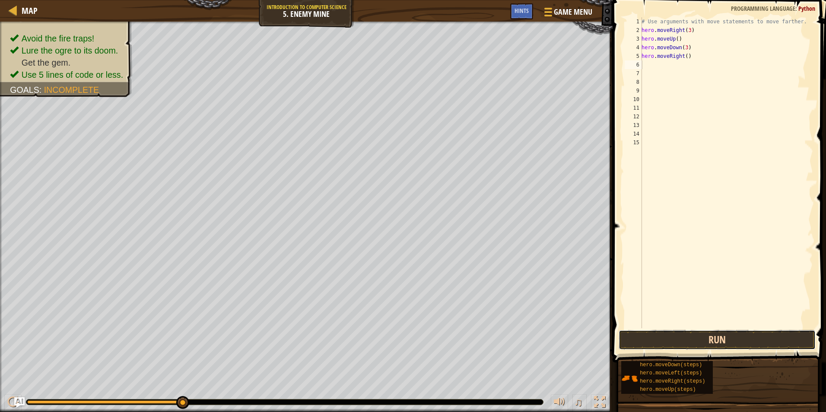
click at [676, 333] on button "Run" at bounding box center [716, 340] width 197 height 20
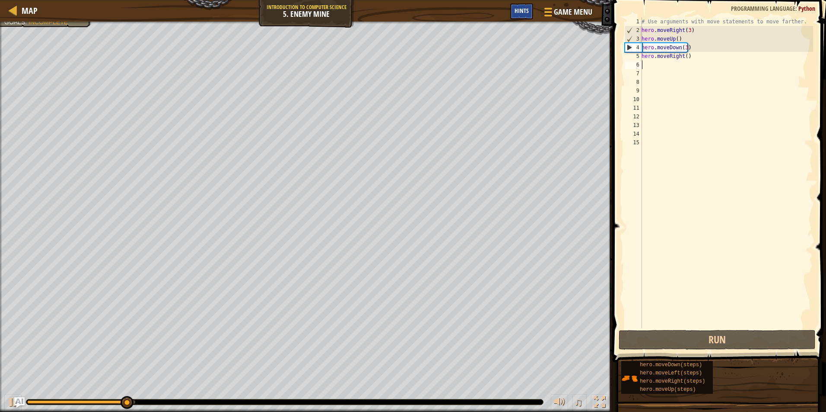
click at [529, 13] on div "Hints" at bounding box center [521, 11] width 23 height 16
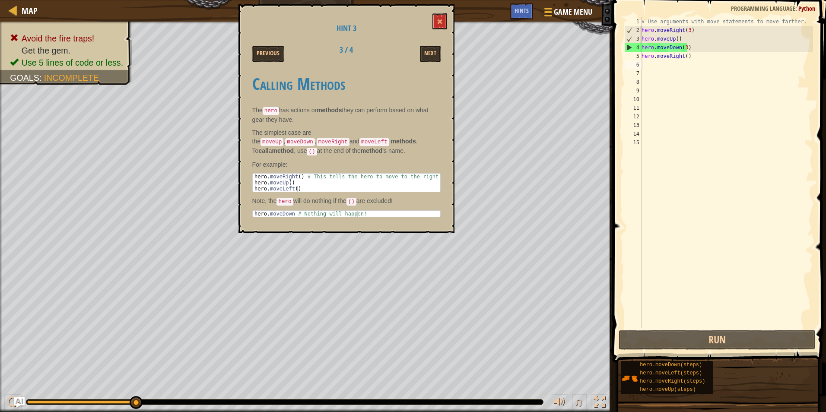
click at [424, 44] on div "Hint 3 Previous 3 / 4 Next Calling Methods The hero has actions or methods they…" at bounding box center [346, 118] width 216 height 228
click at [424, 50] on button "Next" at bounding box center [430, 54] width 21 height 16
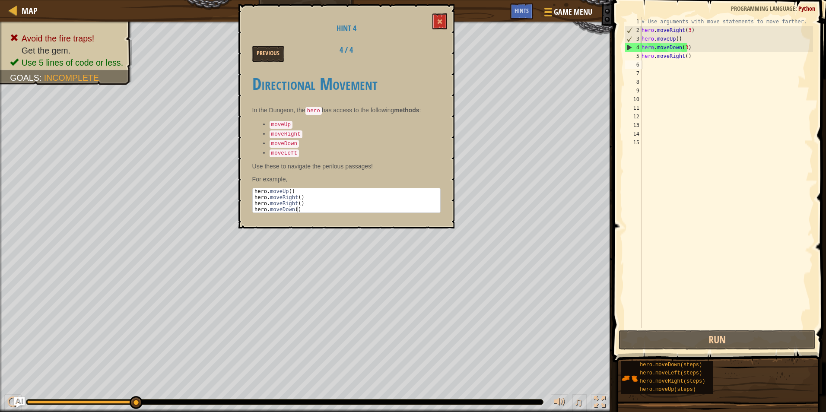
drag, startPoint x: 424, startPoint y: 45, endPoint x: 408, endPoint y: 61, distance: 22.3
click at [408, 61] on div "Previous 4 / 4" at bounding box center [346, 54] width 201 height 16
click at [437, 25] on button at bounding box center [439, 21] width 15 height 16
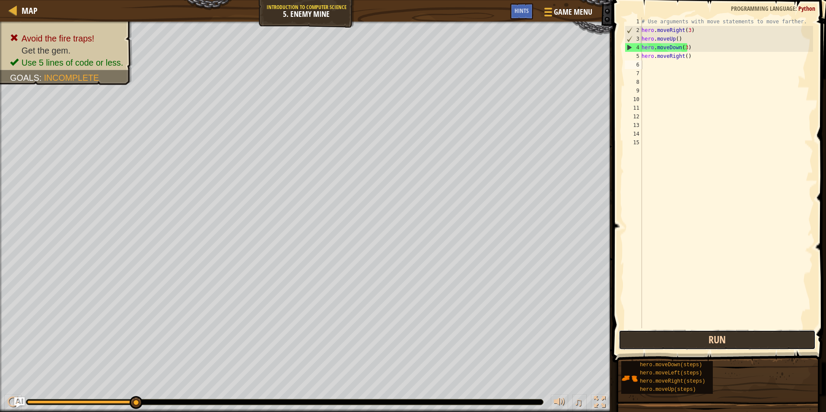
click at [698, 342] on button "Run" at bounding box center [716, 340] width 197 height 20
click at [722, 61] on div "# Use arguments with move statements to move farther. hero . moveRight ( 3 ) he…" at bounding box center [726, 181] width 173 height 328
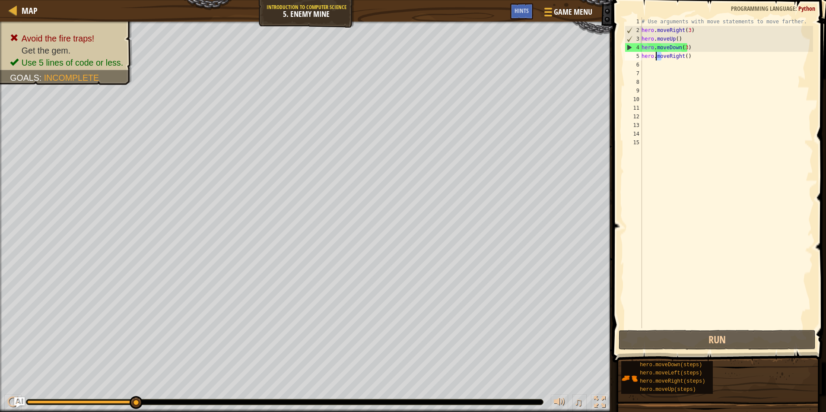
click at [654, 55] on div "# Use arguments with move statements to move farther. hero . moveRight ( 3 ) he…" at bounding box center [726, 181] width 173 height 328
click at [689, 56] on div "# Use arguments with move statements to move farther. hero . moveRight ( 3 ) he…" at bounding box center [726, 181] width 173 height 328
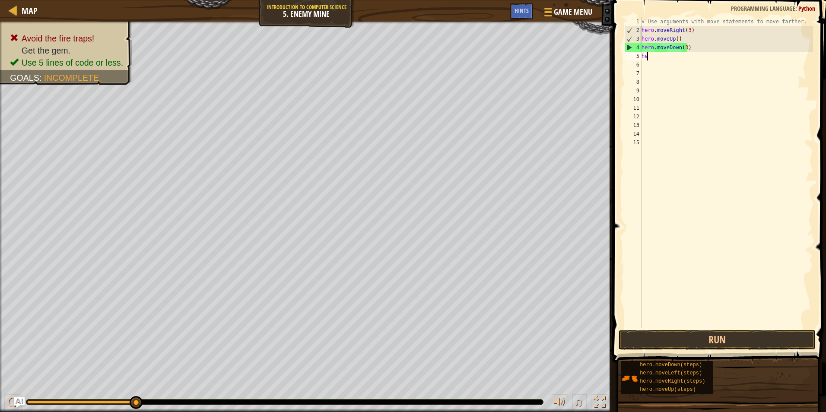
type textarea "h"
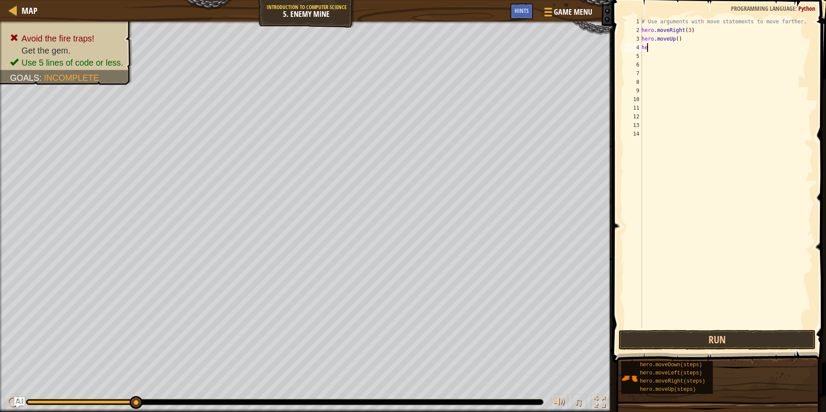
type textarea "h"
click at [735, 25] on div "# Use arguments with move statements to move farther." at bounding box center [726, 181] width 173 height 328
click at [721, 21] on div "# Use arguments with move statements to move farther." at bounding box center [726, 181] width 173 height 328
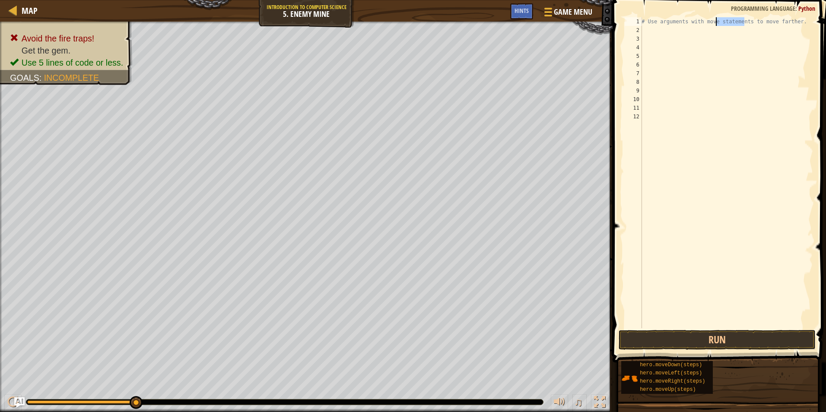
click at [721, 21] on div "# Use arguments with move statements to move farther." at bounding box center [726, 181] width 173 height 328
click at [721, 21] on div "# Use arguments with move statements to move farther." at bounding box center [726, 172] width 173 height 311
type textarea "# Use arguments with move statements to move farther."
click at [694, 344] on button "Run" at bounding box center [716, 340] width 197 height 20
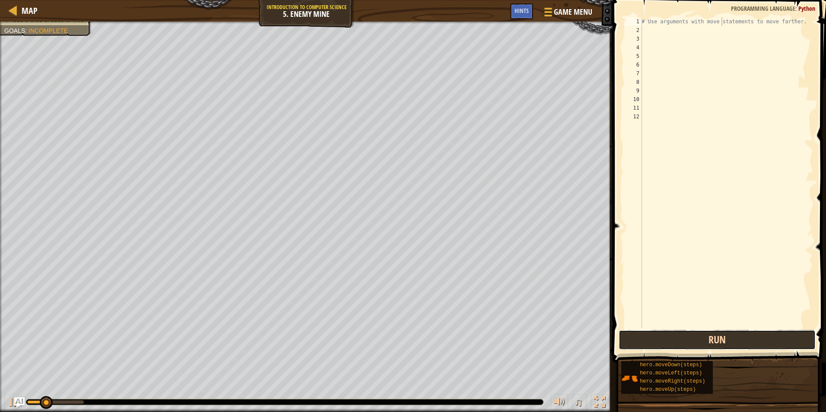
click at [694, 344] on button "Run" at bounding box center [716, 340] width 197 height 20
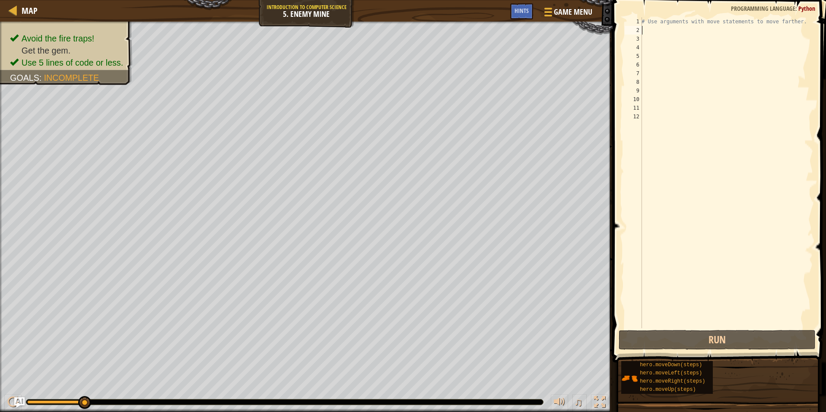
click at [646, 26] on div "# Use arguments with move statements to move farther." at bounding box center [726, 181] width 173 height 328
type textarea "h"
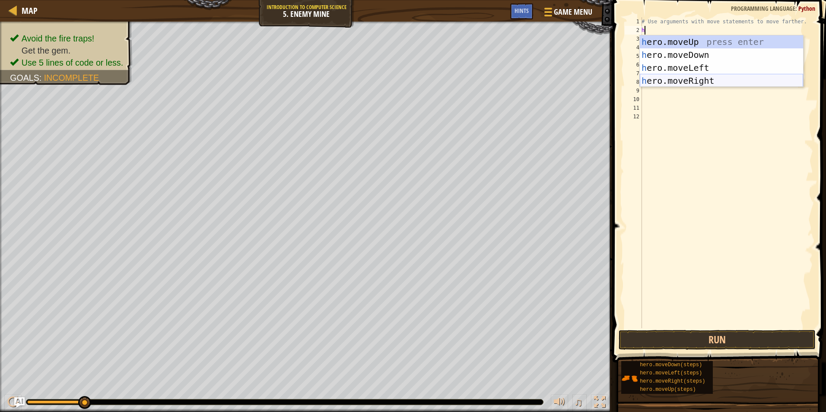
click at [680, 78] on div "h ero.moveUp press enter h ero.moveDown press enter h ero.moveLeft press enter …" at bounding box center [721, 74] width 163 height 78
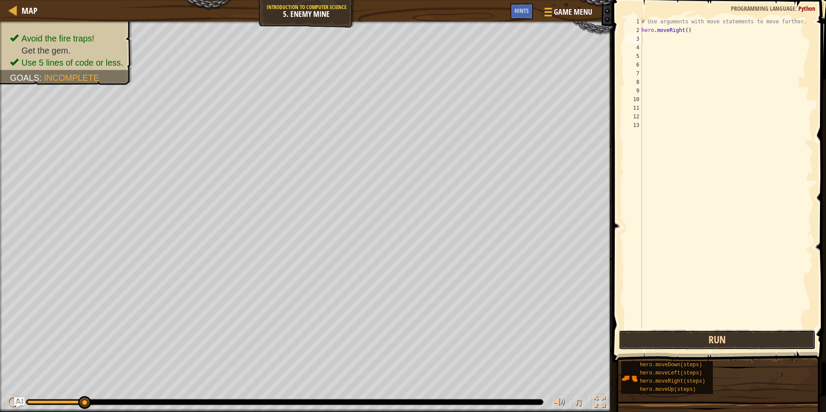
click at [662, 341] on button "Run" at bounding box center [716, 340] width 197 height 20
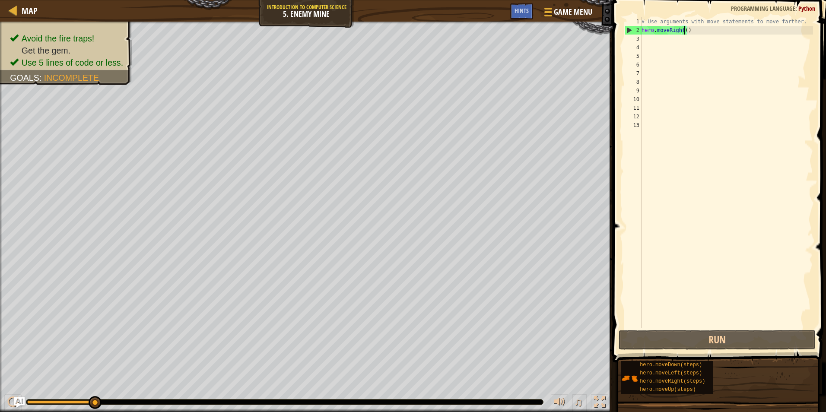
click at [683, 32] on div "# Use arguments with move statements to move farther. hero . moveRight ( )" at bounding box center [726, 181] width 173 height 328
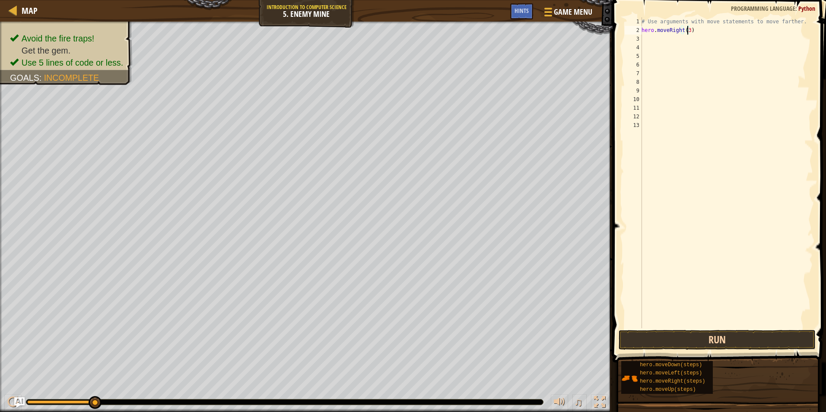
type textarea "hero.moveRight(3)"
click at [671, 333] on button "Run" at bounding box center [716, 340] width 197 height 20
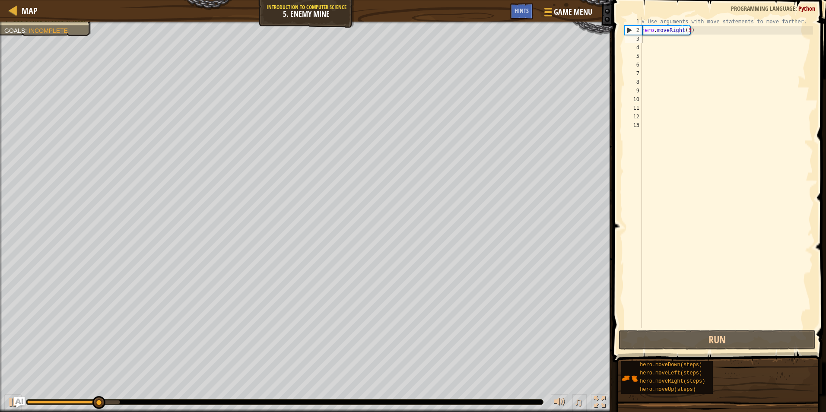
click at [651, 42] on div "# Use arguments with move statements to move farther. hero . moveRight ( 3 )" at bounding box center [726, 181] width 173 height 328
type textarea "h"
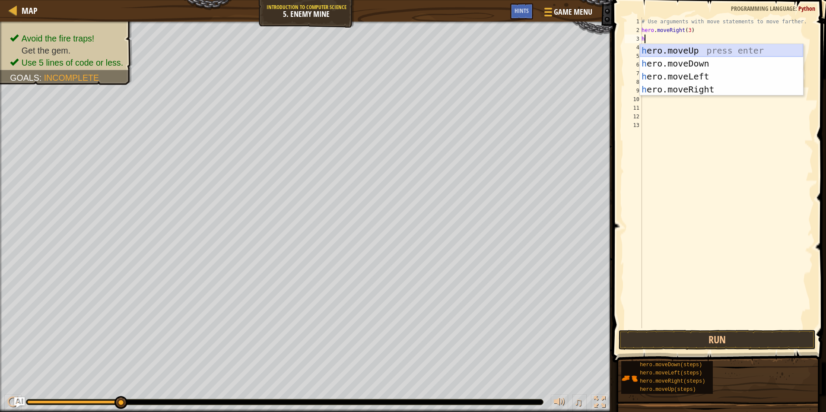
click at [676, 51] on div "h ero.moveUp press enter h ero.moveDown press enter h ero.moveLeft press enter …" at bounding box center [721, 83] width 163 height 78
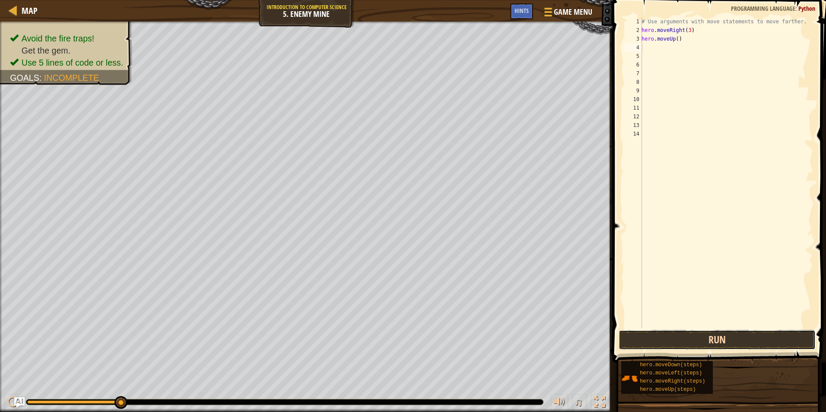
click at [676, 342] on button "Run" at bounding box center [716, 340] width 197 height 20
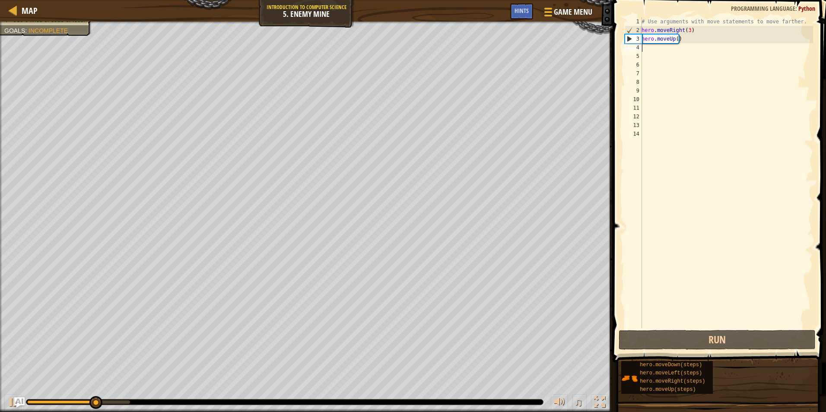
click at [646, 47] on div "# Use arguments with move statements to move farther. hero . moveRight ( 3 ) he…" at bounding box center [726, 181] width 173 height 328
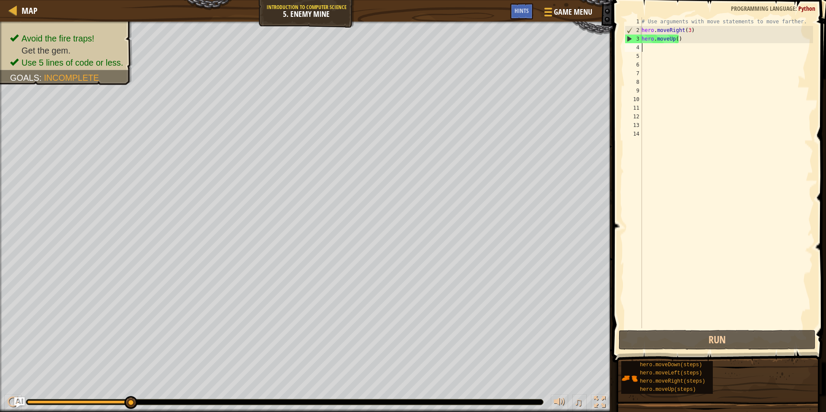
click at [646, 51] on div "# Use arguments with move statements to move farther. hero . moveRight ( 3 ) he…" at bounding box center [726, 181] width 173 height 328
type textarea "h"
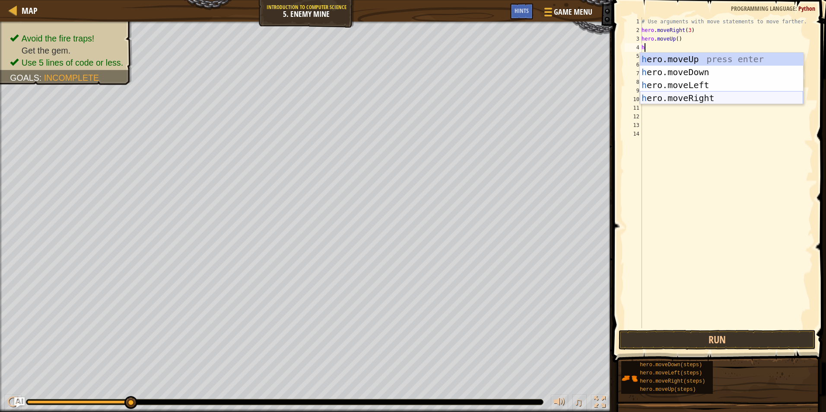
click at [661, 95] on div "h ero.moveUp press enter h ero.moveDown press enter h ero.moveLeft press enter …" at bounding box center [721, 92] width 163 height 78
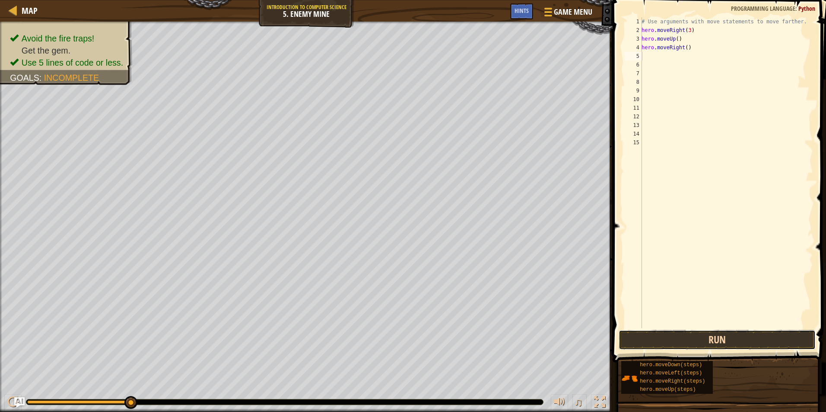
click at [641, 338] on button "Run" at bounding box center [716, 340] width 197 height 20
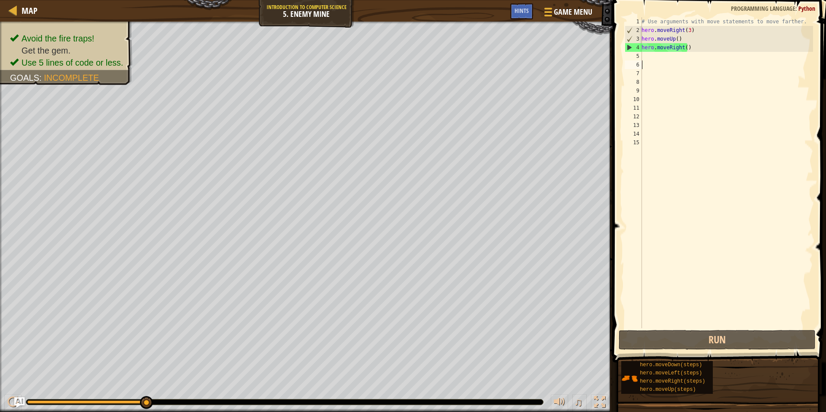
click at [662, 63] on div "# Use arguments with move statements to move farther. hero . moveRight ( 3 ) he…" at bounding box center [726, 181] width 173 height 328
click at [656, 54] on div "# Use arguments with move statements to move farther. hero . moveRight ( 3 ) he…" at bounding box center [726, 181] width 173 height 328
type textarea "h"
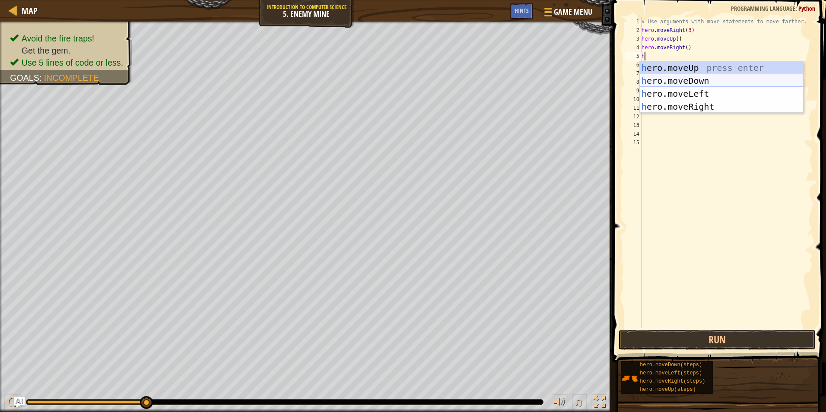
click at [703, 81] on div "h ero.moveUp press enter h ero.moveDown press enter h ero.moveLeft press enter …" at bounding box center [721, 100] width 163 height 78
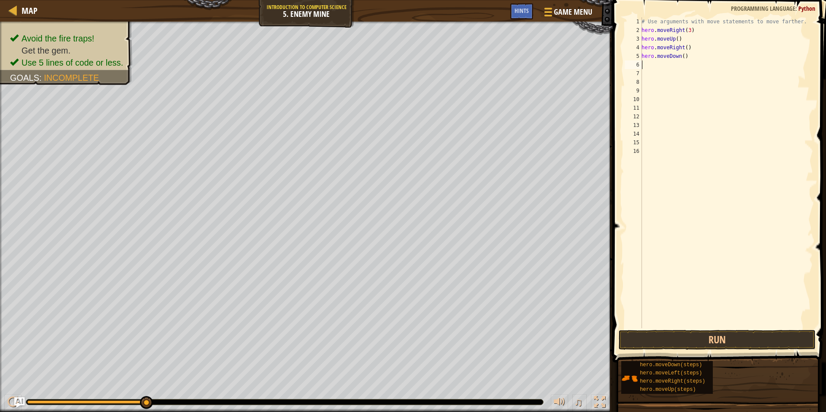
click at [680, 57] on div "# Use arguments with move statements to move farther. hero . moveRight ( 3 ) he…" at bounding box center [726, 181] width 173 height 328
type textarea "hero.moveDown(3)"
click at [663, 70] on div "# Use arguments with move statements to move farther. hero . moveRight ( 3 ) he…" at bounding box center [726, 181] width 173 height 328
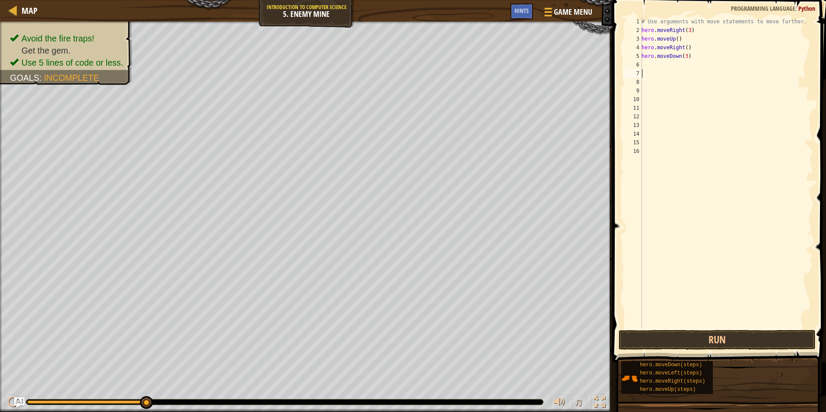
click at [660, 64] on div "# Use arguments with move statements to move farther. hero . moveRight ( 3 ) he…" at bounding box center [726, 181] width 173 height 328
type textarea "h"
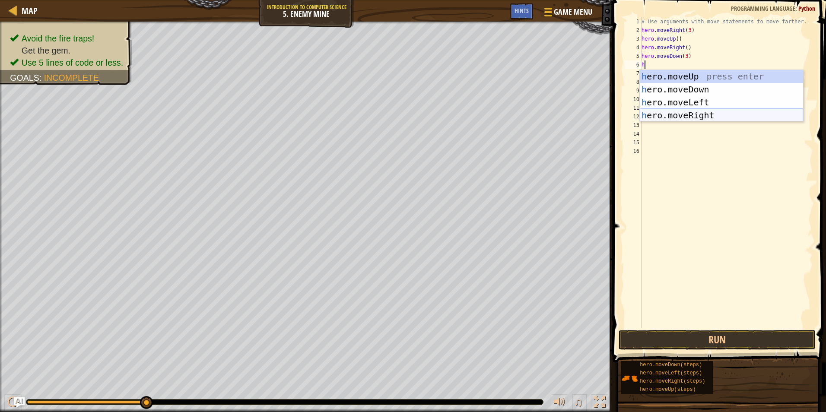
click at [675, 116] on div "h ero.moveUp press enter h ero.moveDown press enter h ero.moveLeft press enter …" at bounding box center [721, 109] width 163 height 78
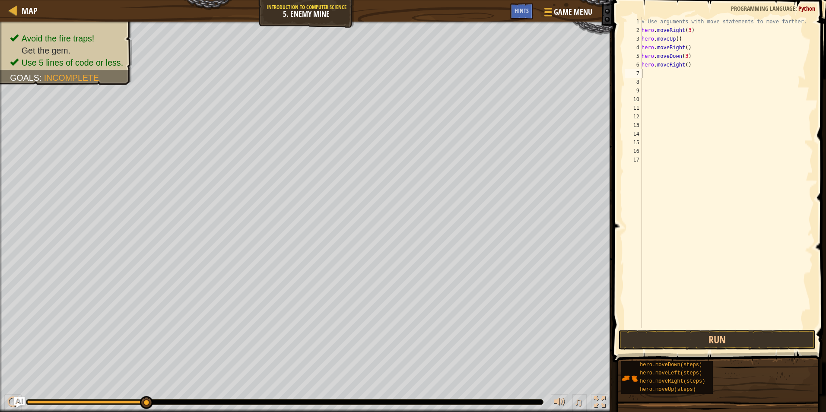
click at [684, 66] on div "# Use arguments with move statements to move farther. hero . moveRight ( 3 ) he…" at bounding box center [726, 181] width 173 height 328
type textarea "hero.moveRight(2)"
click at [631, 335] on button "Run" at bounding box center [716, 340] width 197 height 20
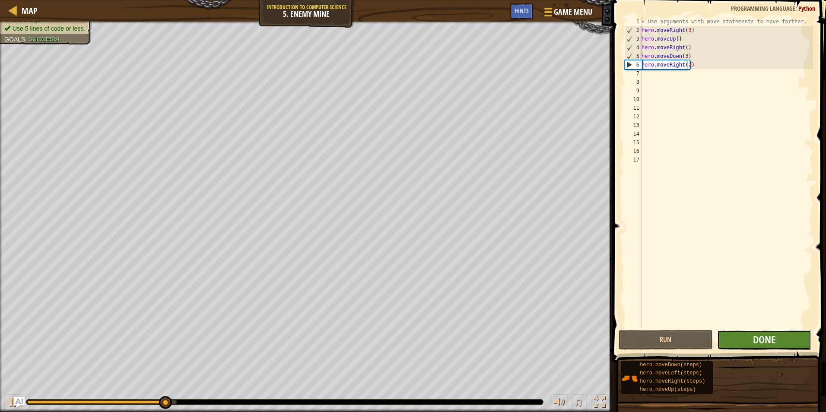
click at [730, 341] on button "Done" at bounding box center [764, 340] width 94 height 20
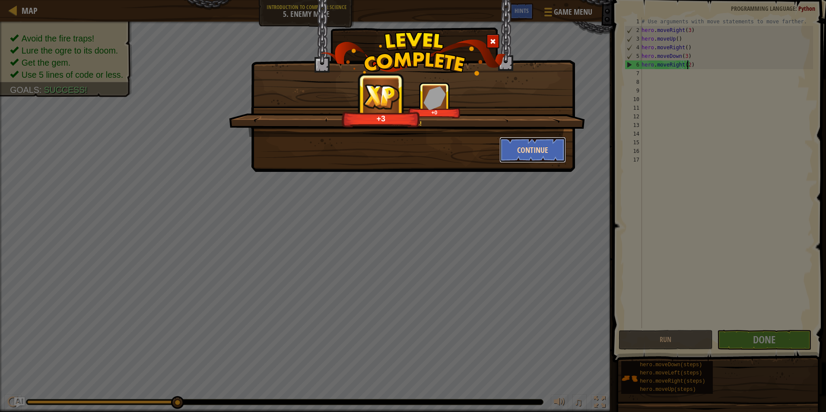
click at [510, 146] on button "Continue" at bounding box center [532, 150] width 67 height 26
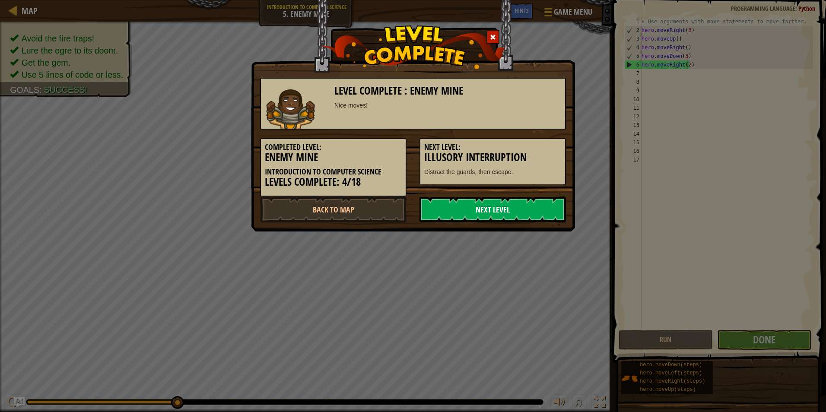
click at [454, 203] on link "Next Level" at bounding box center [492, 209] width 146 height 26
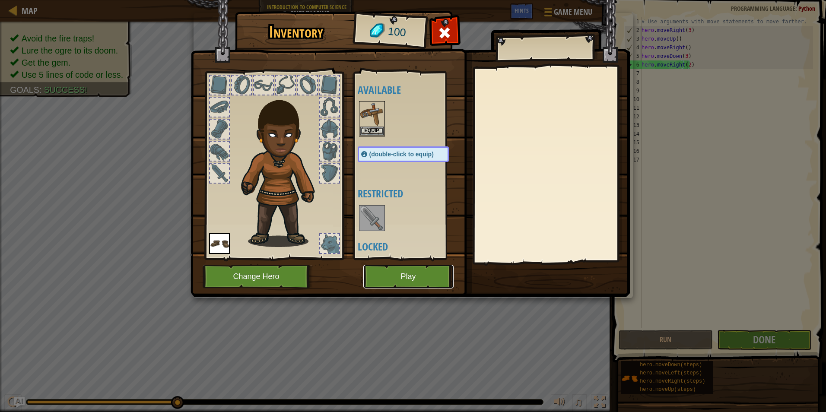
click at [379, 273] on button "Play" at bounding box center [408, 277] width 90 height 24
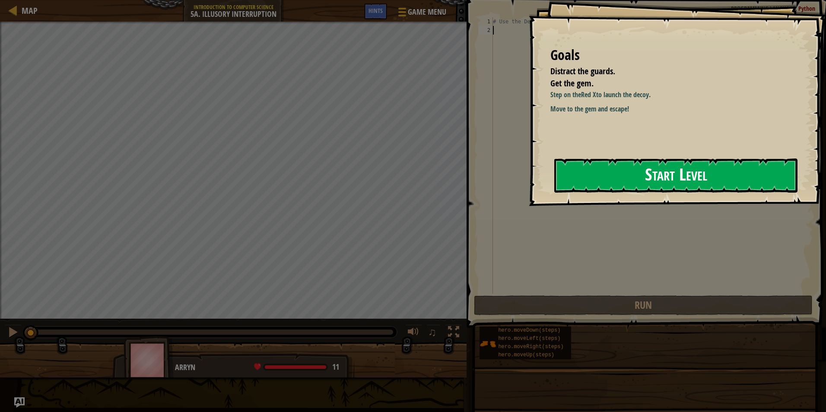
click at [607, 160] on button "Start Level" at bounding box center [675, 175] width 243 height 34
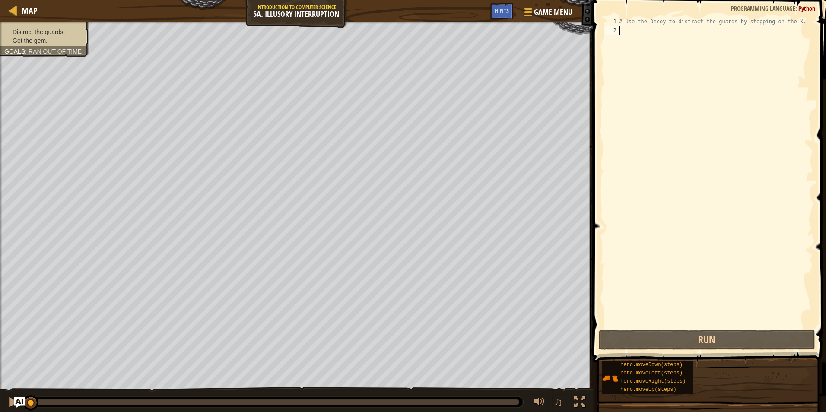
type textarea "h"
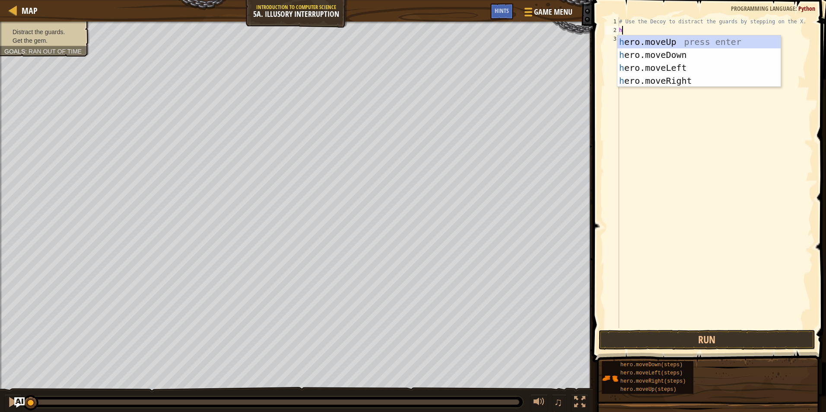
scroll to position [4, 0]
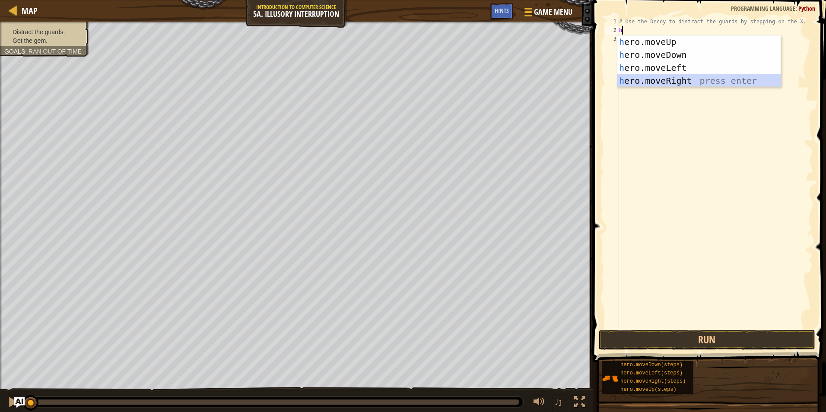
click at [684, 79] on div "h ero.moveUp press enter h ero.moveDown press enter h ero.moveLeft press enter …" at bounding box center [698, 74] width 163 height 78
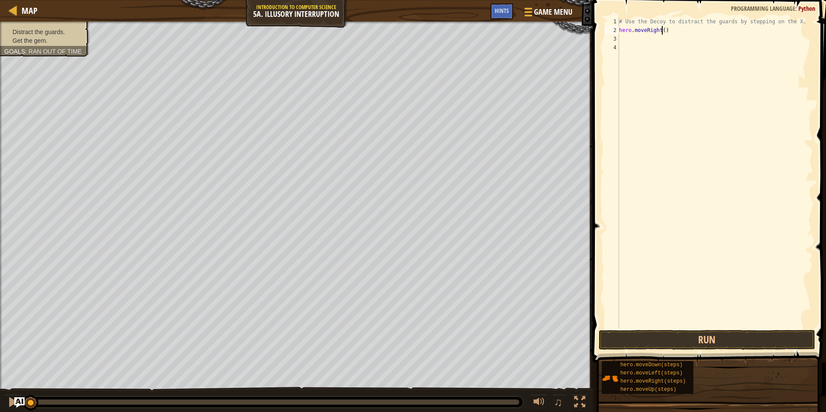
click at [661, 30] on div "# Use the Decoy to distract the guards by stepping on the X. hero . moveRight (…" at bounding box center [715, 181] width 196 height 328
click at [671, 343] on button "Run" at bounding box center [707, 340] width 216 height 20
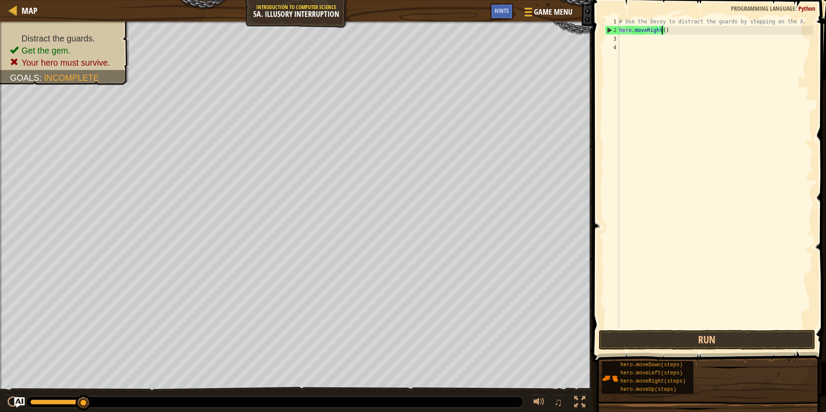
scroll to position [4, 3]
type textarea "hero.moveRigh)"
click at [672, 37] on div "# Use the Decoy to distract the guards by stepping on the X. hero . moveRigh )" at bounding box center [715, 181] width 196 height 328
type textarea "hero.moveRigh)"
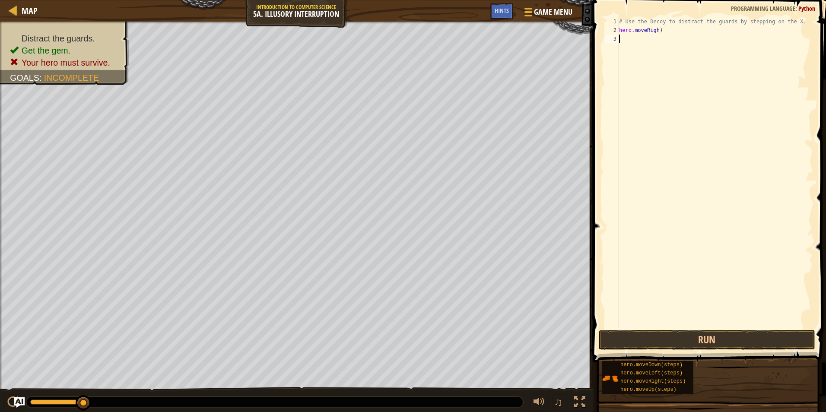
click at [669, 36] on div "# Use the Decoy to distract the guards by stepping on the X. hero . moveRigh )" at bounding box center [715, 181] width 196 height 328
type textarea "h"
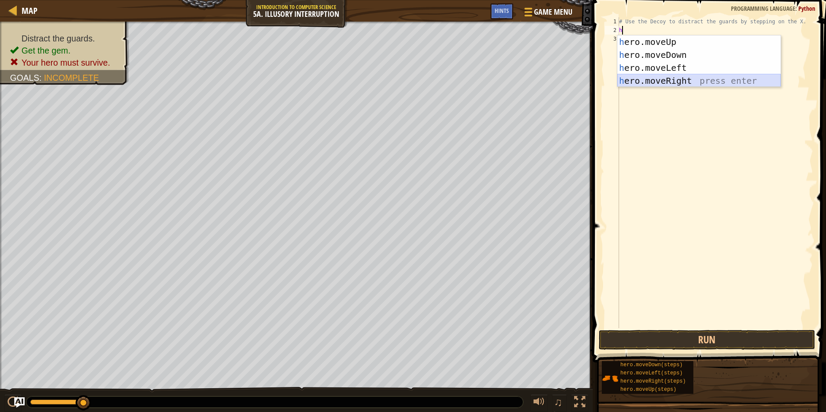
click at [713, 79] on div "h ero.moveUp press enter h ero.moveDown press enter h ero.moveLeft press enter …" at bounding box center [698, 74] width 163 height 78
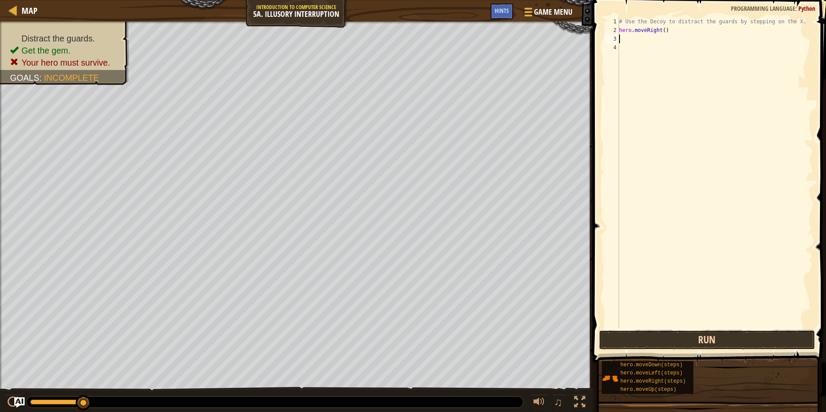
click at [632, 334] on button "Run" at bounding box center [707, 340] width 216 height 20
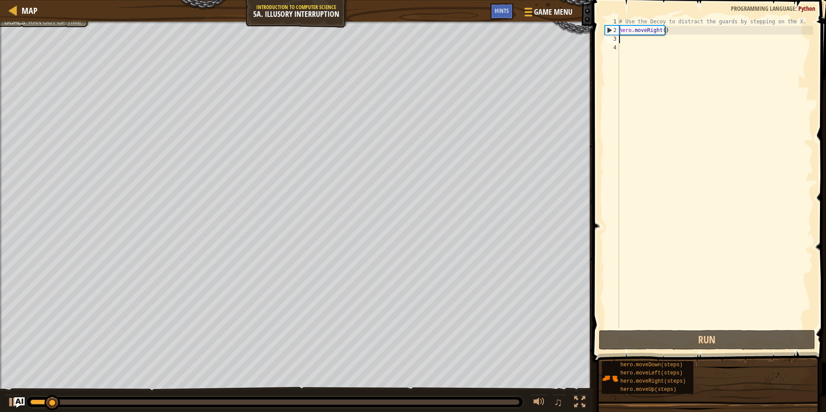
click at [655, 42] on div "# Use the Decoy to distract the guards by stepping on the X. hero . moveRight (…" at bounding box center [715, 181] width 196 height 328
type textarea "h"
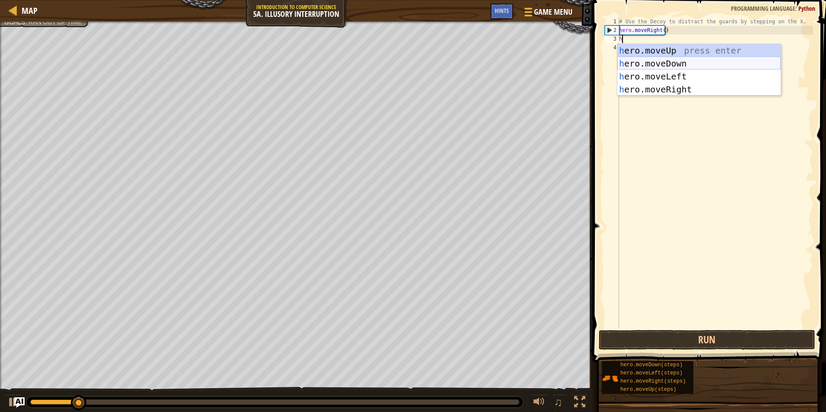
drag, startPoint x: 673, startPoint y: 63, endPoint x: 674, endPoint y: 68, distance: 4.4
click at [673, 63] on div "h ero.moveUp press enter h ero.moveDown press enter h ero.moveLeft press enter …" at bounding box center [698, 83] width 163 height 78
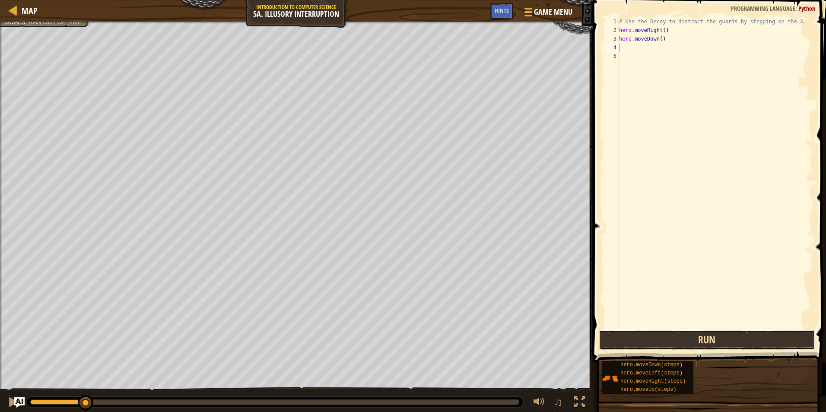
click at [665, 341] on button "Run" at bounding box center [707, 340] width 216 height 20
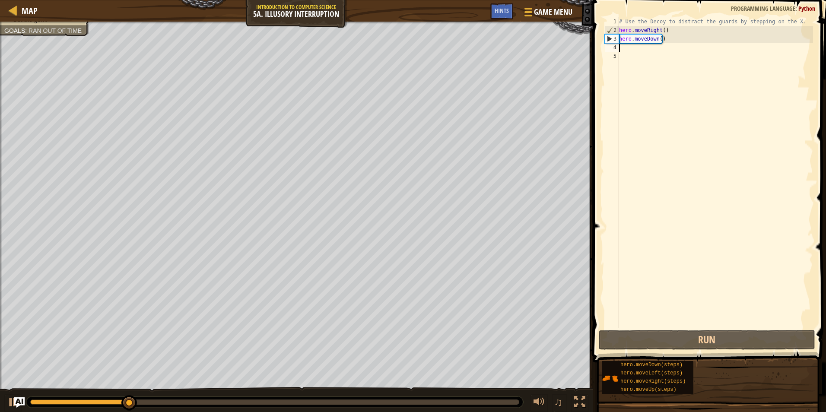
click at [658, 39] on div "# Use the Decoy to distract the guards by stepping on the X. hero . moveRight (…" at bounding box center [715, 181] width 196 height 328
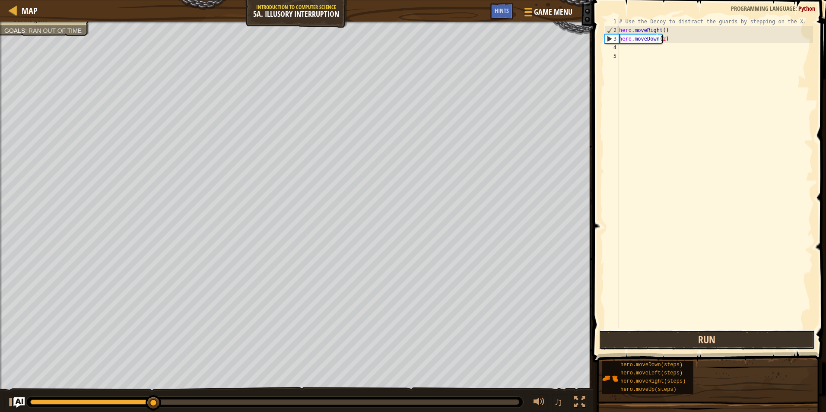
click at [636, 339] on button "Run" at bounding box center [707, 340] width 216 height 20
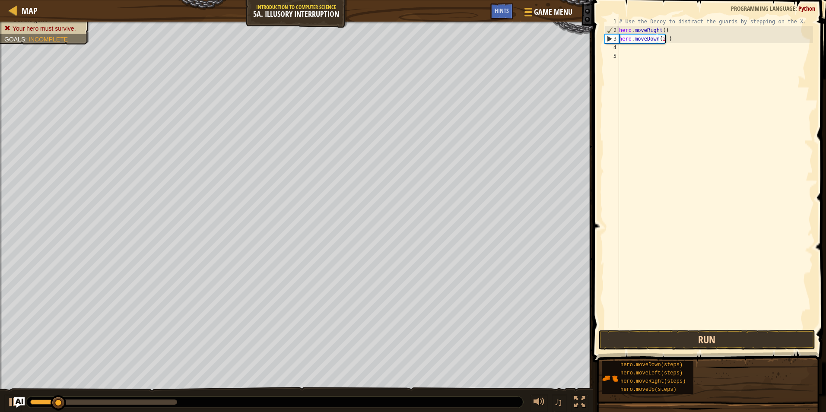
type textarea "hero.moveDown(2 )"
click at [634, 50] on div "# Use the Decoy to distract the guards by stepping on the X. hero . moveRight (…" at bounding box center [715, 181] width 196 height 328
type textarea "h"
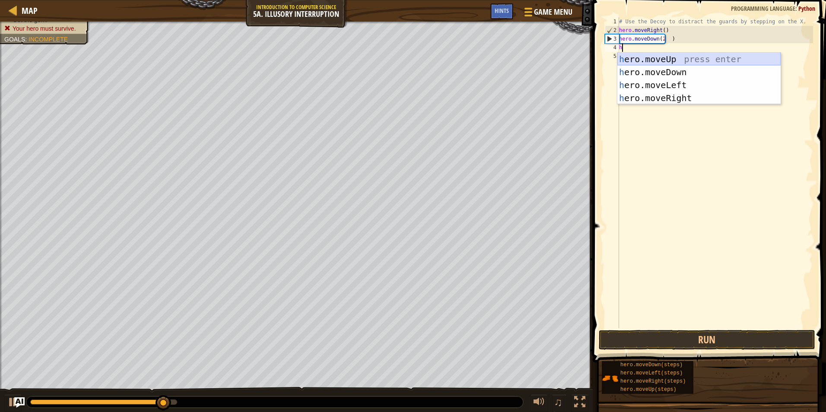
click at [675, 57] on div "h ero.moveUp press enter h ero.moveDown press enter h ero.moveLeft press enter …" at bounding box center [698, 92] width 163 height 78
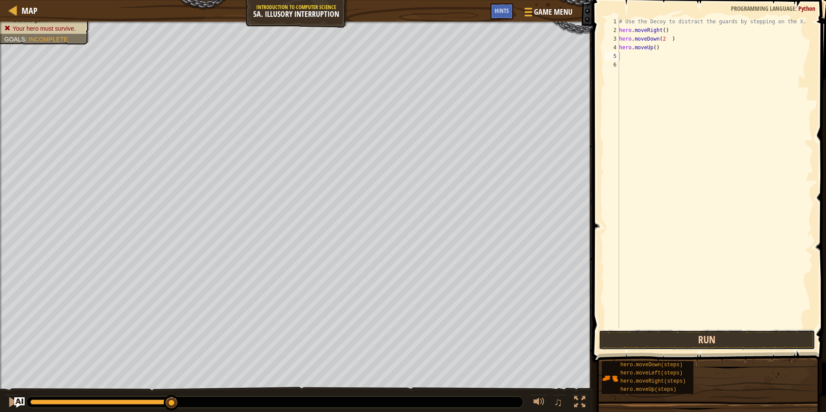
click at [686, 336] on button "Run" at bounding box center [707, 340] width 216 height 20
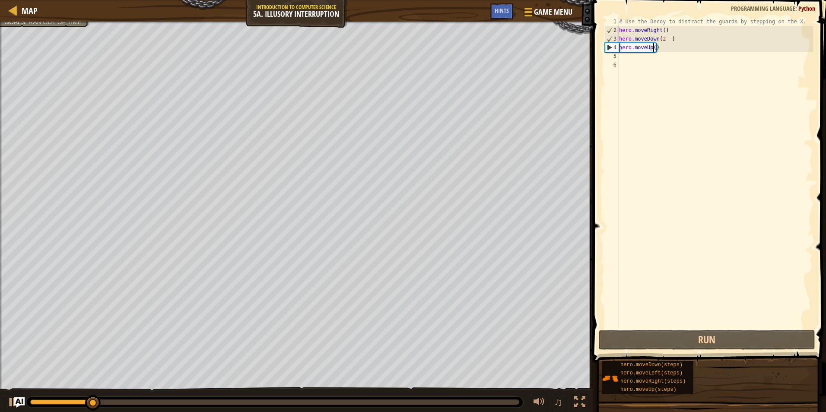
click at [653, 49] on div "# Use the Decoy to distract the guards by stepping on the X. hero . moveRight (…" at bounding box center [715, 181] width 196 height 328
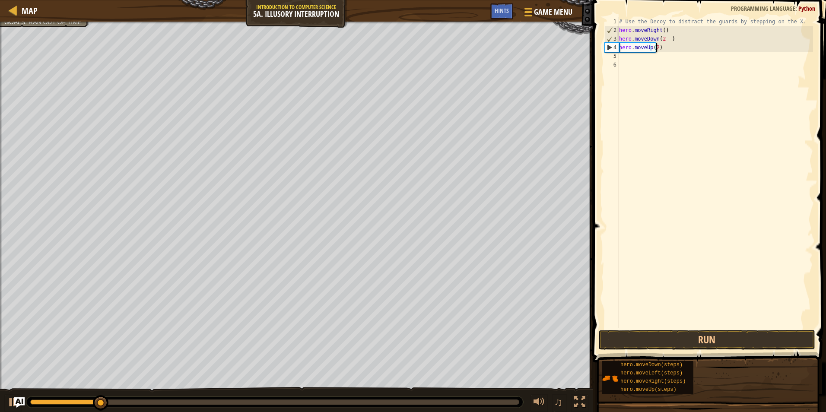
scroll to position [4, 3]
type textarea "hero.moveUp(2)"
click at [672, 341] on button "Run" at bounding box center [707, 340] width 216 height 20
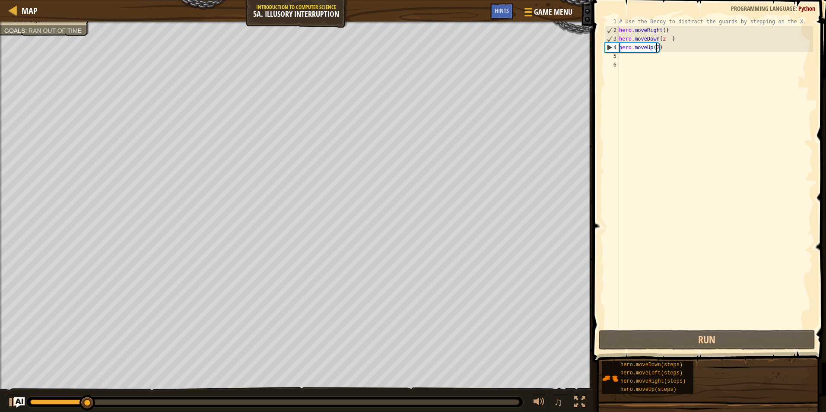
drag, startPoint x: 618, startPoint y: 53, endPoint x: 618, endPoint y: 59, distance: 5.6
click at [618, 59] on div "5" at bounding box center [612, 56] width 14 height 9
click at [620, 59] on div "# Use the Decoy to distract the guards by stepping on the X. hero . moveRight (…" at bounding box center [715, 181] width 196 height 328
click at [622, 58] on div "# Use the Decoy to distract the guards by stepping on the X. hero . moveRight (…" at bounding box center [715, 181] width 196 height 328
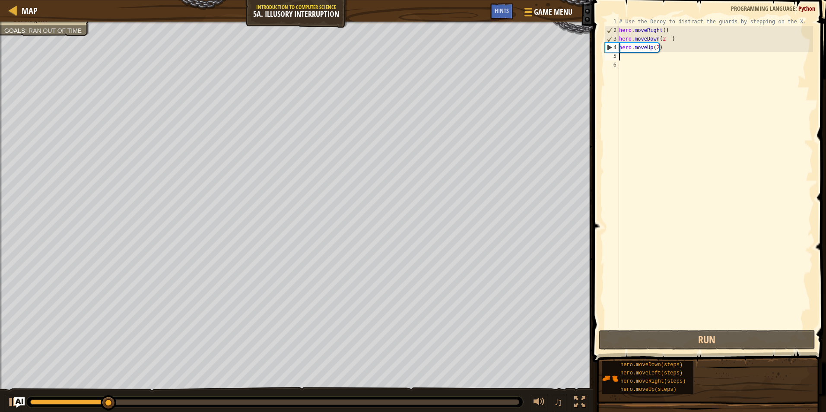
type textarea "h"
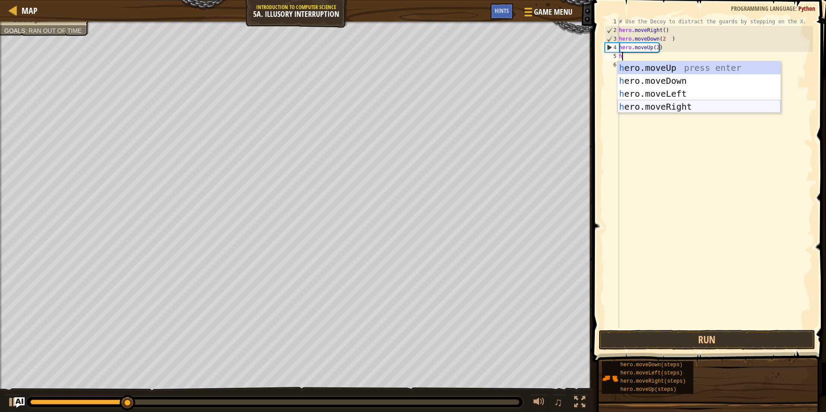
click at [680, 104] on div "h ero.moveUp press enter h ero.moveDown press enter h ero.moveLeft press enter …" at bounding box center [698, 100] width 163 height 78
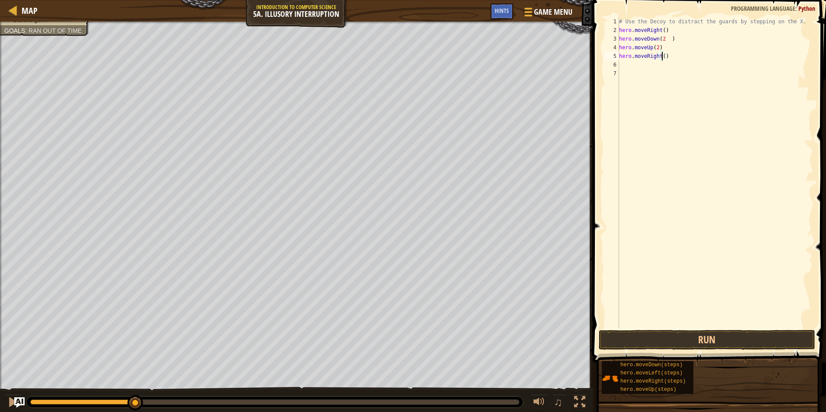
click at [661, 57] on div "# Use the Decoy to distract the guards by stepping on the X. hero . moveRight (…" at bounding box center [715, 181] width 196 height 328
type textarea "hero.moveRight(5)"
click at [675, 333] on button "Run" at bounding box center [707, 340] width 216 height 20
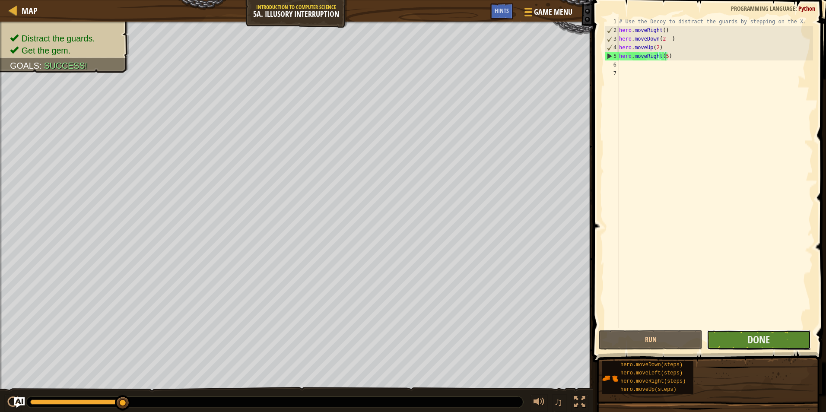
click at [716, 338] on button "Done" at bounding box center [759, 340] width 104 height 20
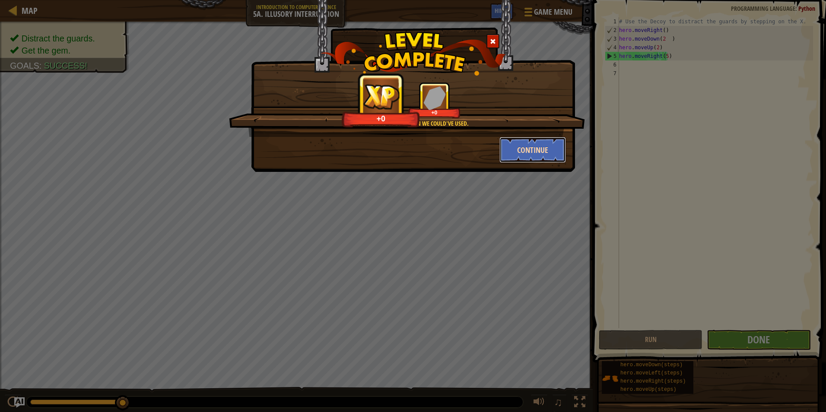
click at [515, 151] on button "Continue" at bounding box center [532, 150] width 67 height 26
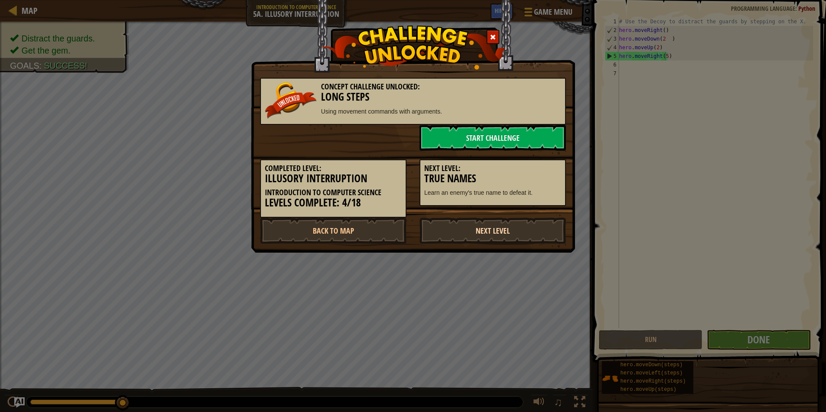
click at [463, 227] on link "Next Level" at bounding box center [492, 231] width 146 height 26
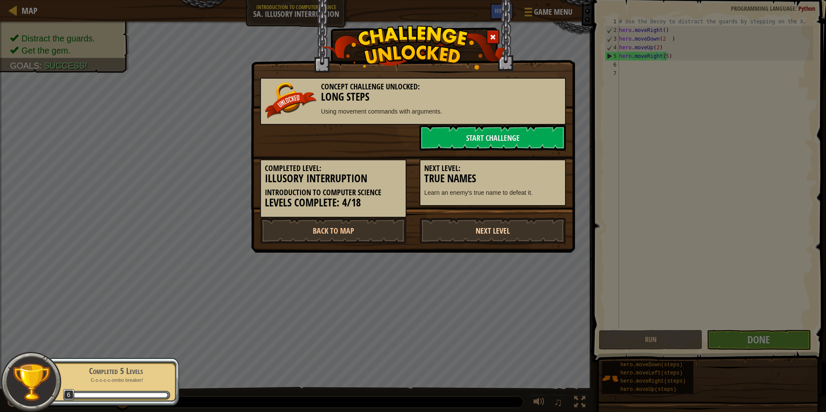
click at [463, 1] on body "Map Introduction to Computer Science 5a. Illusory Interruption Game Menu Done H…" at bounding box center [413, 0] width 826 height 1
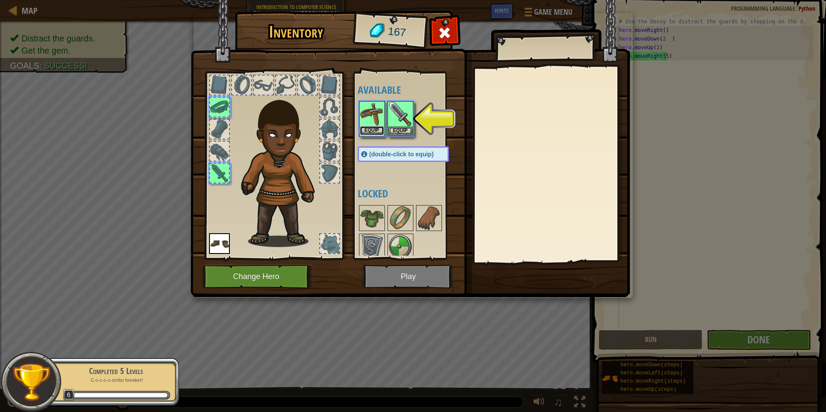
click at [377, 127] on button "Equip" at bounding box center [372, 130] width 24 height 9
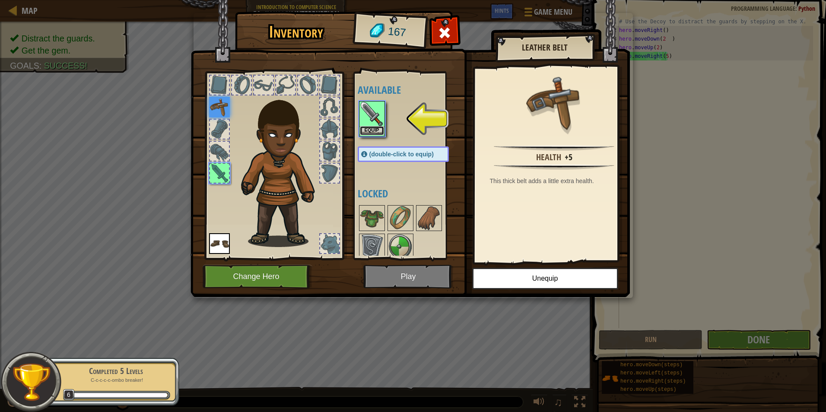
click at [373, 130] on button "Equip" at bounding box center [372, 130] width 24 height 9
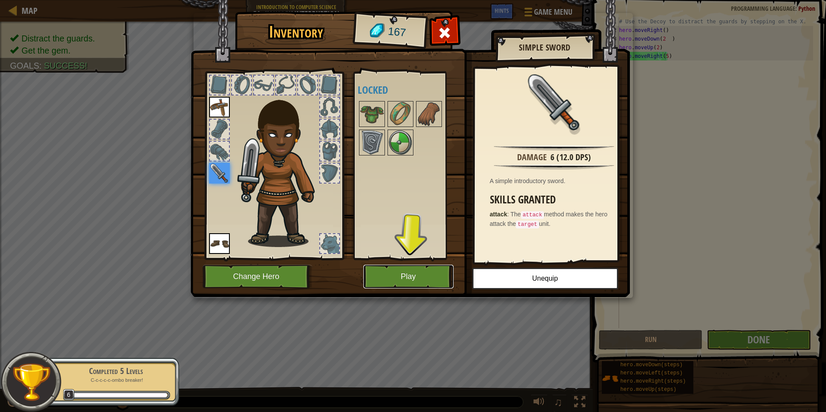
click at [402, 278] on button "Play" at bounding box center [408, 277] width 90 height 24
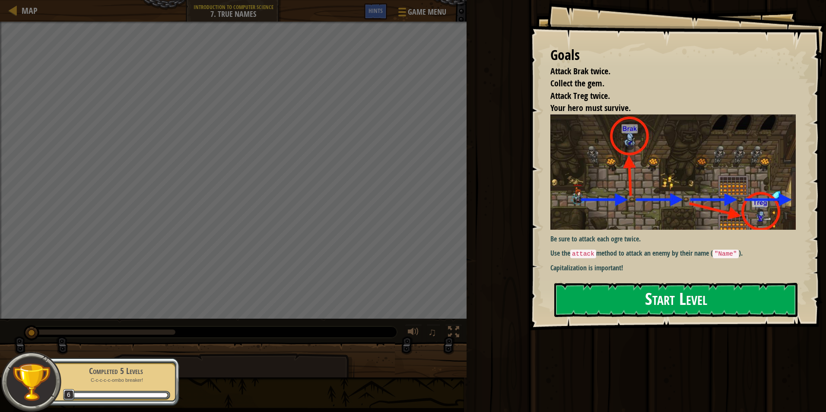
click at [565, 306] on button "Start Level" at bounding box center [675, 300] width 243 height 34
